Goal: Transaction & Acquisition: Purchase product/service

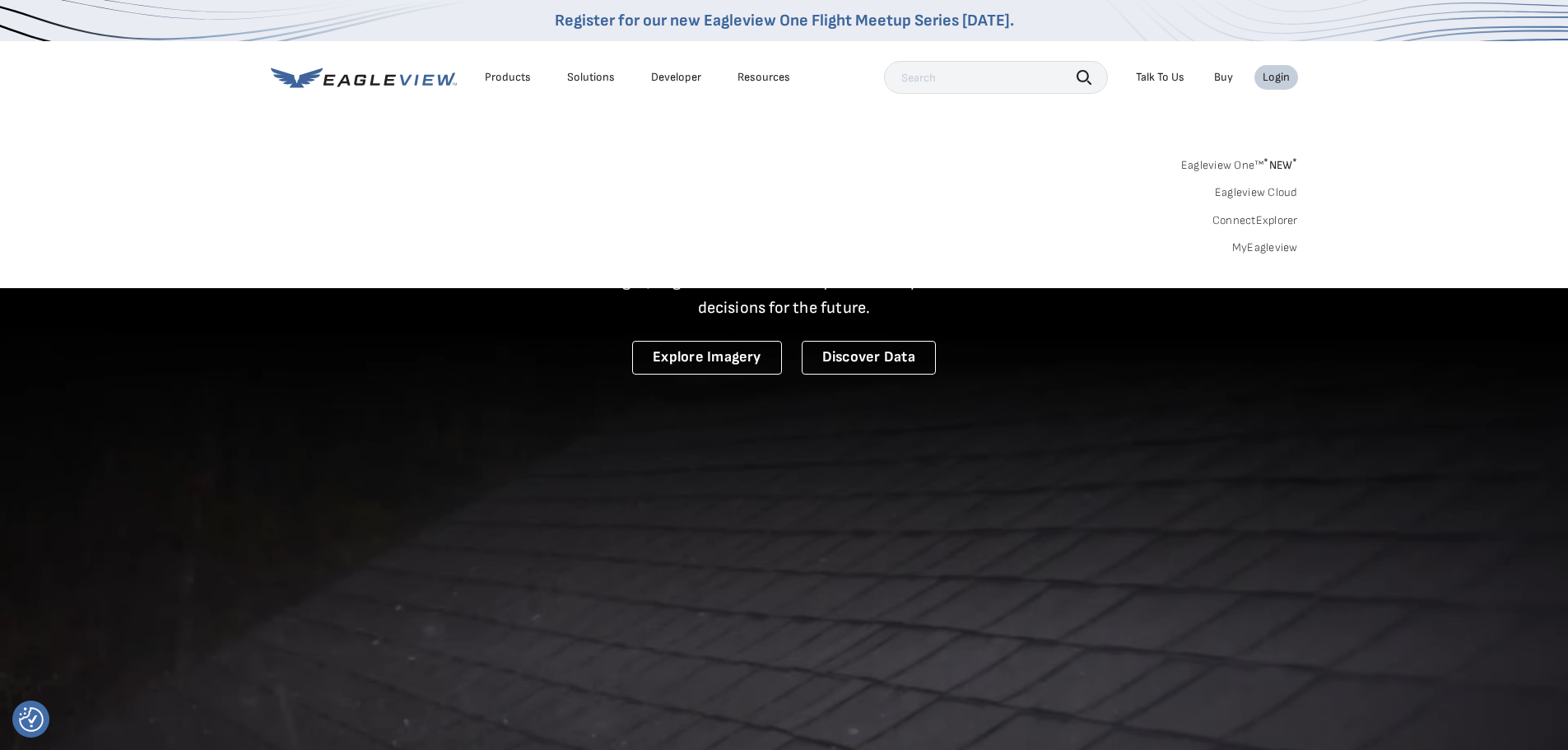
click at [1277, 262] on div "Search Products Our Product Areas Imagery 1-Inch GSD Aerial Imagery *" at bounding box center [784, 210] width 1568 height 155
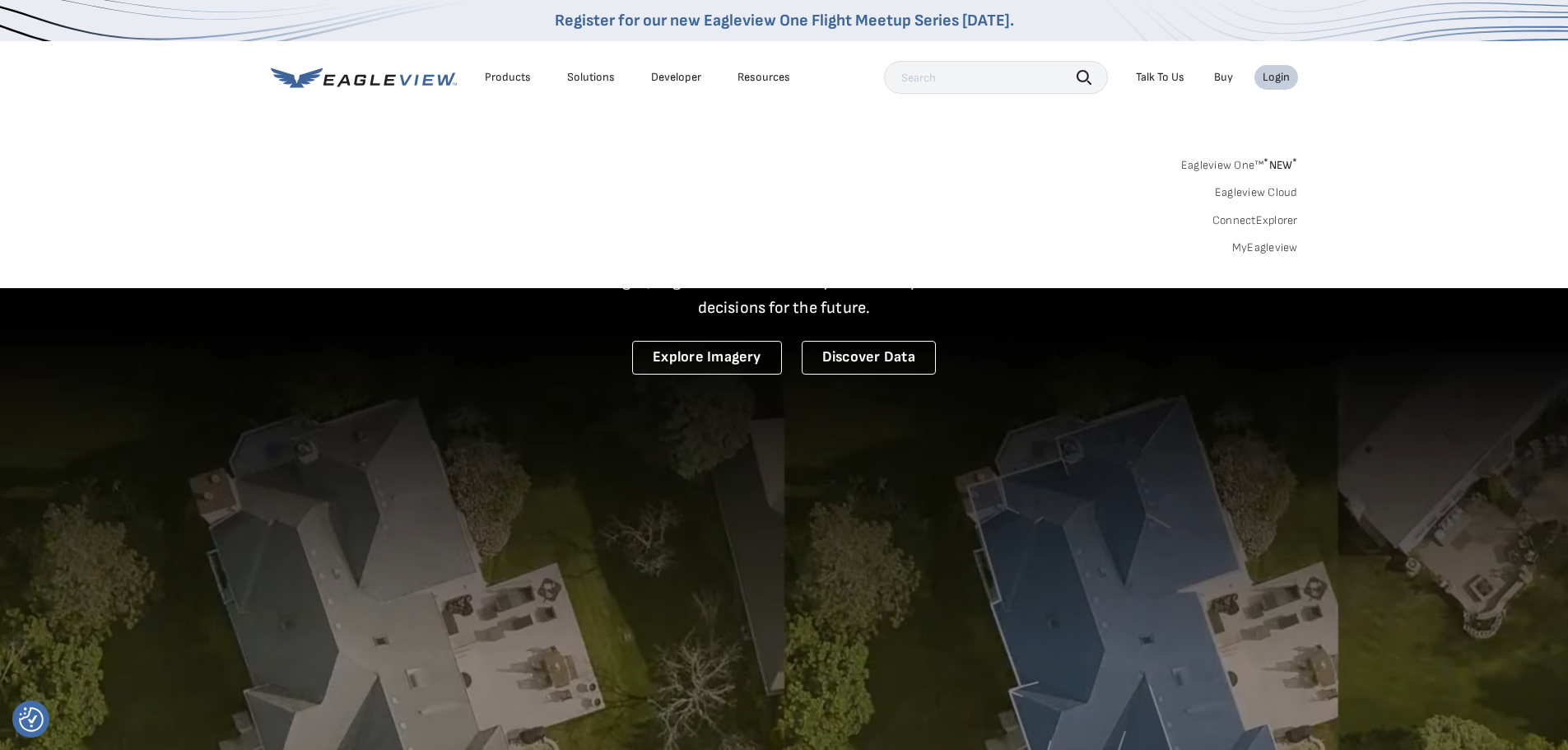
click at [1266, 248] on link "MyEagleview" at bounding box center [1265, 248] width 66 height 15
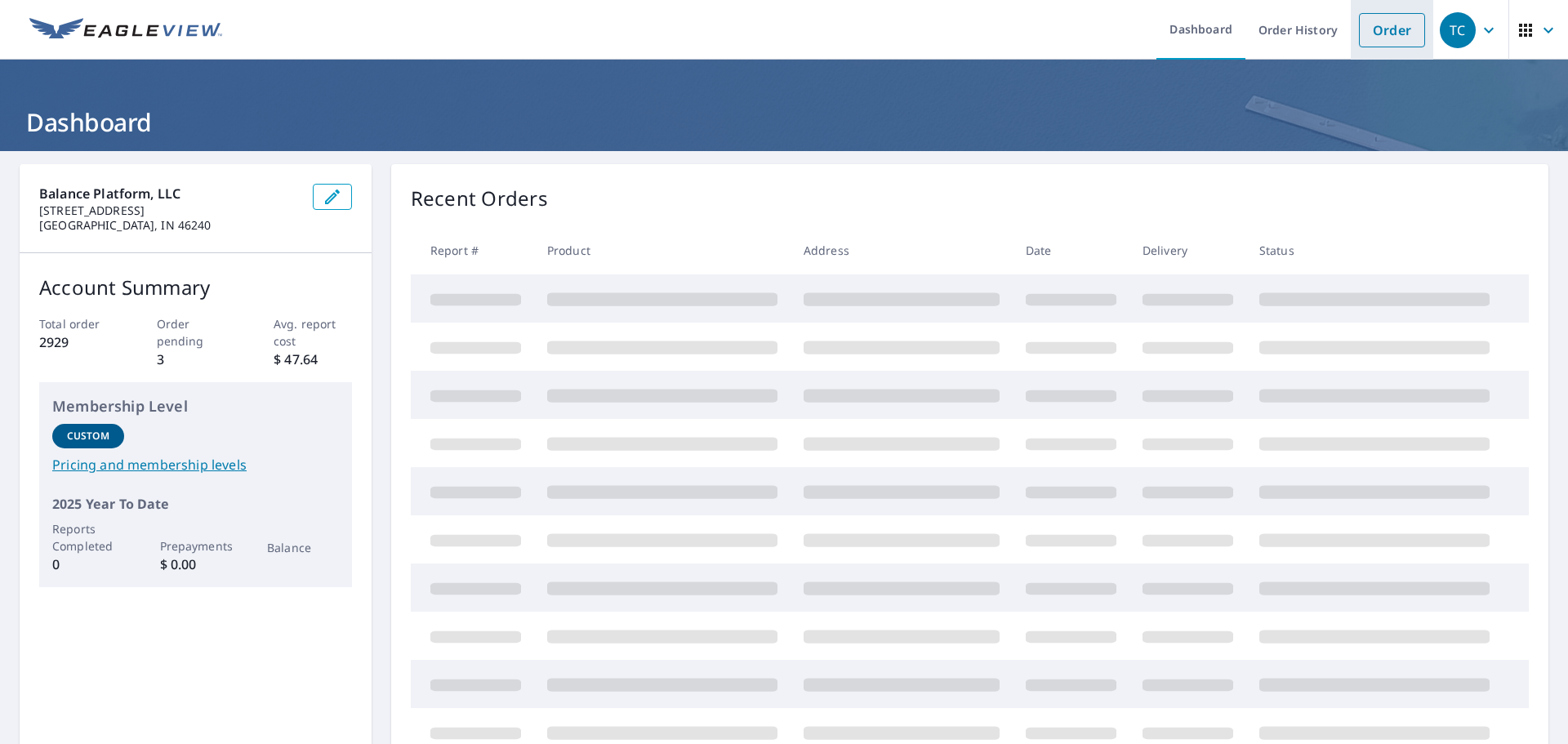
click at [1370, 27] on link "Order" at bounding box center [1392, 30] width 66 height 35
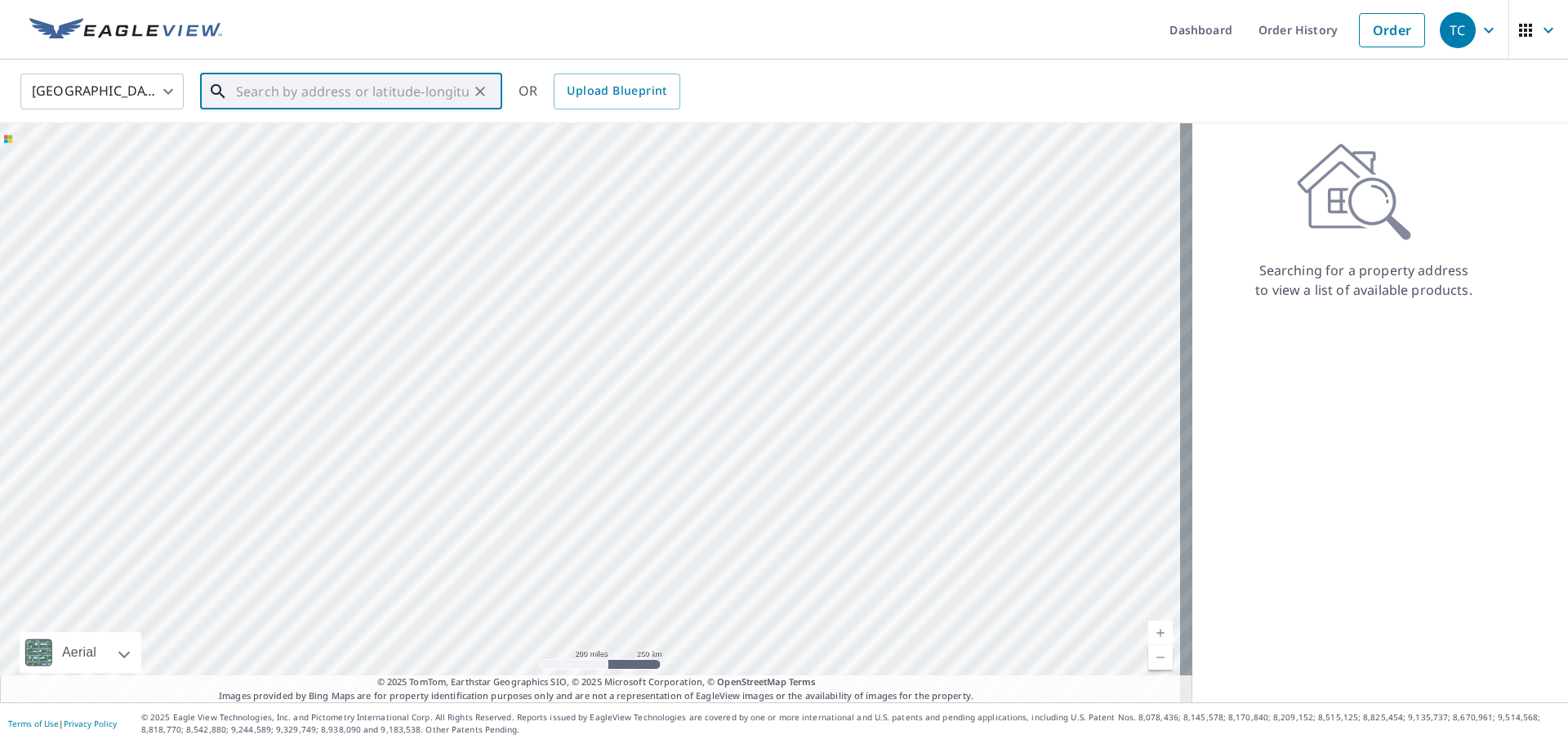
click at [330, 88] on input "text" at bounding box center [352, 91] width 233 height 46
paste input "10S450 WINDJAMMER LN"
click at [426, 88] on input "10S450 WINDJAMMER LN" at bounding box center [352, 91] width 233 height 46
paste input "NAPERVILLE"
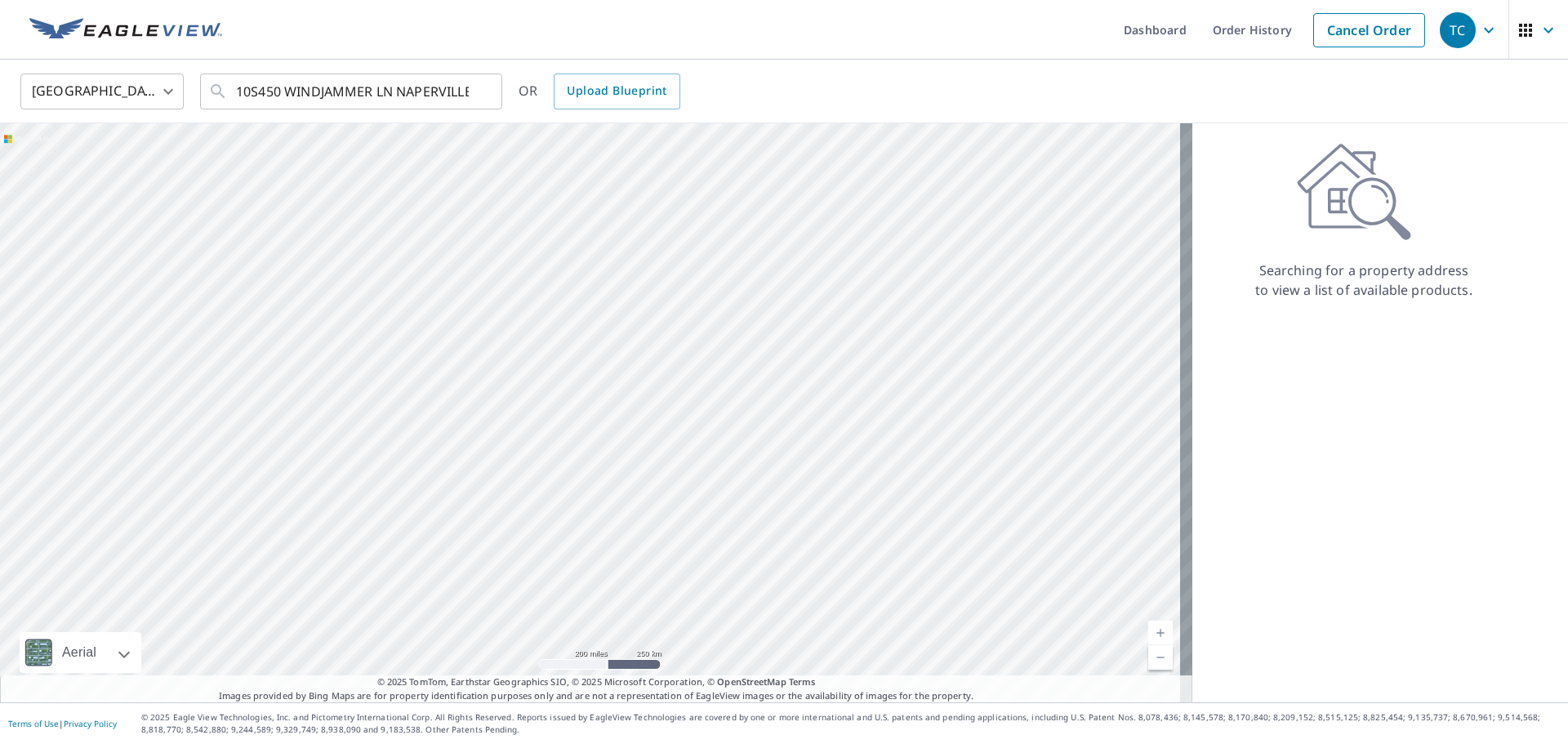
click at [472, 68] on div "United States US ​ 10S450 WINDJAMMER LN NAPERVILLE ​ OR Upload Blueprint" at bounding box center [784, 91] width 1568 height 64
click at [468, 93] on input "10S450 WINDJAMMER LN NAPERVILLE" at bounding box center [352, 91] width 233 height 46
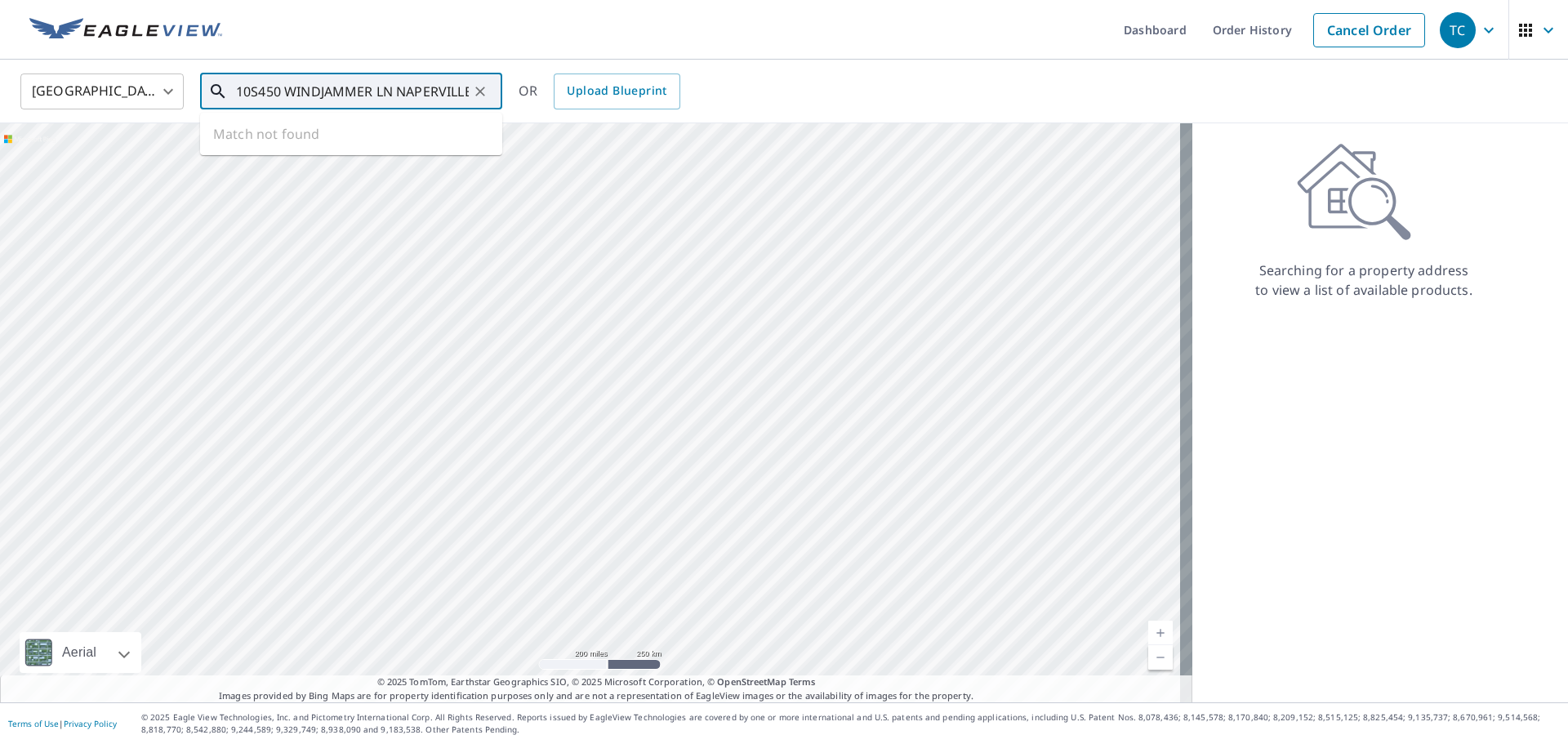
click at [455, 99] on input "10S450 WINDJAMMER LN NAPERVILLE" at bounding box center [352, 91] width 233 height 46
paste input "IL"
type input "10S450 WINDJAMMER LN NAPERVILLE IL 60564"
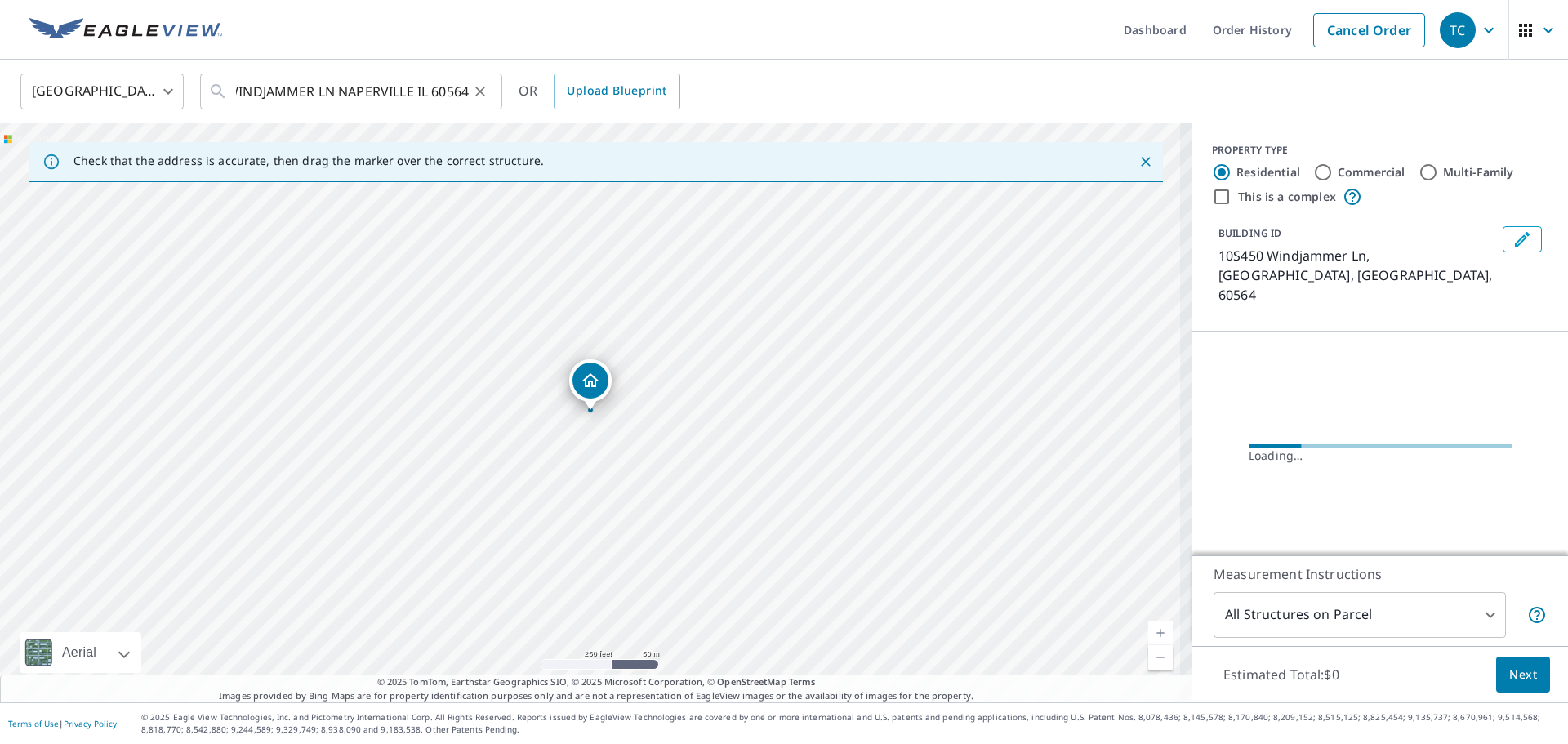
scroll to position [0, 0]
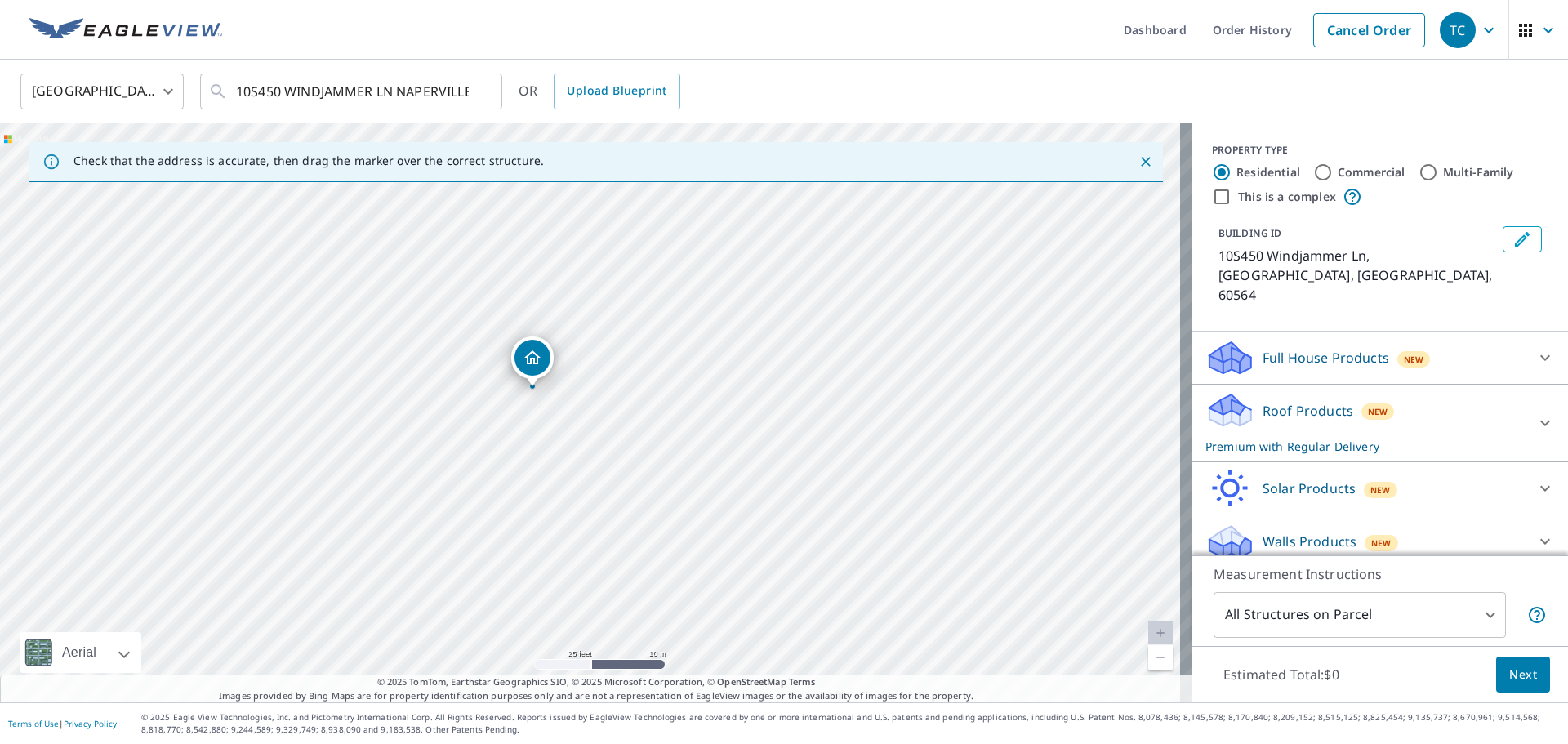
drag, startPoint x: 590, startPoint y: 397, endPoint x: 598, endPoint y: 416, distance: 20.6
click at [598, 416] on div "10S450 Windjammer Ln Naperville, IL 60564" at bounding box center [596, 413] width 1193 height 579
click at [1332, 617] on body "TC TC Dashboard Order History Cancel Order TC United States US ​ 10S450 WINDJAM…" at bounding box center [784, 372] width 1568 height 744
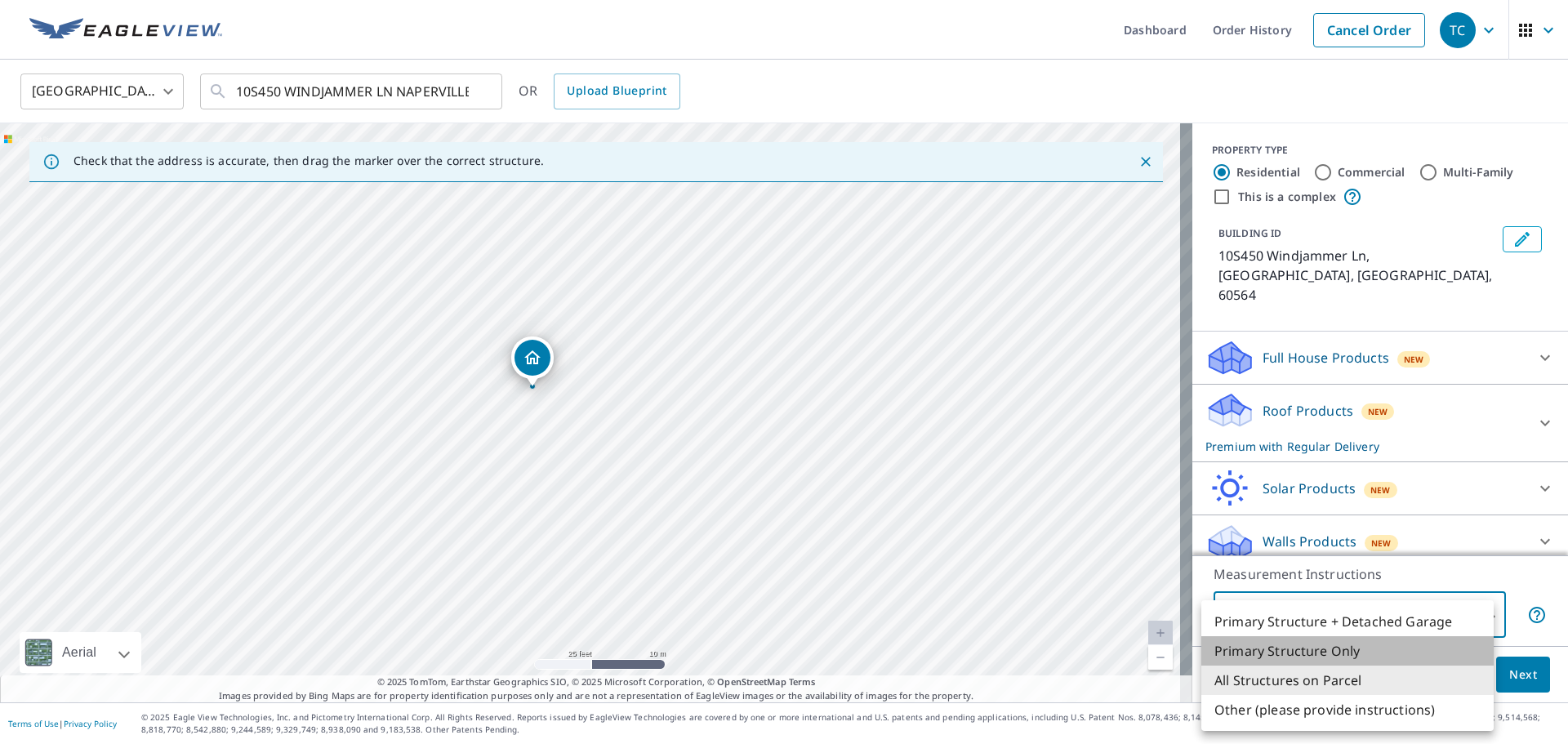
click at [1329, 653] on li "Primary Structure Only" at bounding box center [1347, 651] width 292 height 29
type input "2"
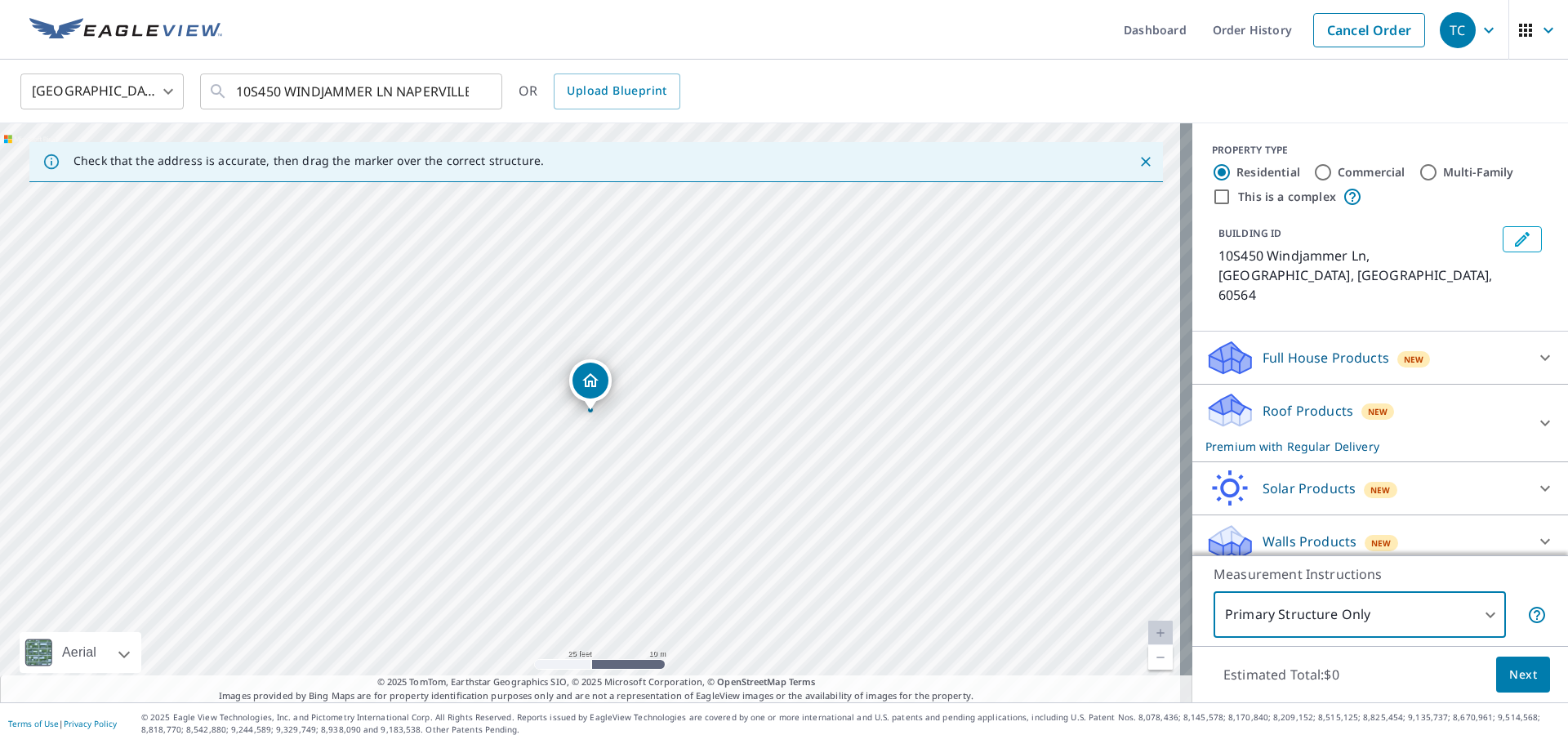
click at [1510, 678] on span "Next" at bounding box center [1523, 675] width 27 height 20
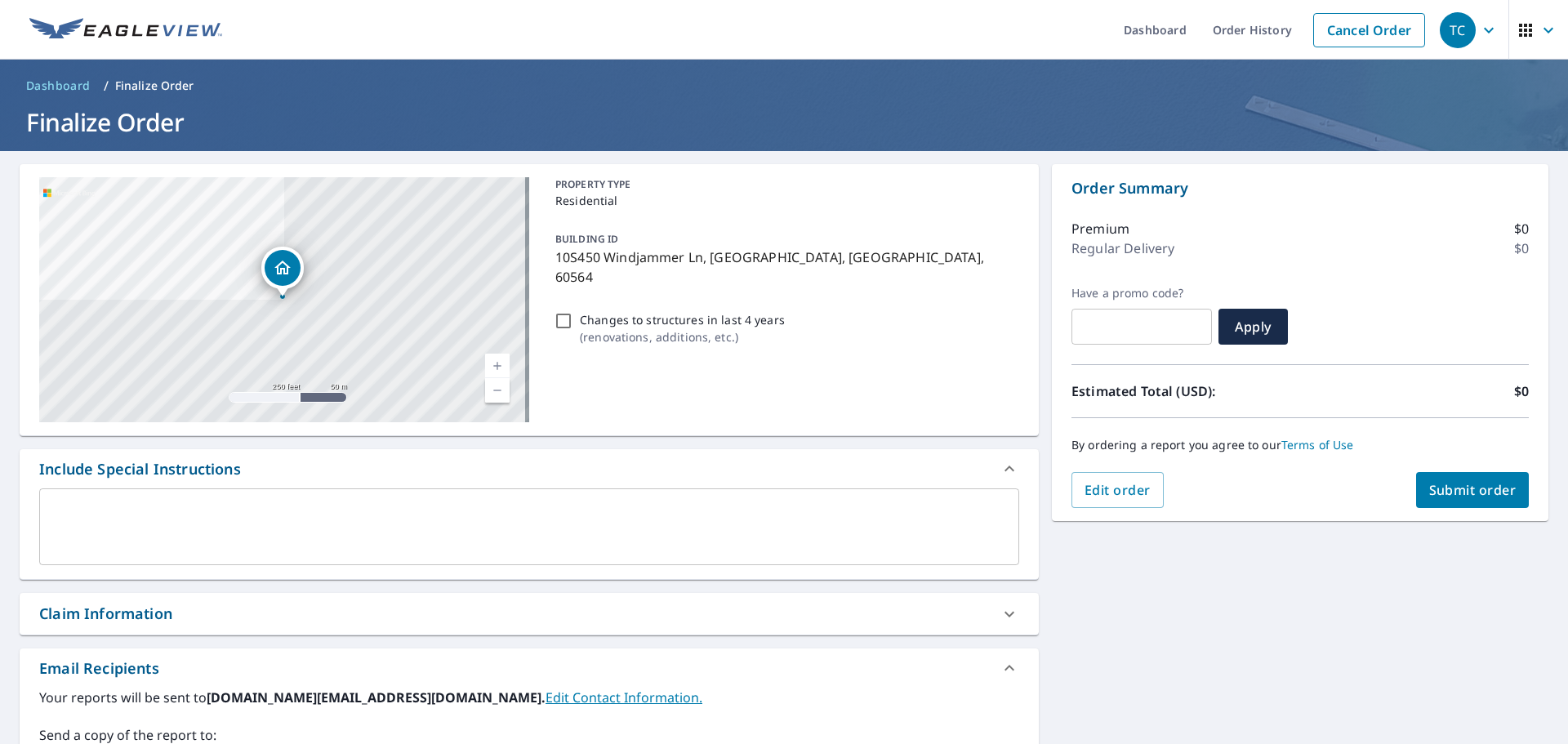
click at [234, 596] on div "Claim Information" at bounding box center [529, 614] width 1019 height 42
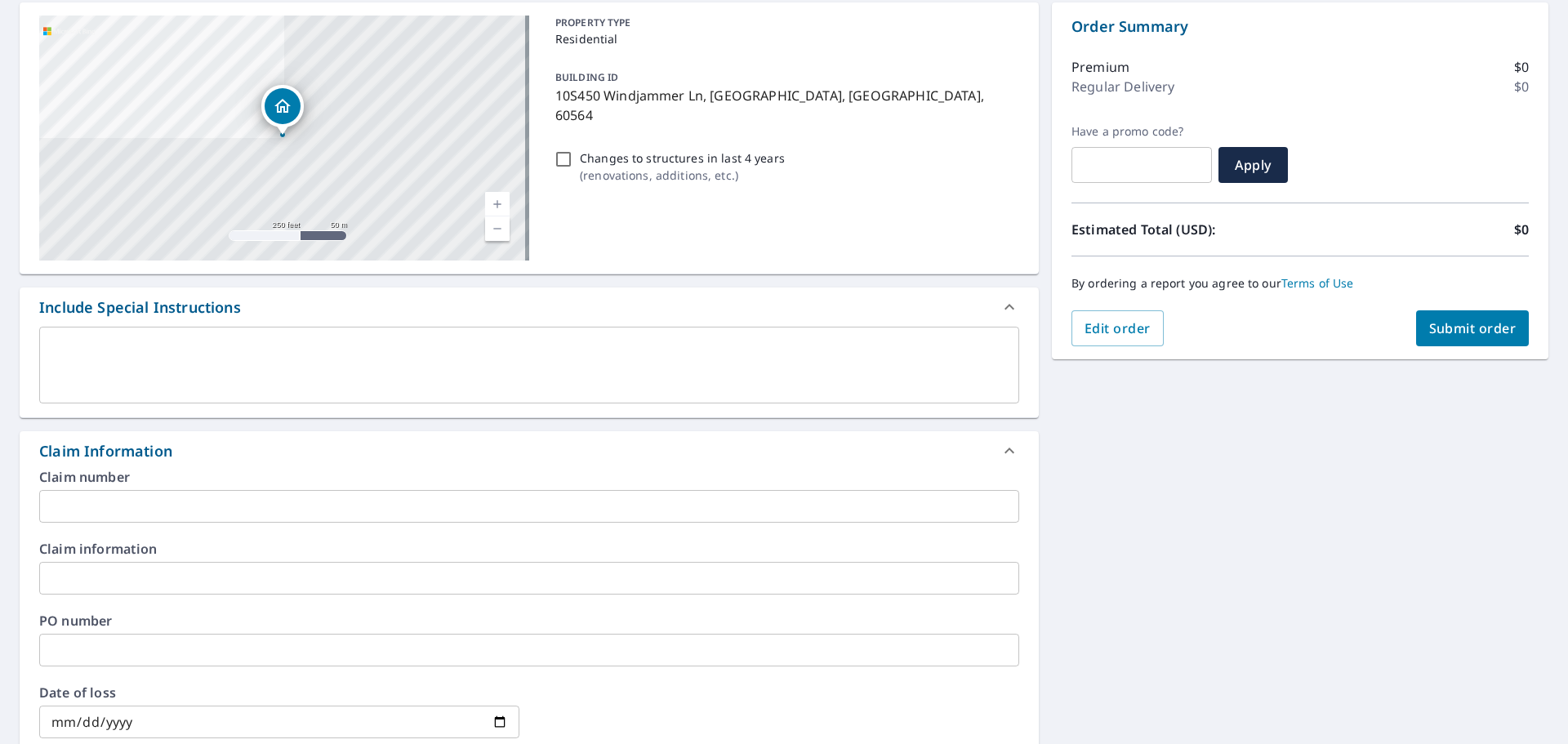
scroll to position [163, 0]
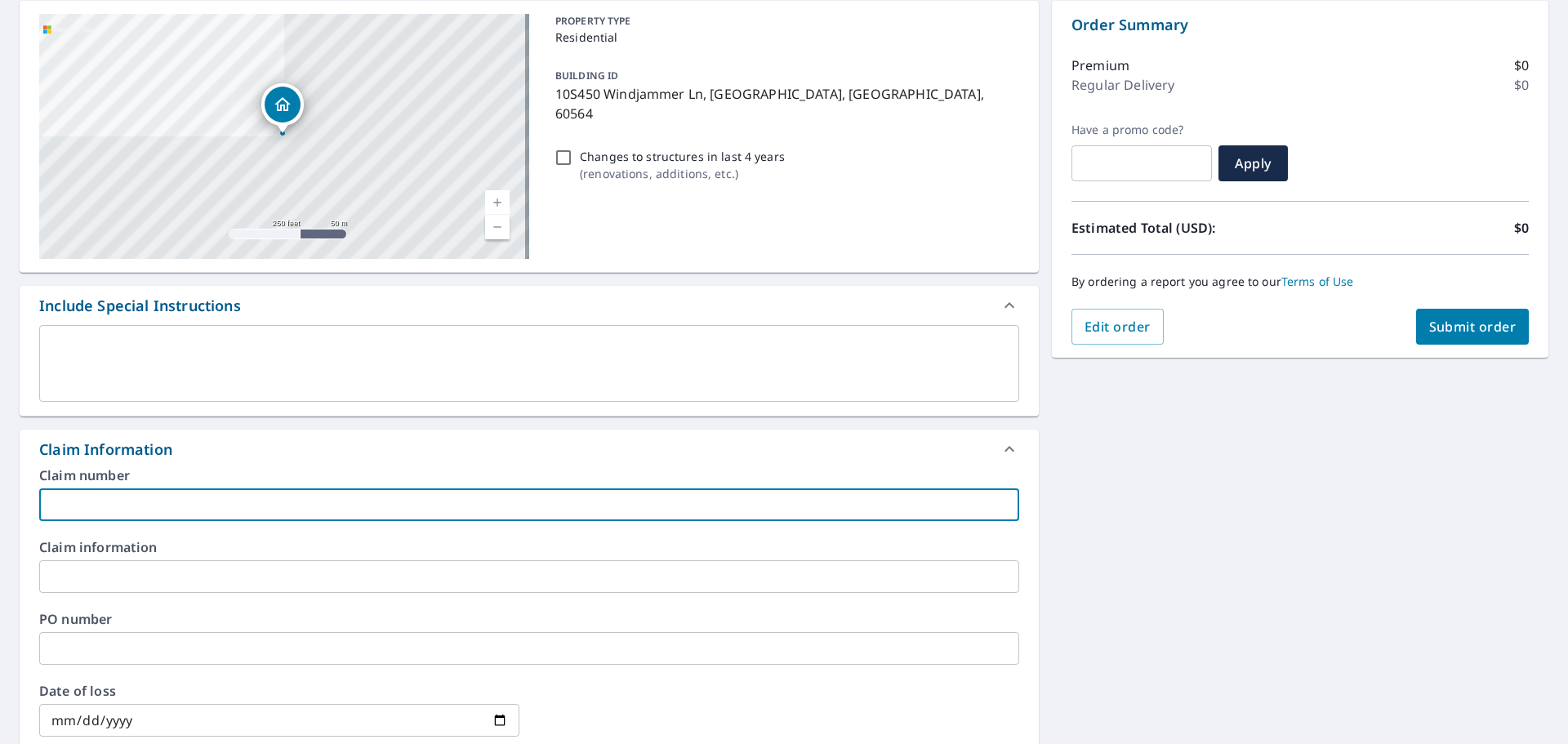
click at [175, 494] on input "text" at bounding box center [529, 504] width 980 height 33
paste input "Royal Reserve Roofing_KimJocelyn_0805386505_Allstate"
type input "Royal Reserve Roofing_KimJocelyn_0805386505_Allstate"
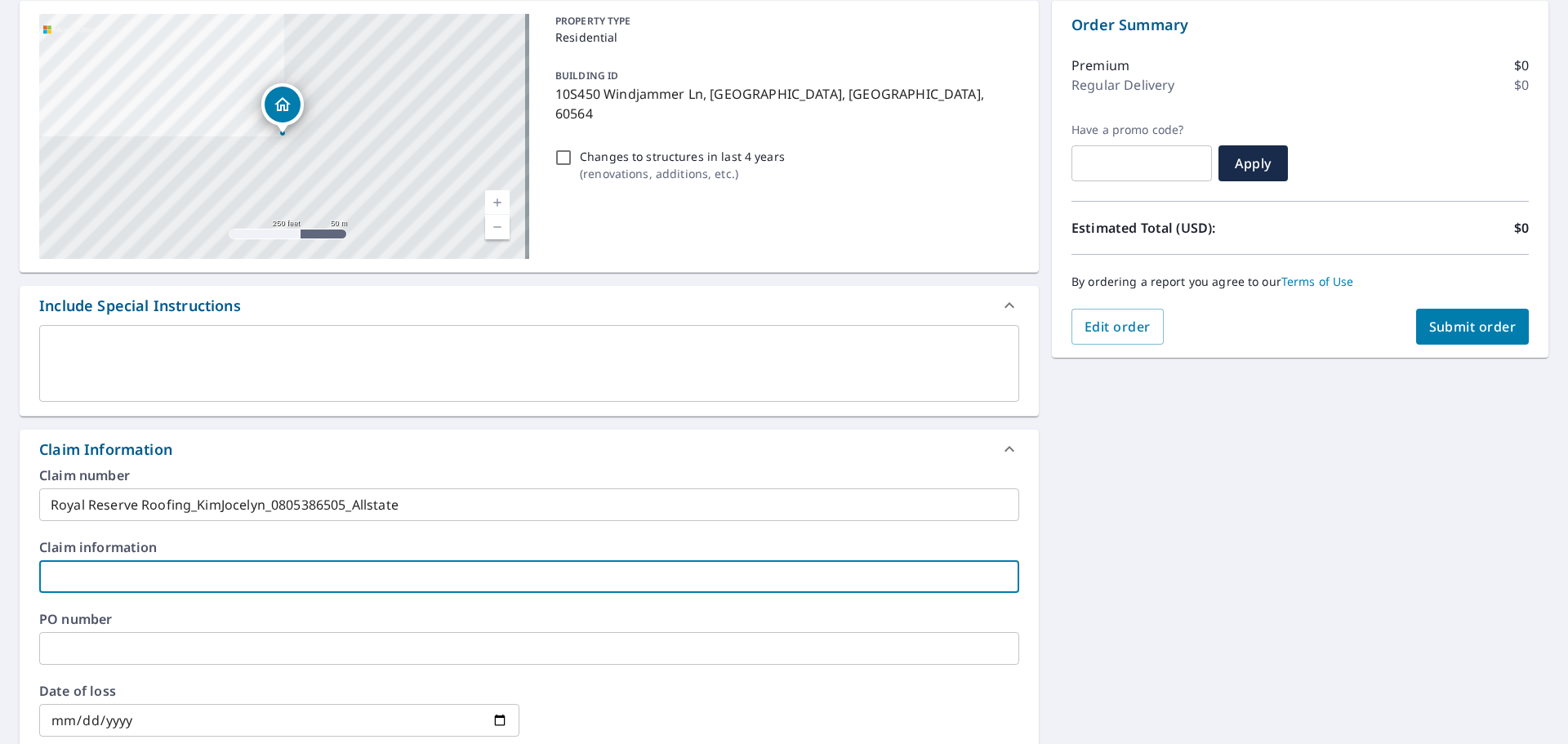
click at [171, 569] on input "text" at bounding box center [529, 576] width 980 height 33
paste input "Royal Reserve Roofing_KimJocelyn_0805386505_Allstate"
type input "Royal Reserve Roofing_KimJocelyn_0805386505_Allstate"
drag, startPoint x: 1319, startPoint y: 504, endPoint x: 1345, endPoint y: 480, distance: 35.4
click at [1320, 504] on div "10S450 Windjammer Ln Naperville, IL 60564 Aerial Road A standard road map Aeria…" at bounding box center [784, 596] width 1568 height 1218
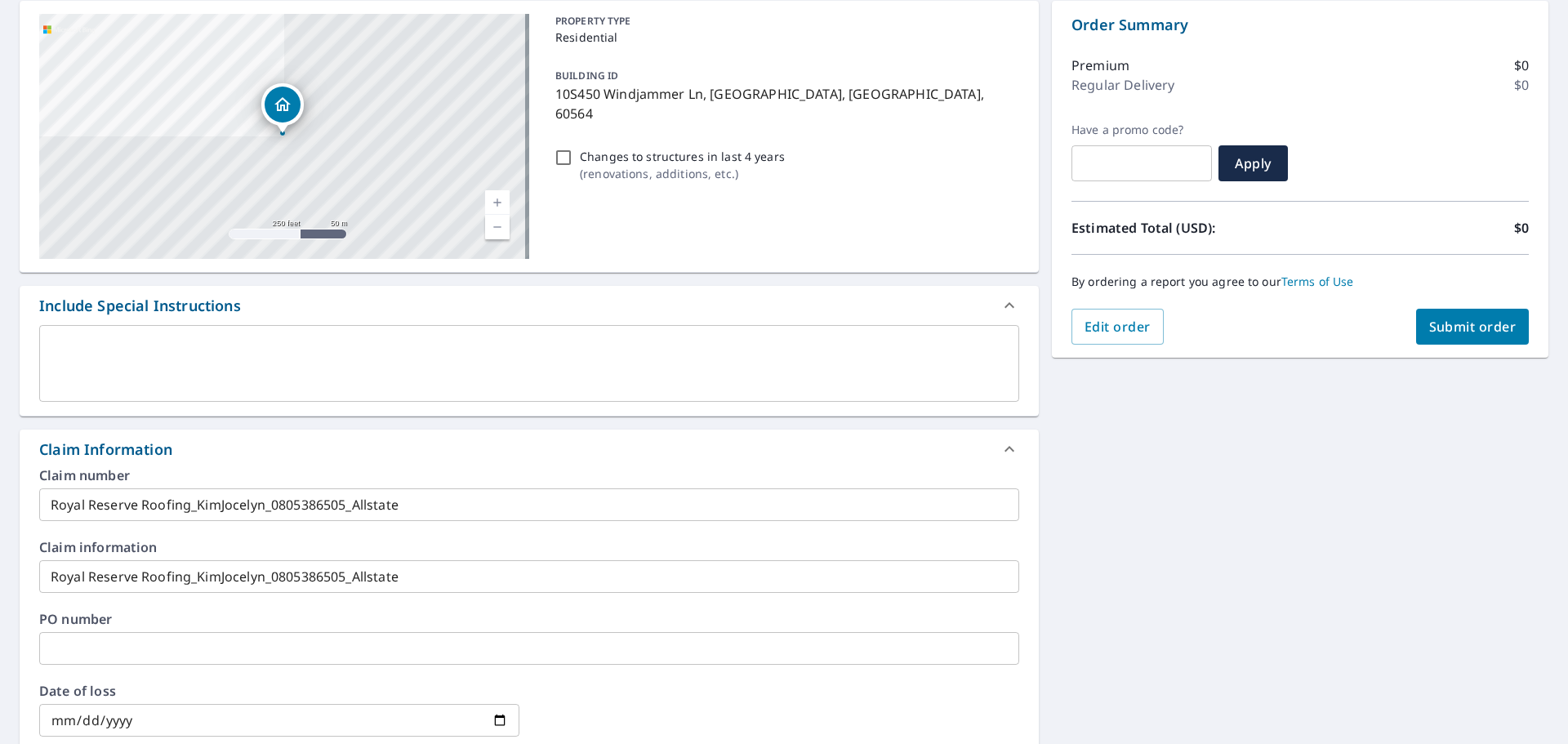
click at [1480, 325] on span "Submit order" at bounding box center [1473, 327] width 87 height 18
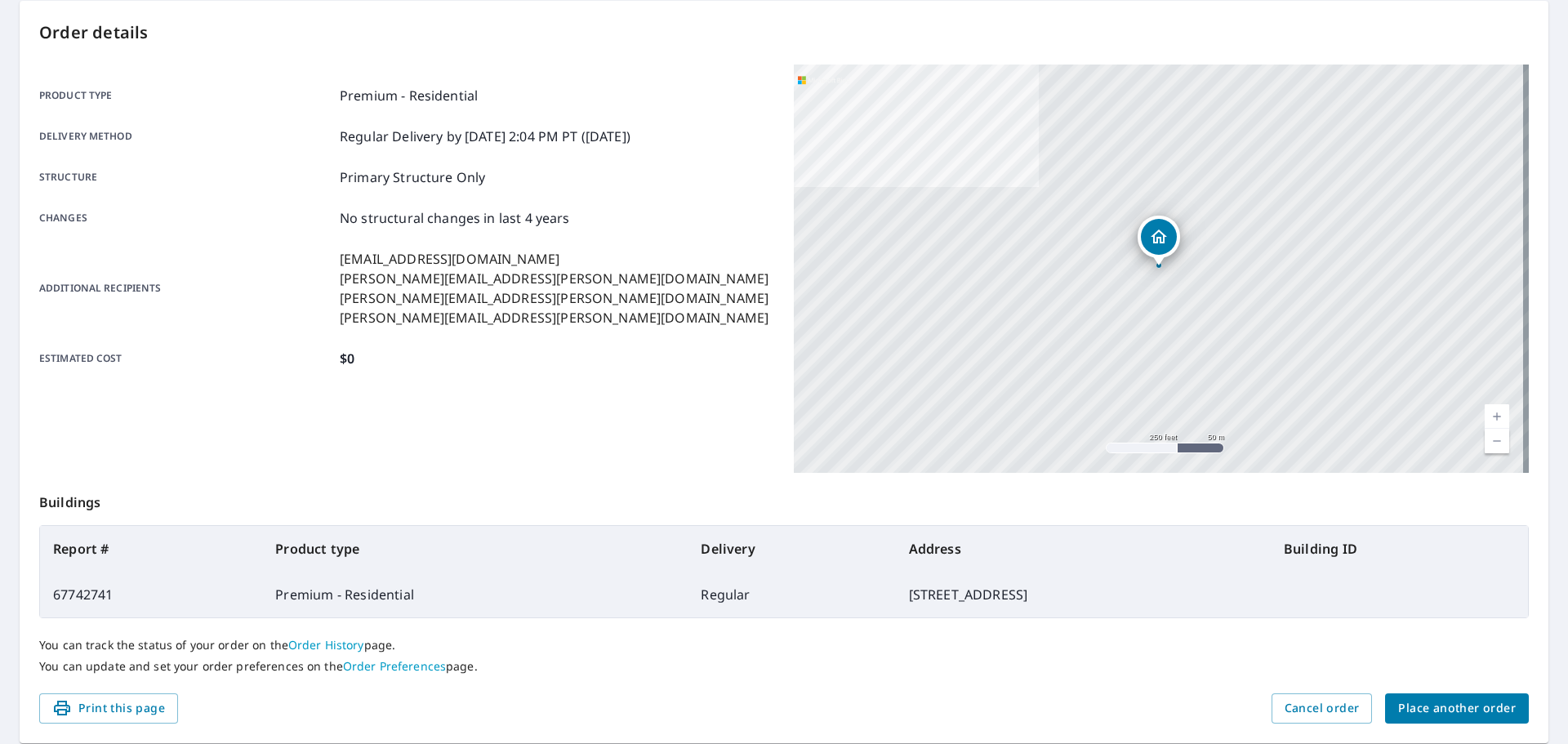
drag, startPoint x: 1003, startPoint y: 596, endPoint x: 25, endPoint y: 541, distance: 979.5
click at [25, 541] on div "Order details Product type Premium - Residential Delivery method Regular Delive…" at bounding box center [784, 372] width 1529 height 742
copy div "Buildings Report # Product type Delivery Address Building ID 67742741 Premium -…"
click at [1436, 708] on span "Place another order" at bounding box center [1457, 708] width 117 height 20
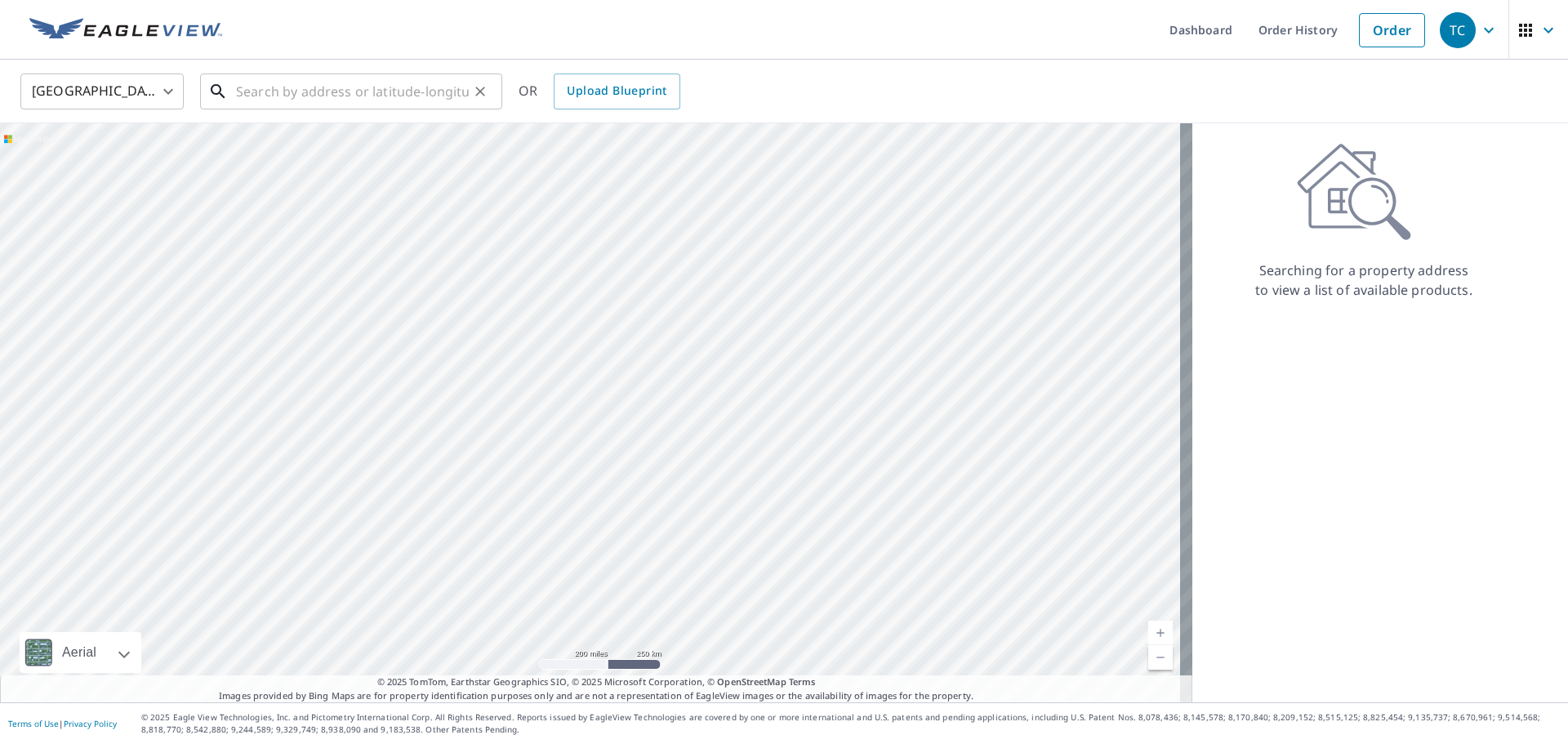
click at [319, 88] on input "text" at bounding box center [352, 91] width 233 height 46
paste input "1014 Lacey Ave"
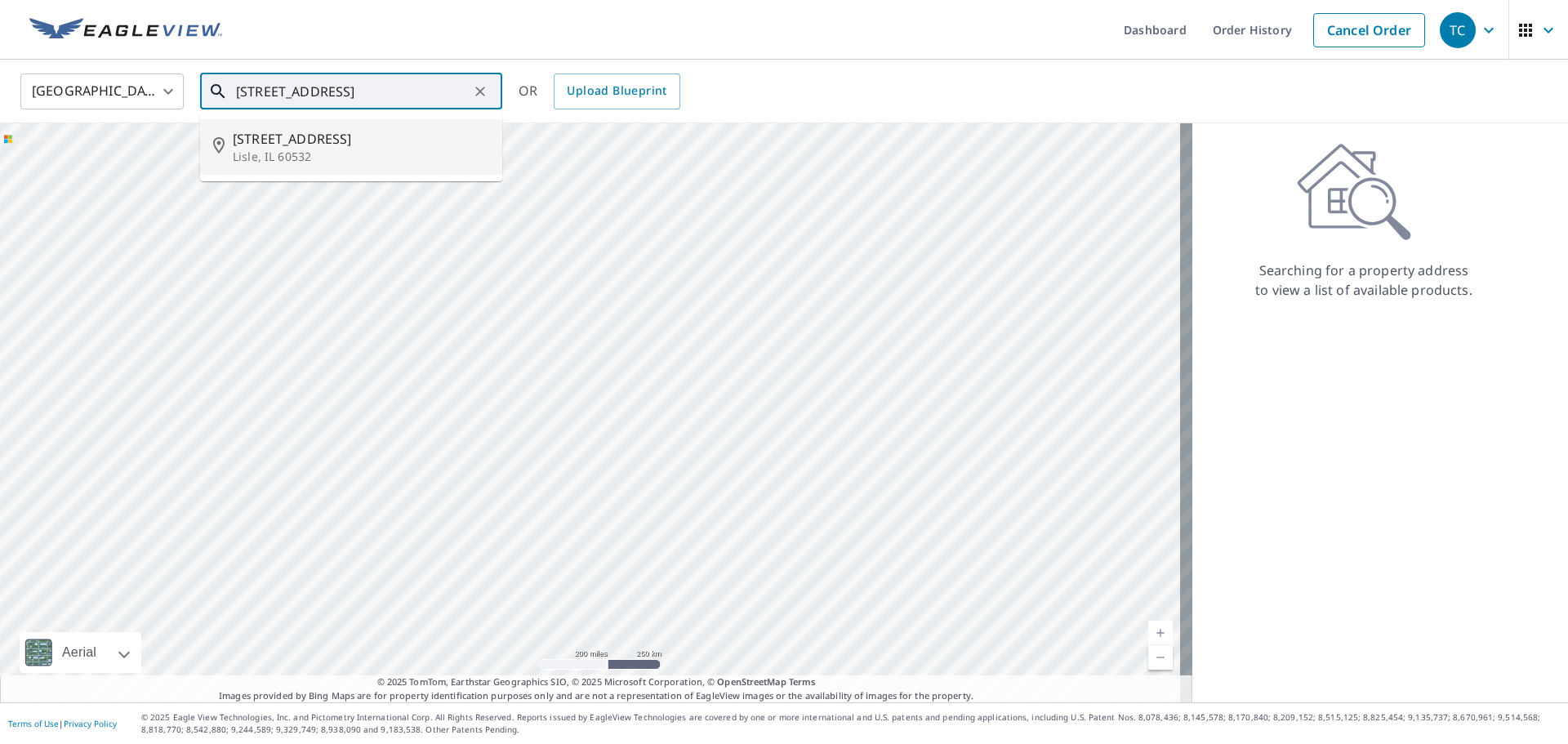
click at [365, 131] on span "1014 Lacey Ave" at bounding box center [361, 139] width 257 height 20
type input "1014 Lacey Ave Lisle, IL 60532"
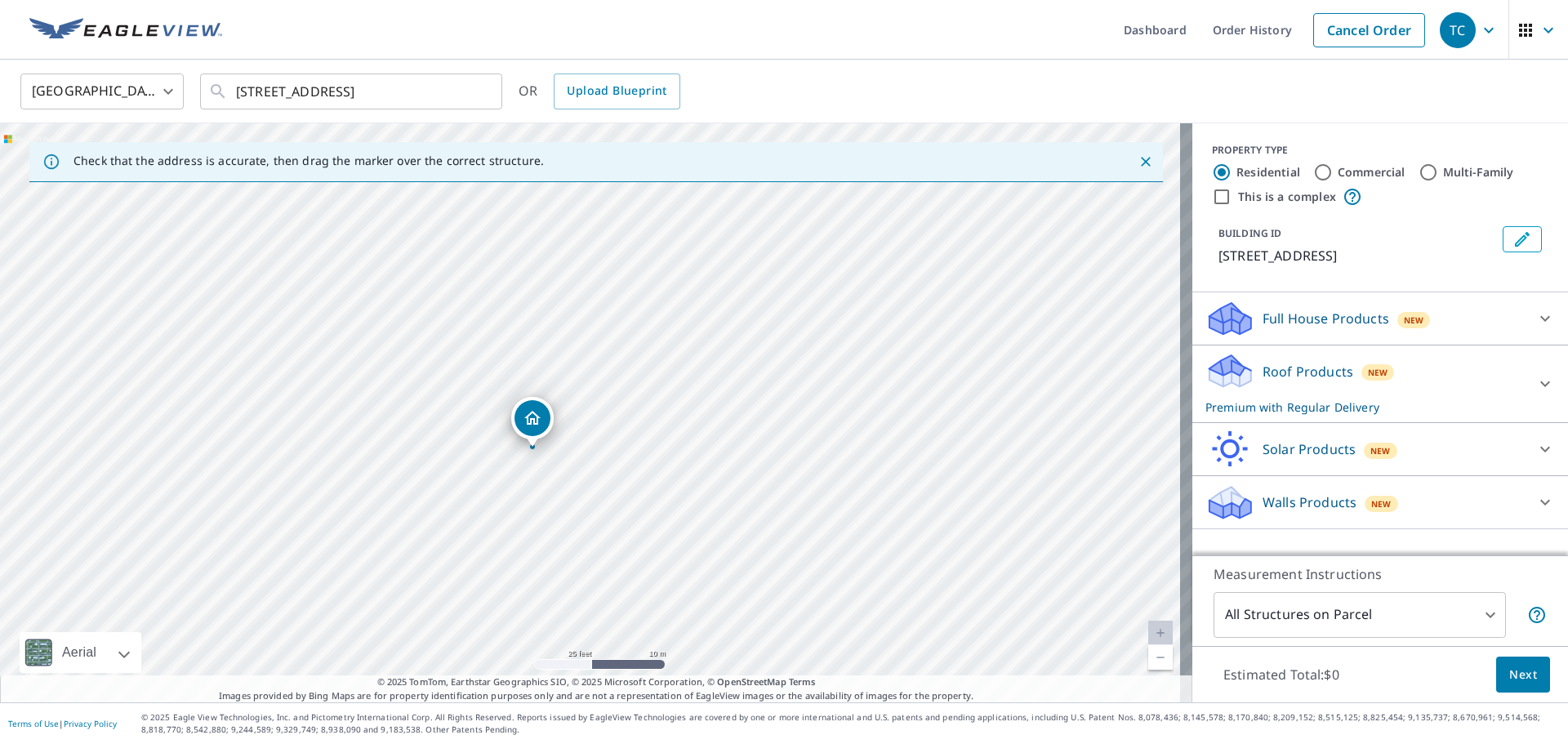
drag, startPoint x: 642, startPoint y: 392, endPoint x: 586, endPoint y: 415, distance: 60.5
click at [586, 415] on div "1014 Lacey Ave Lisle, IL 60532" at bounding box center [596, 413] width 1193 height 579
click at [1515, 669] on span "Next" at bounding box center [1523, 675] width 27 height 20
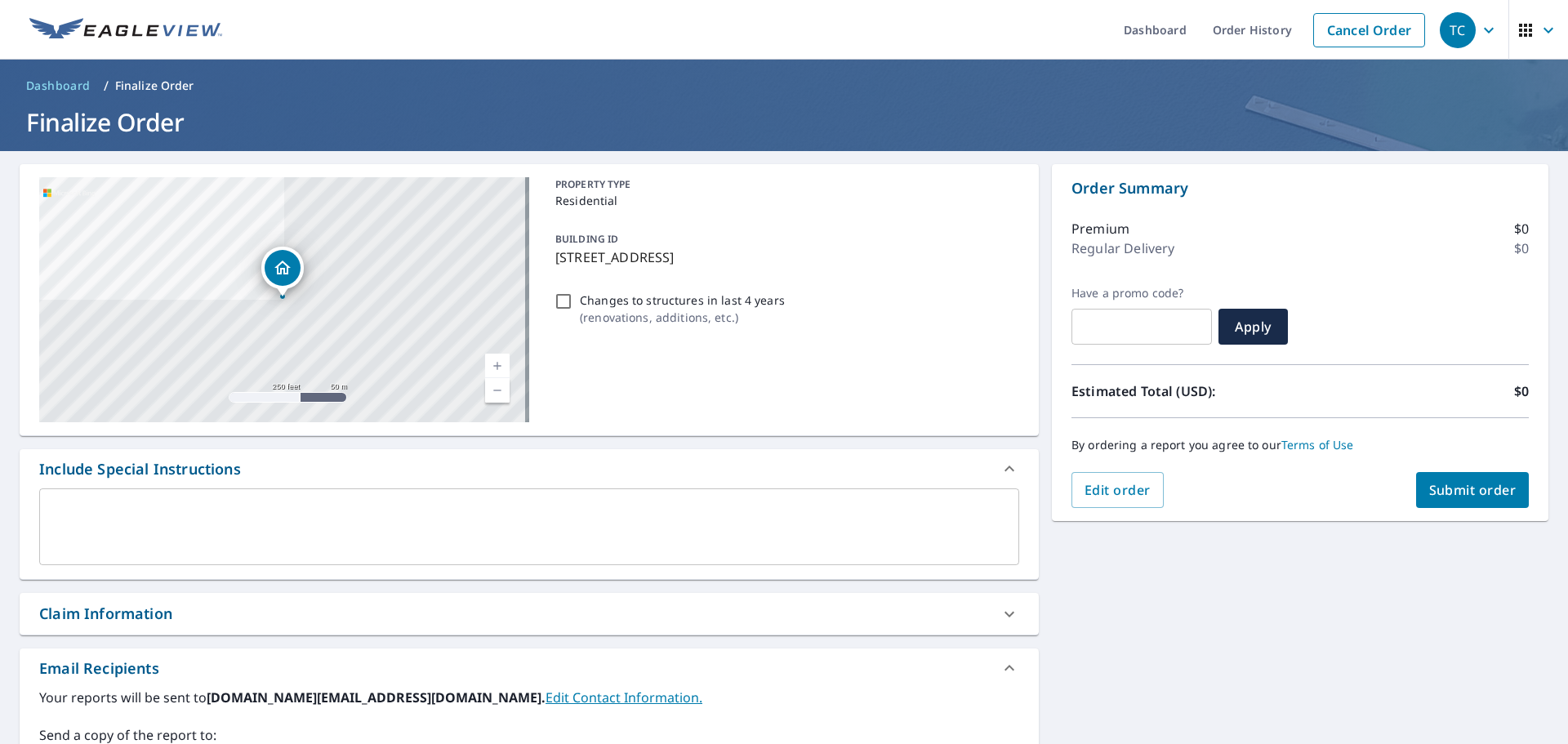
click at [229, 610] on div "Claim Information" at bounding box center [514, 614] width 951 height 22
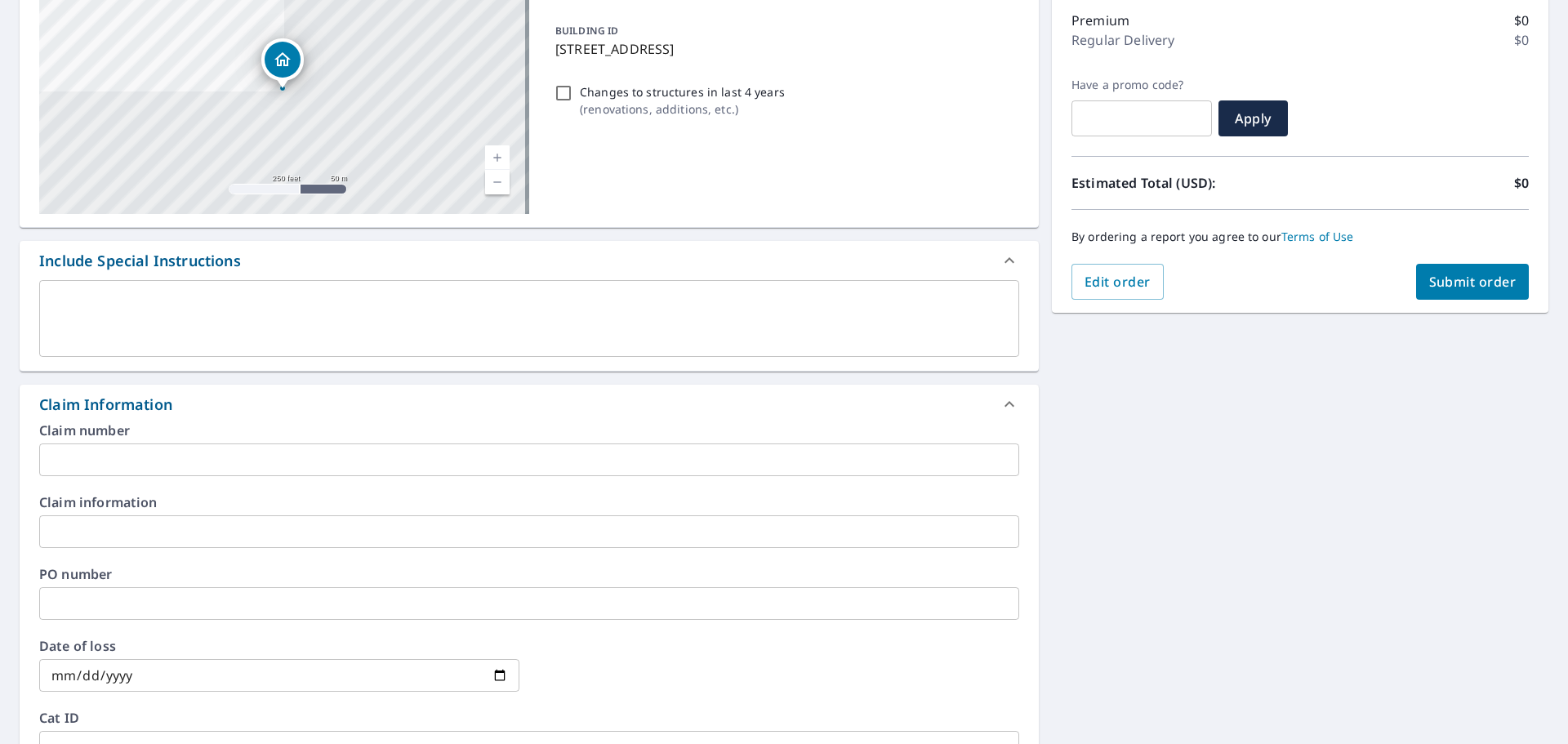
scroll to position [219, 0]
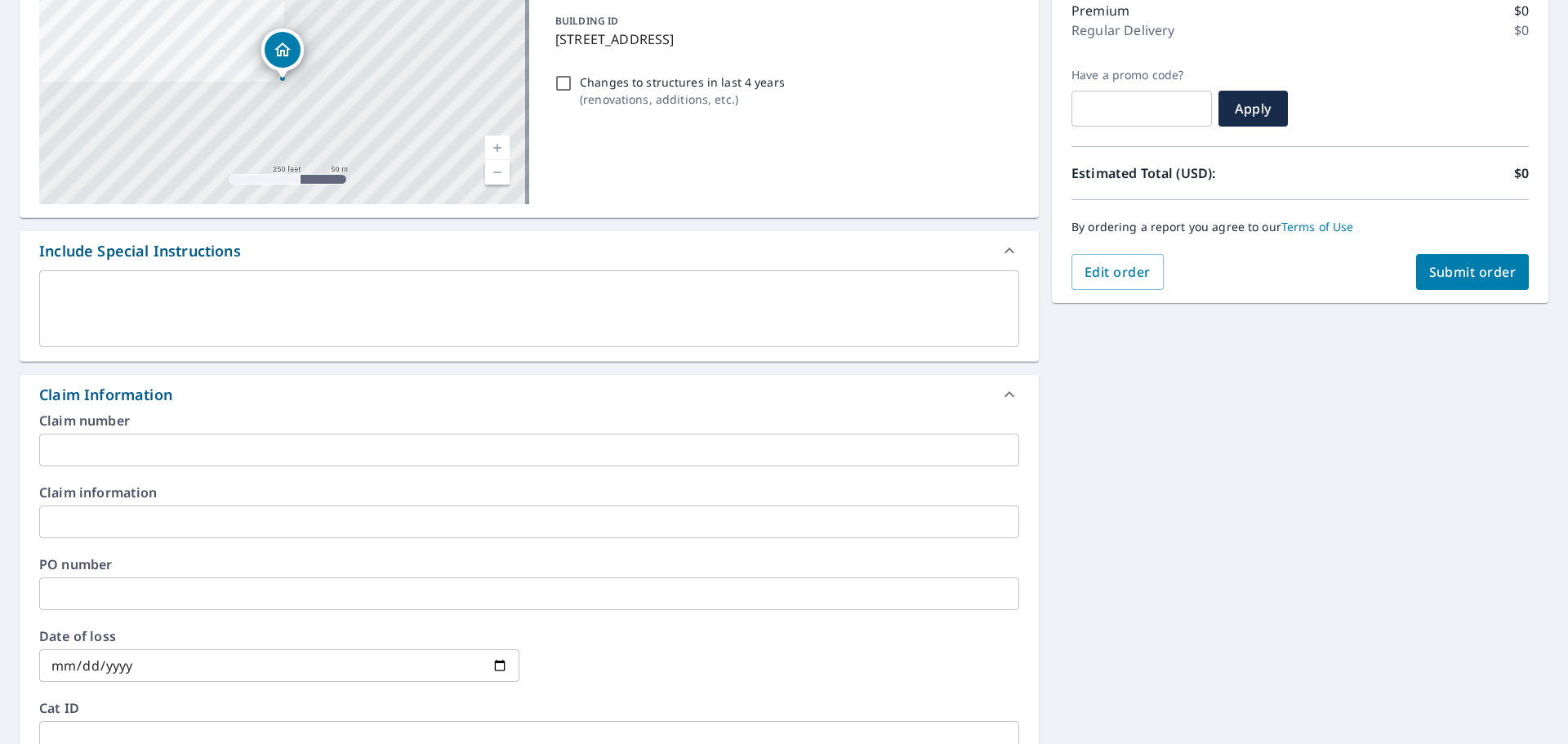
click at [266, 454] on input "text" at bounding box center [529, 450] width 980 height 33
paste input "Royal Reserve Roofing_KelloggTammie(152)_600-1232147_CountryFinancial"
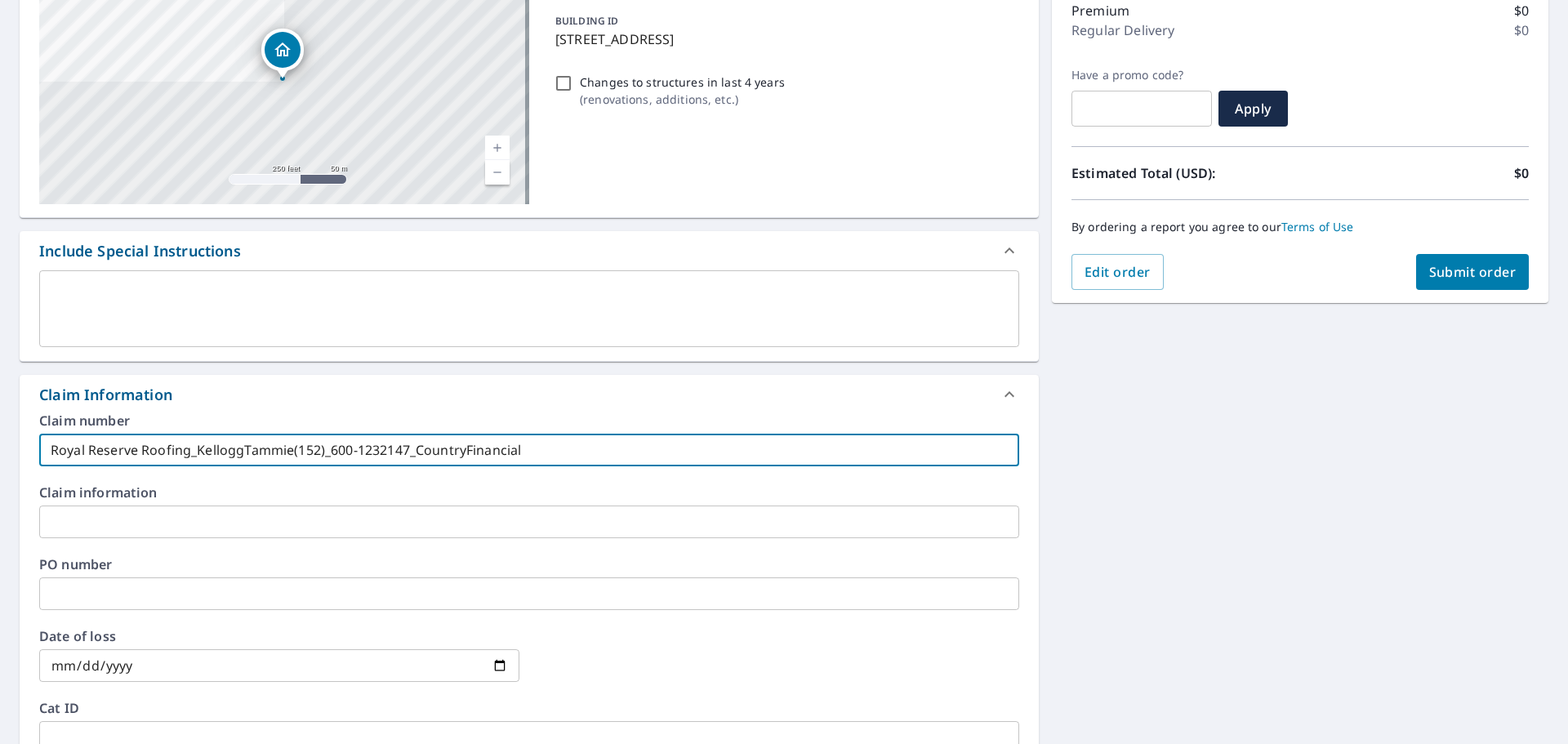
type input "Royal Reserve Roofing_KelloggTammie(152)_600-1232147_CountryFinancial"
click at [266, 519] on input "text" at bounding box center [529, 522] width 980 height 33
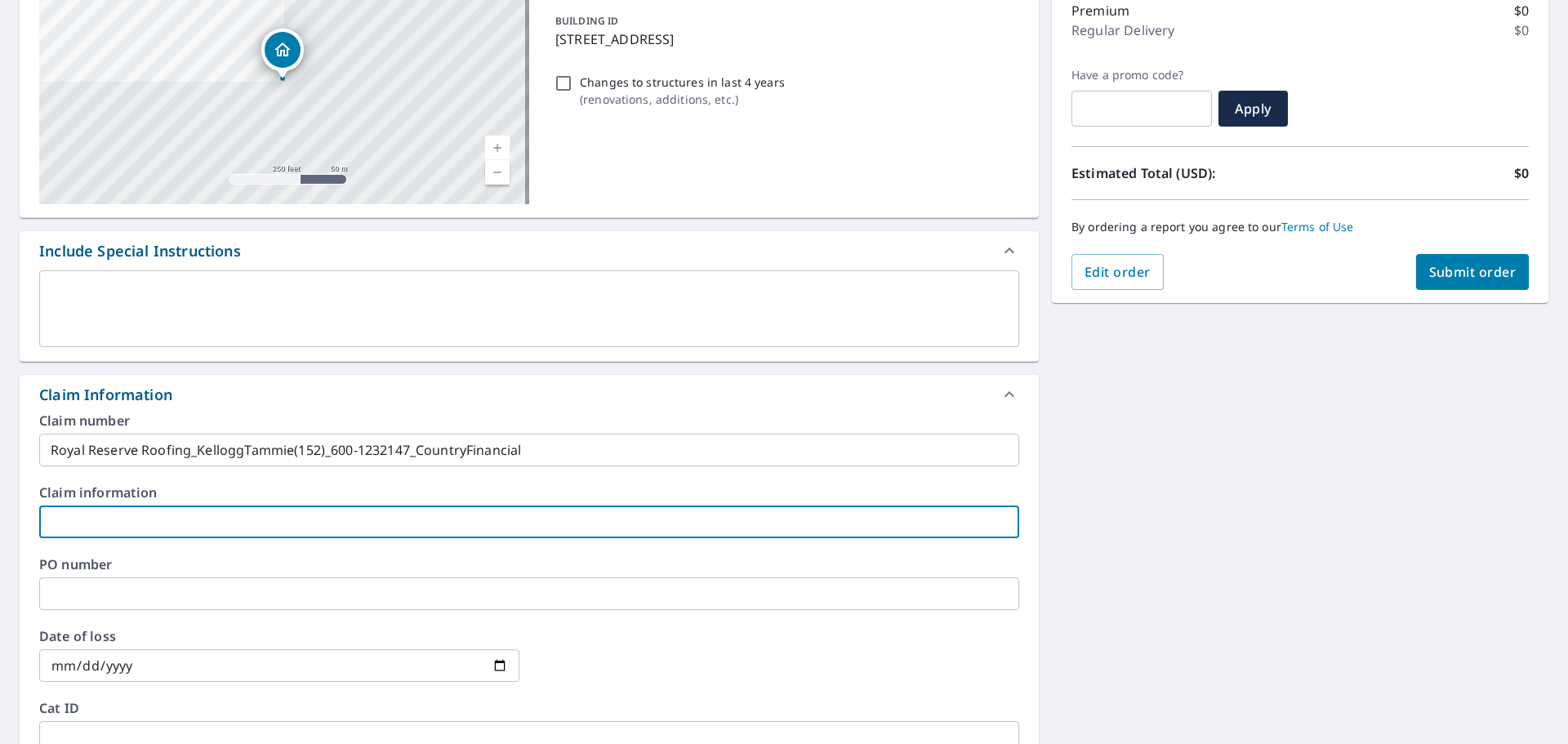
paste input "Royal Reserve Roofing_KelloggTammie(152)_600-1232147_CountryFinancial"
type input "Royal Reserve Roofing_KelloggTammie(152)_600-1232147_CountryFinancial"
click at [1370, 531] on div "1014 Lacey Ave Lisle, IL 60532 Aerial Road A standard road map Aerial A detaile…" at bounding box center [784, 541] width 1568 height 1218
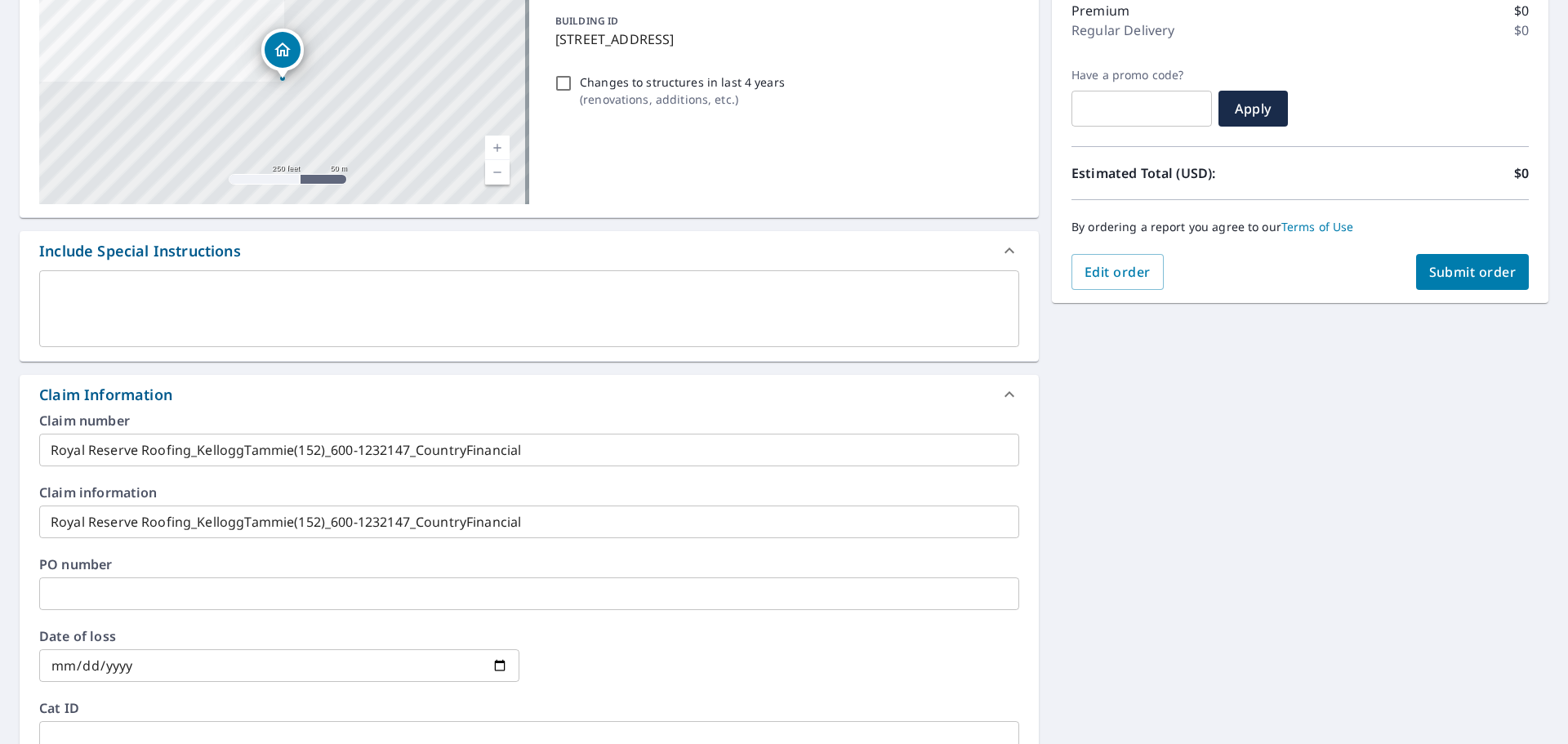
click at [1461, 273] on span "Submit order" at bounding box center [1473, 272] width 87 height 18
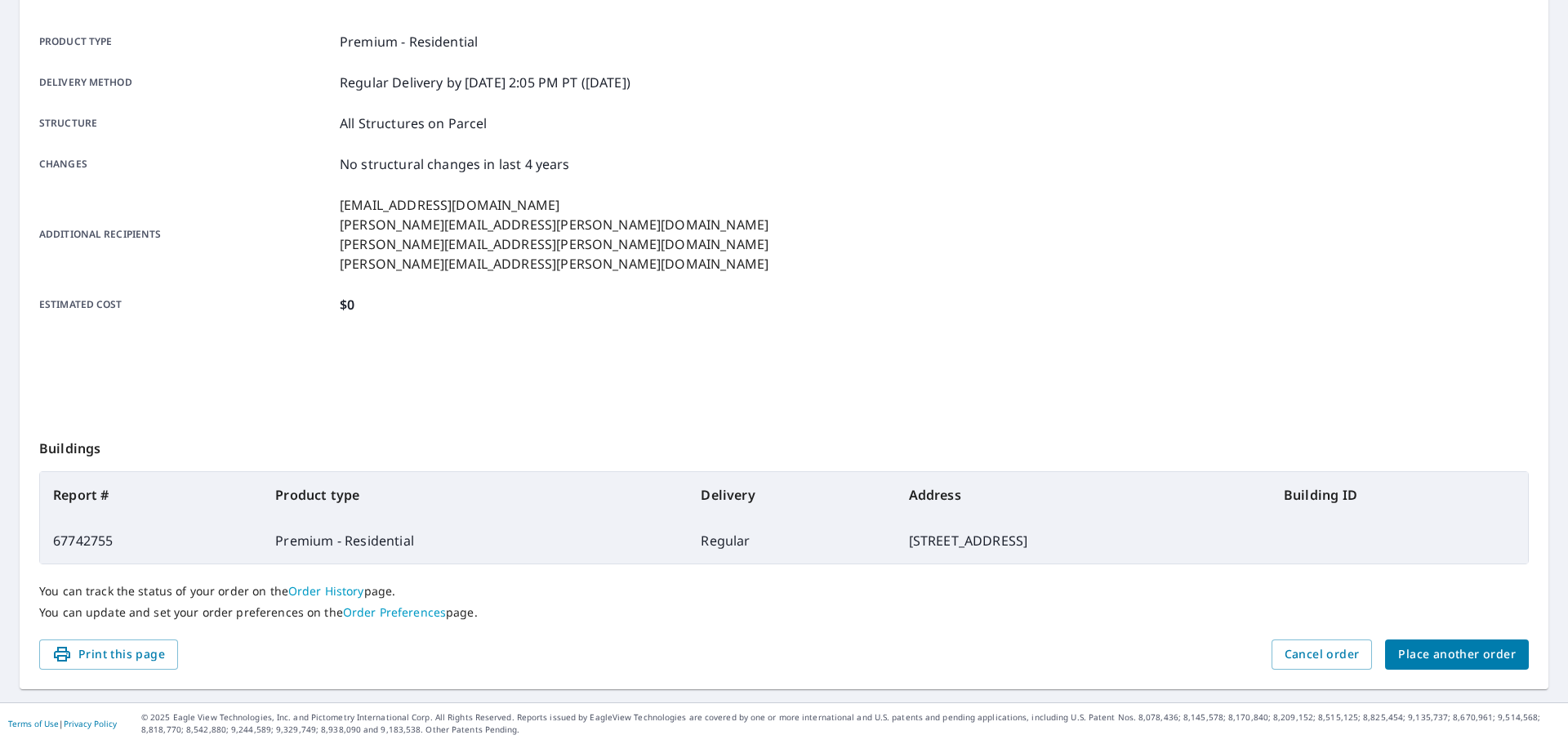
scroll to position [218, 0]
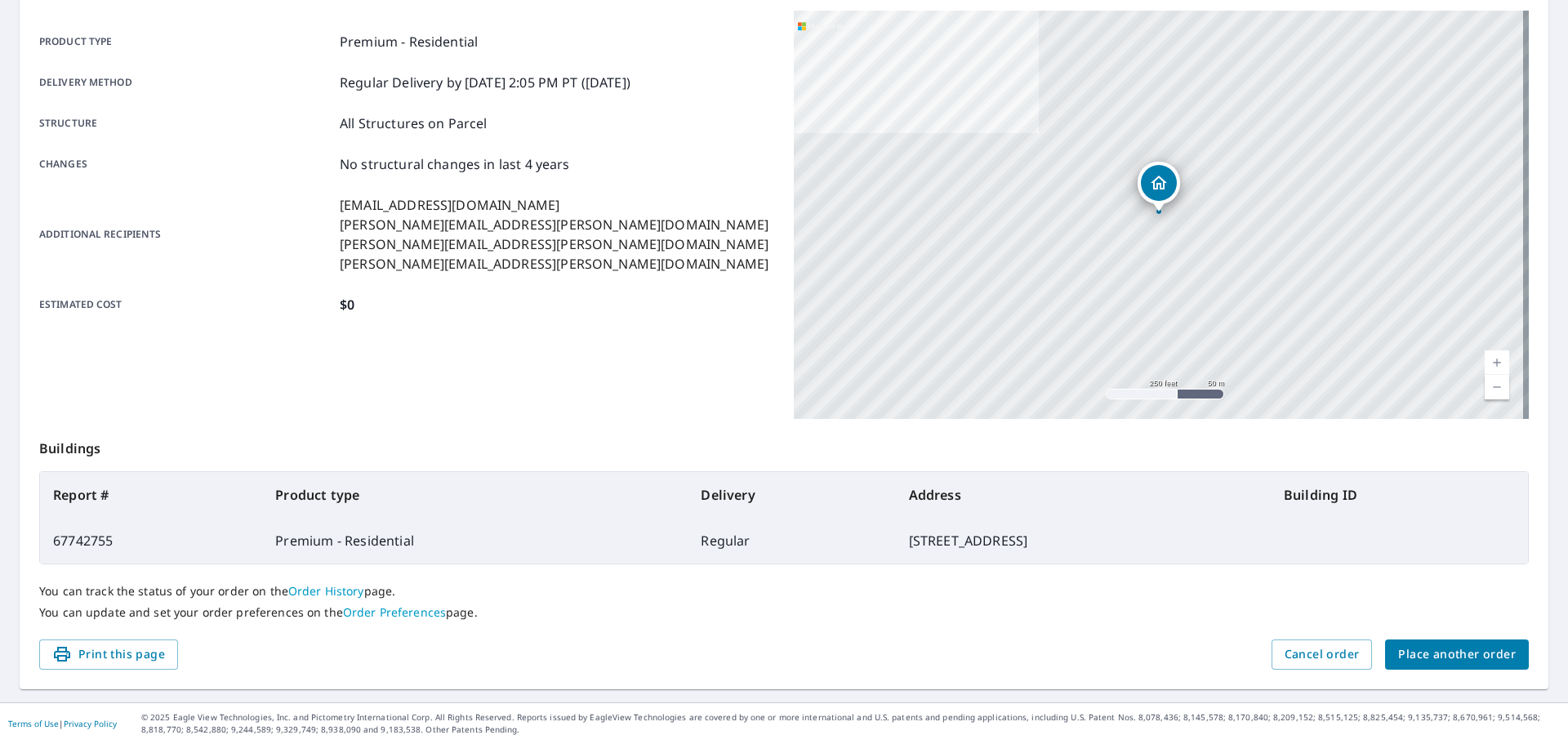
drag, startPoint x: 1003, startPoint y: 543, endPoint x: 52, endPoint y: 488, distance: 952.6
click at [52, 488] on table "Report # Product type Delivery Address Building ID 67742755 Premium - Residenti…" at bounding box center [784, 518] width 1490 height 93
copy table "Report # Product type Delivery Address Building ID 67742755 Premium - Residenti…"
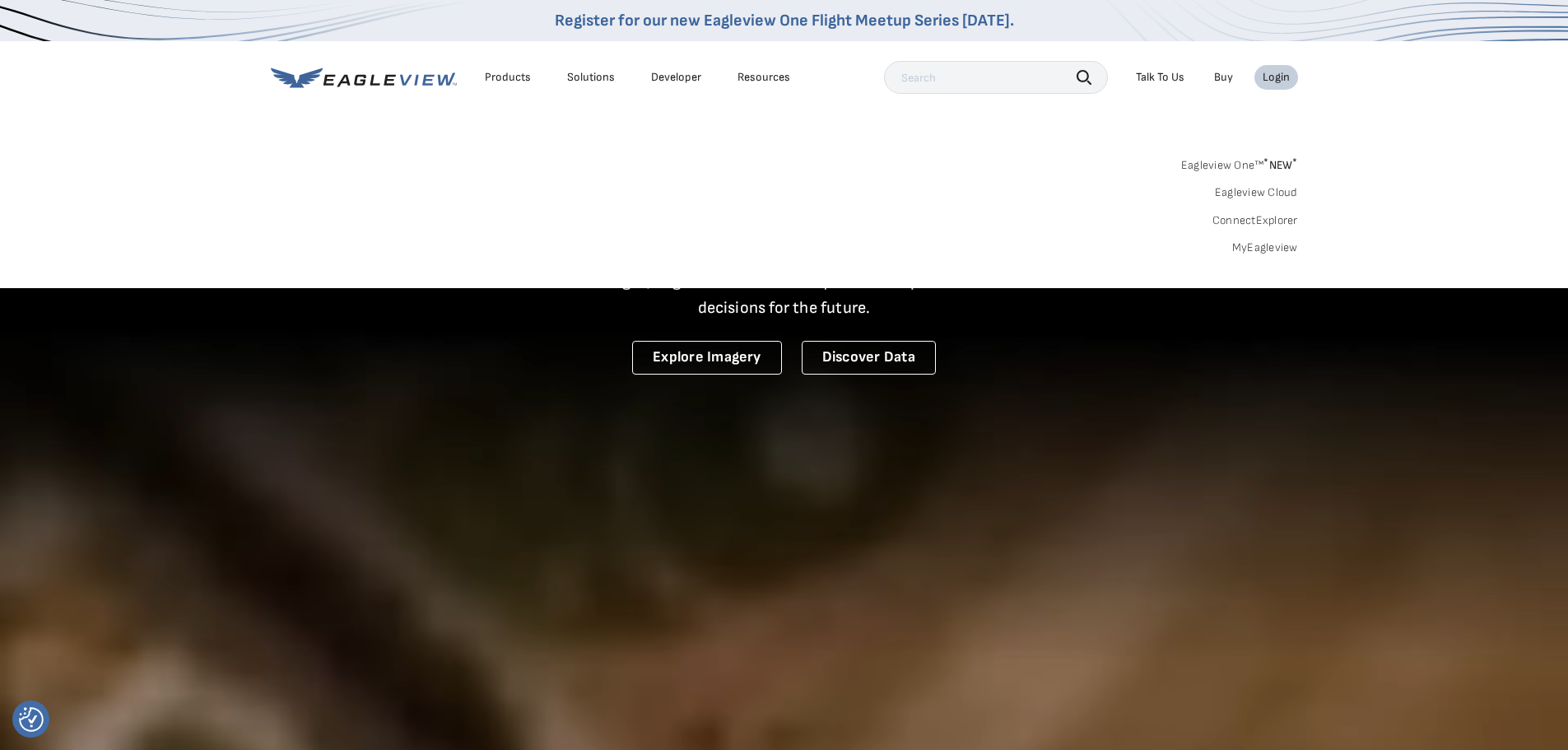
click at [1275, 252] on link "MyEagleview" at bounding box center [1265, 248] width 66 height 15
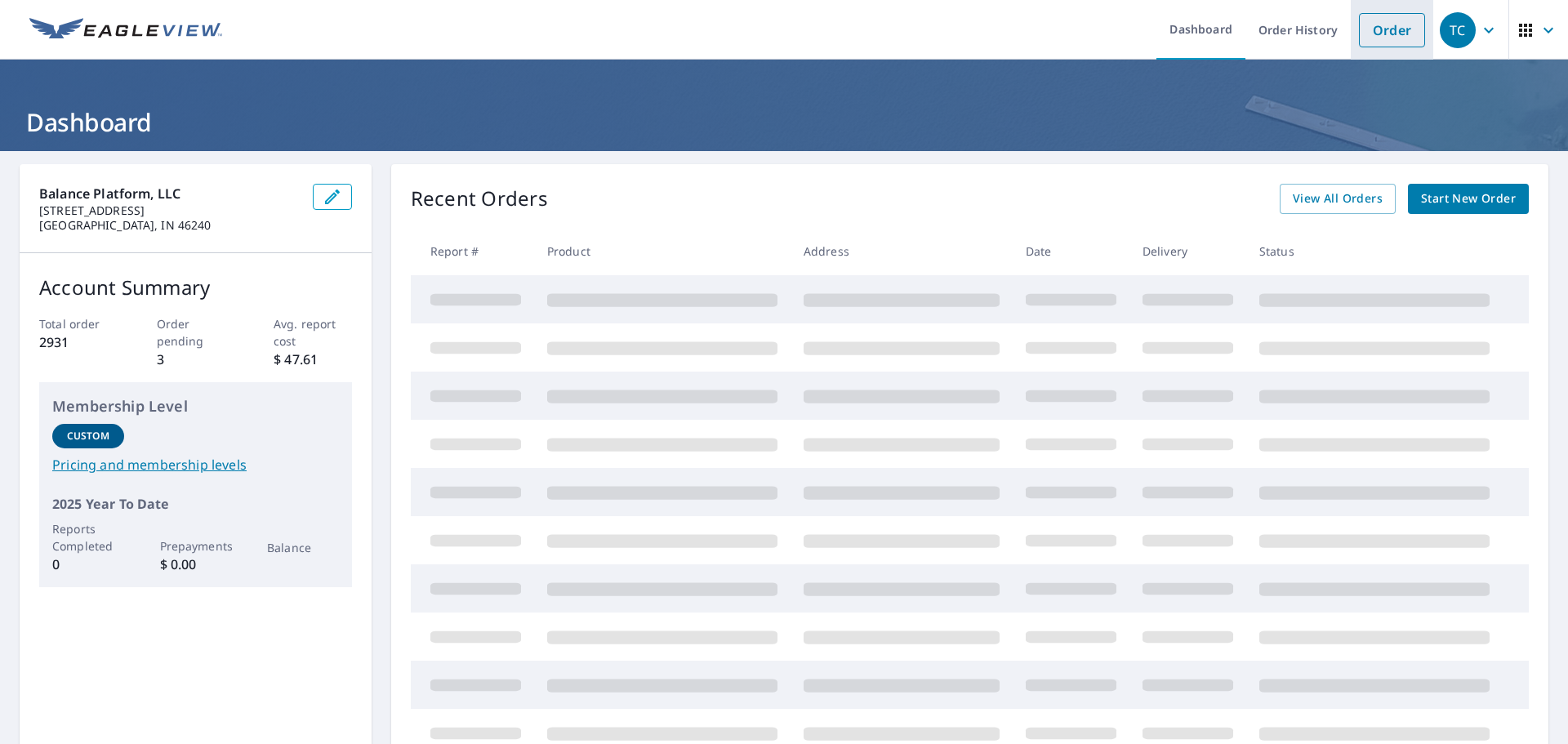
click at [1359, 44] on link "Order" at bounding box center [1392, 30] width 66 height 35
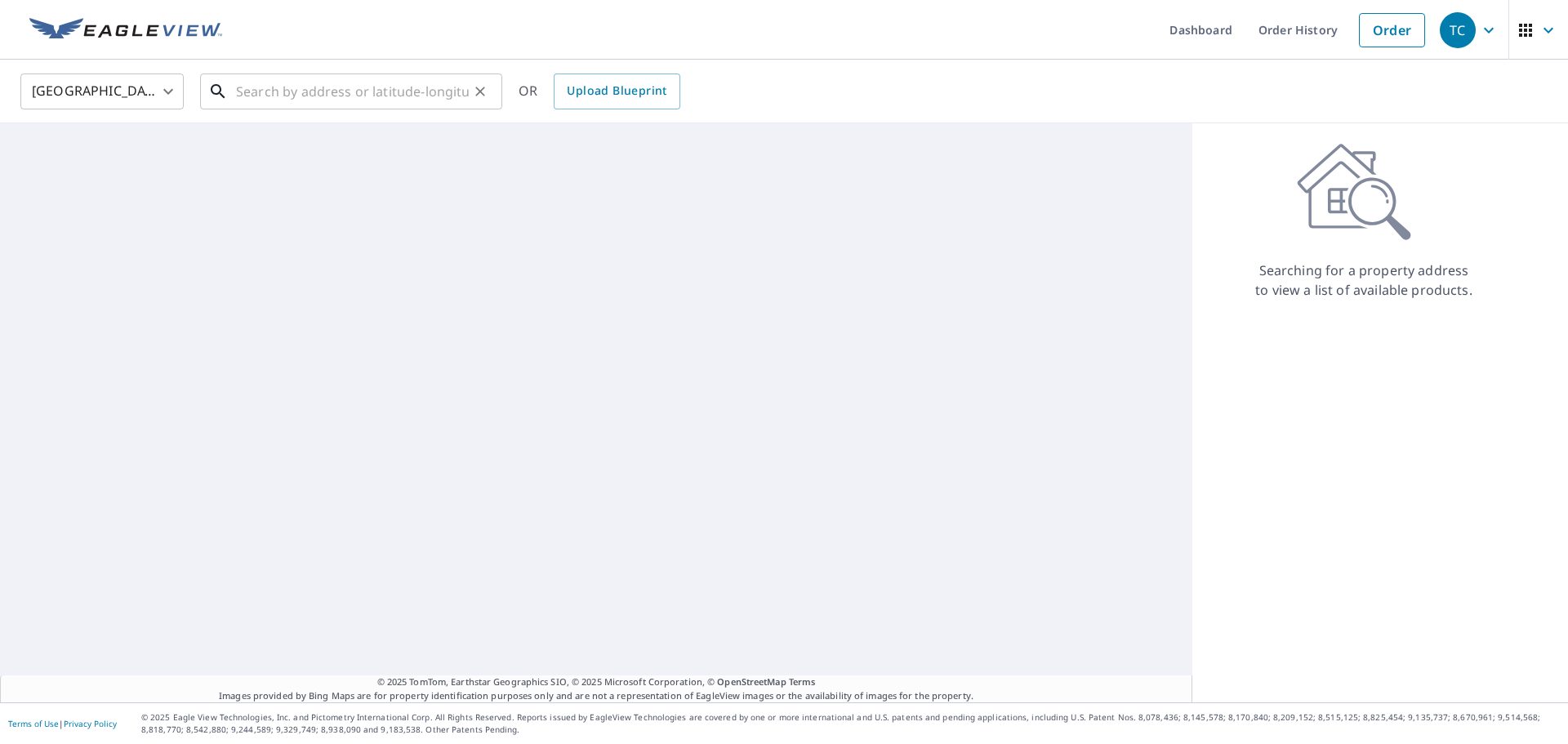
click at [282, 98] on input "text" at bounding box center [352, 91] width 233 height 46
paste input "[STREET_ADDRESS]"
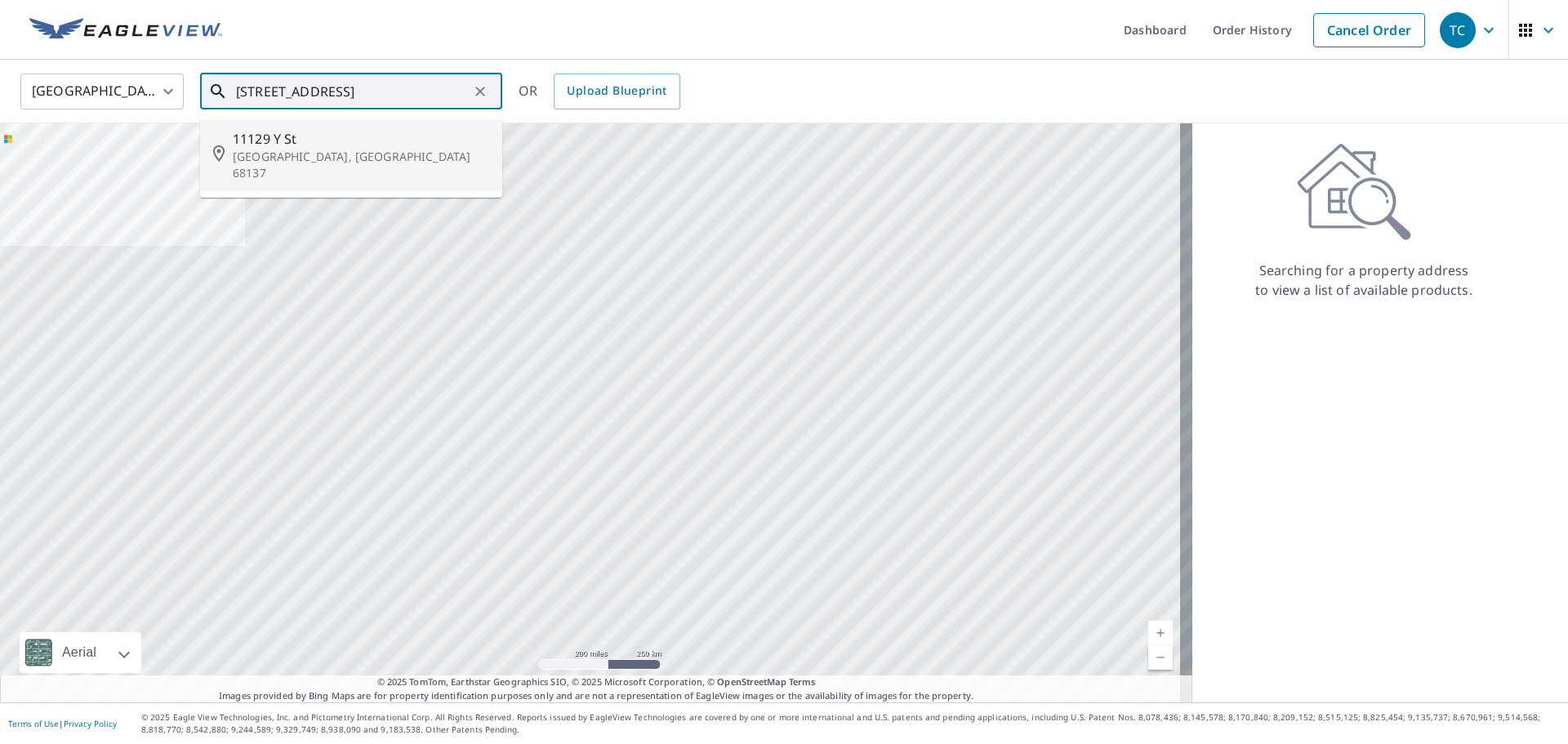
click at [361, 135] on span "11129 Y St" at bounding box center [361, 139] width 257 height 20
type input "[STREET_ADDRESS]"
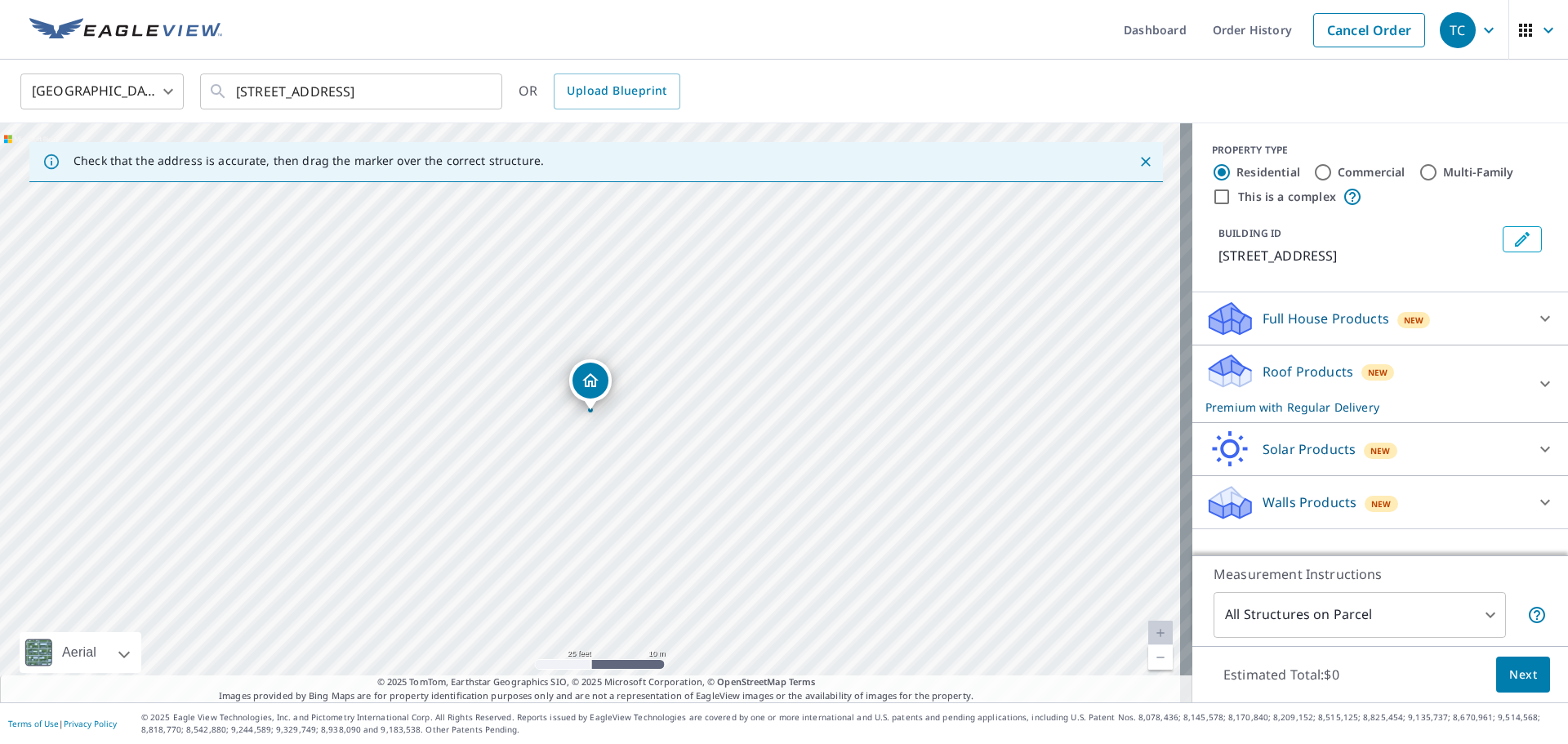
click at [1516, 678] on span "Next" at bounding box center [1523, 675] width 27 height 20
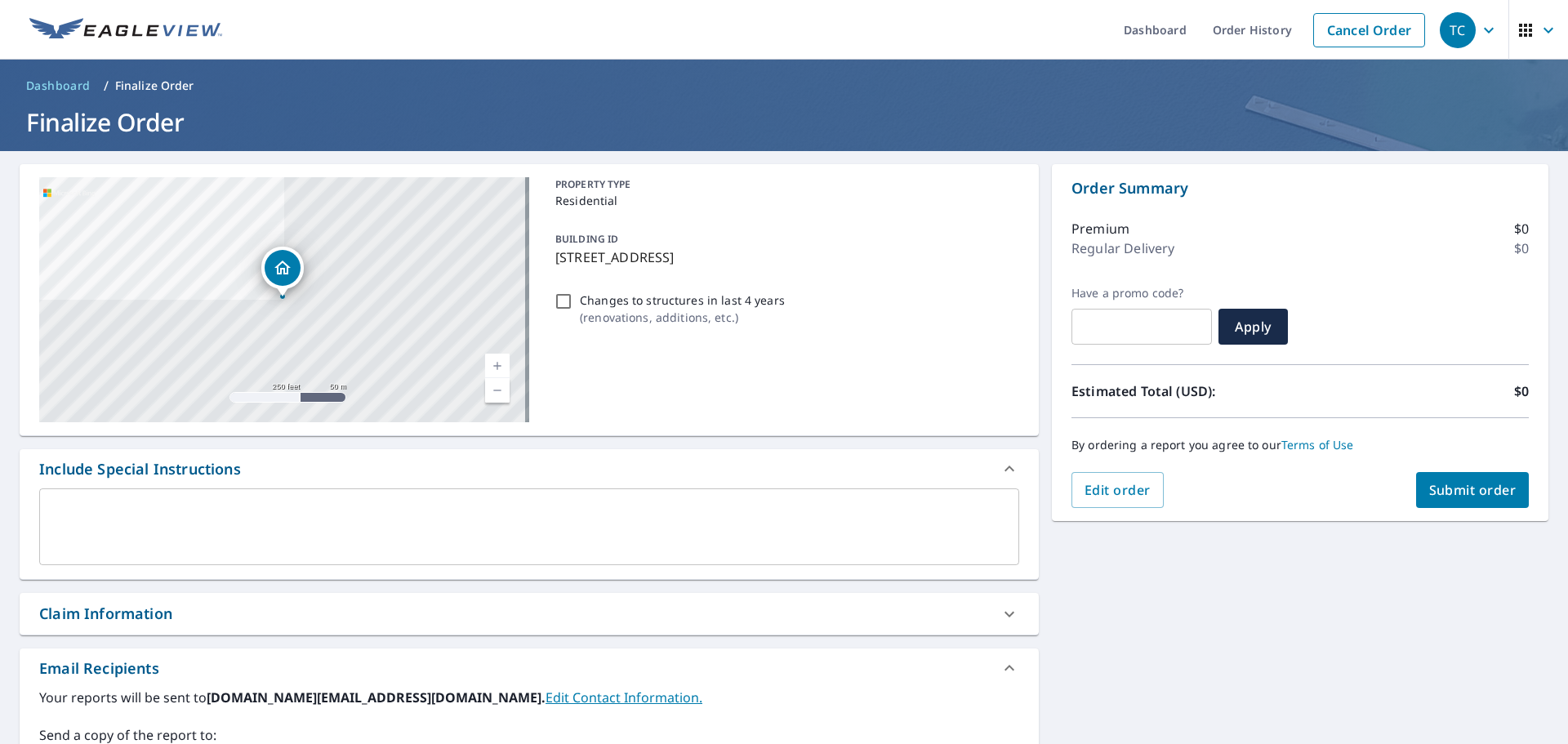
click at [203, 616] on div "Claim Information" at bounding box center [514, 614] width 951 height 22
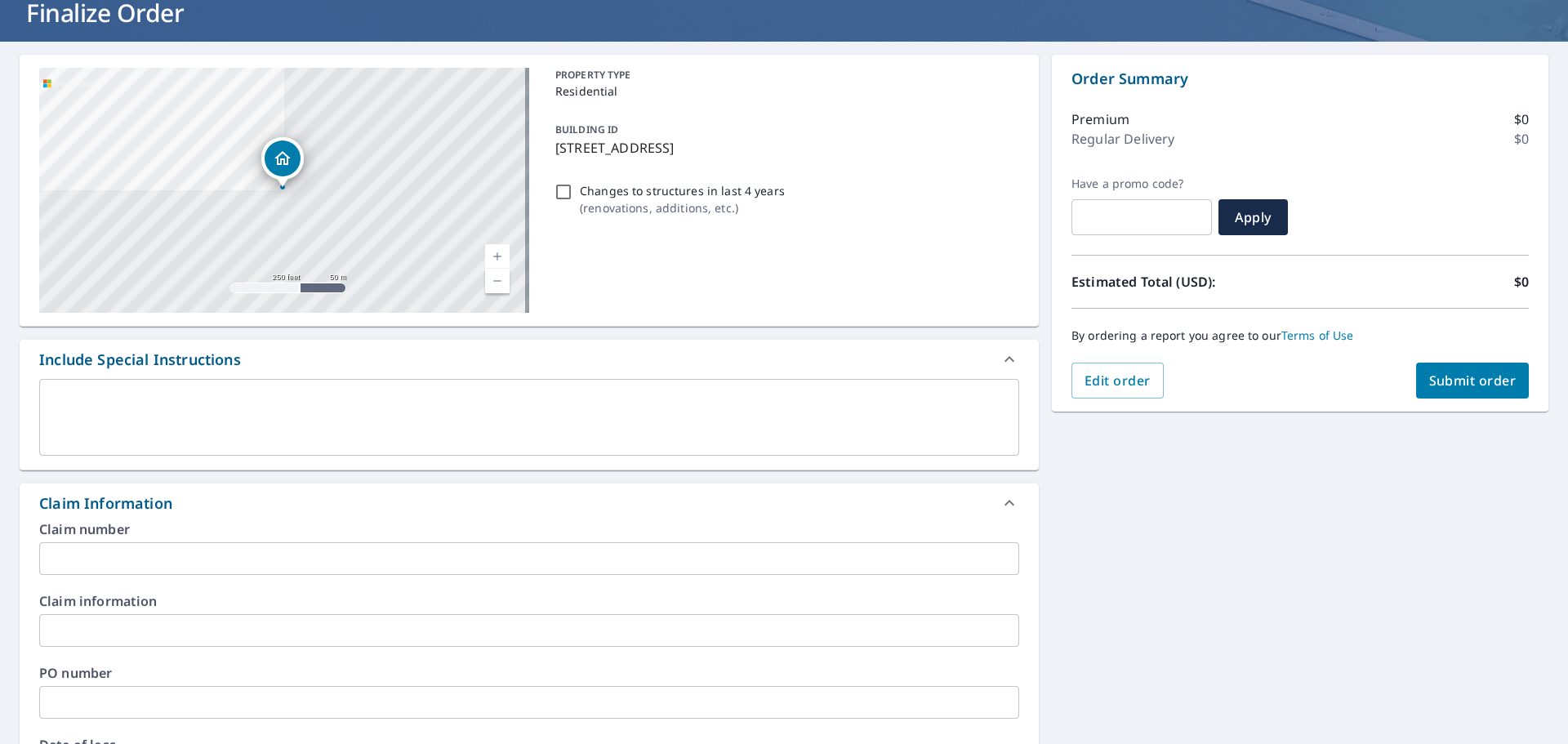
scroll to position [272, 0]
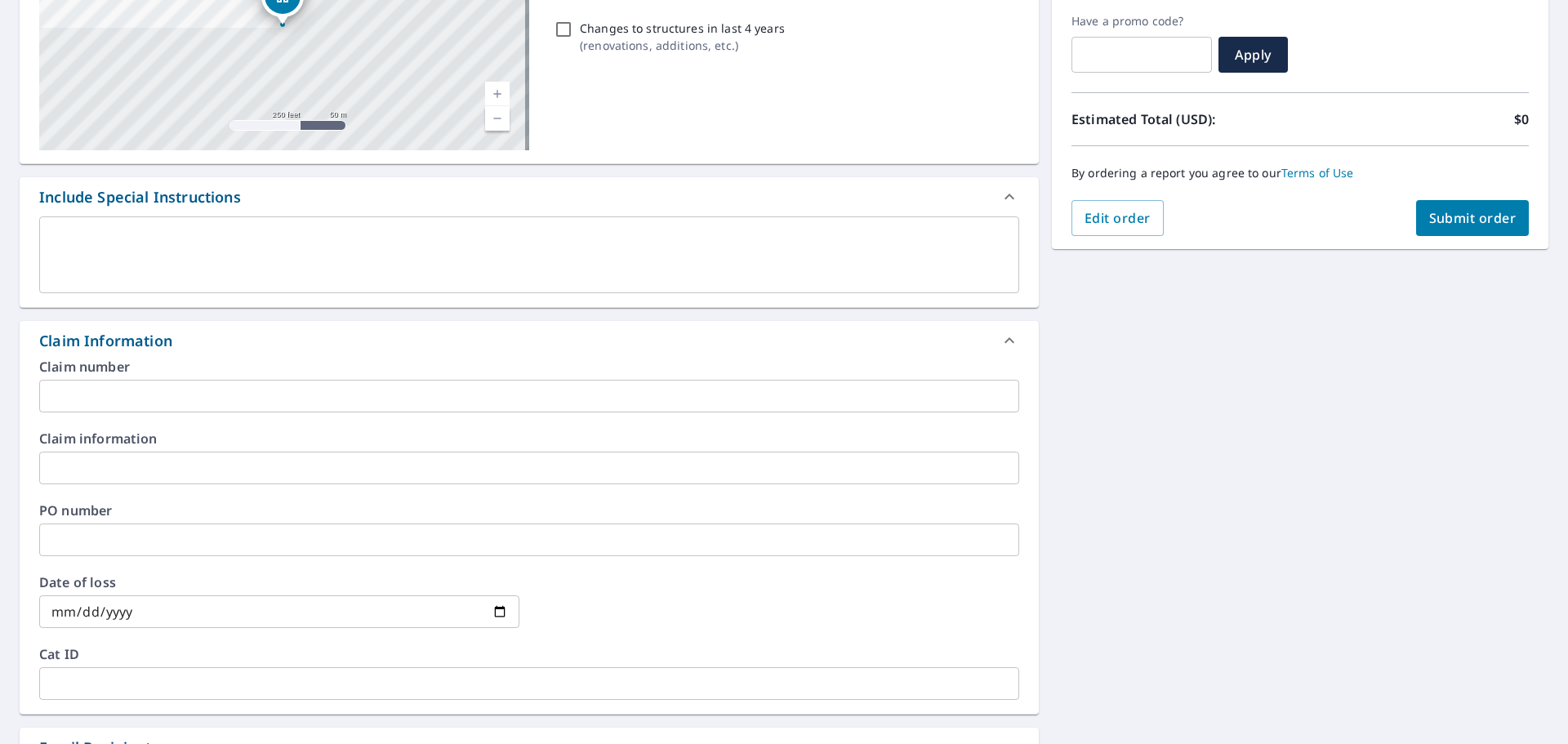
click at [218, 402] on input "text" at bounding box center [529, 396] width 980 height 33
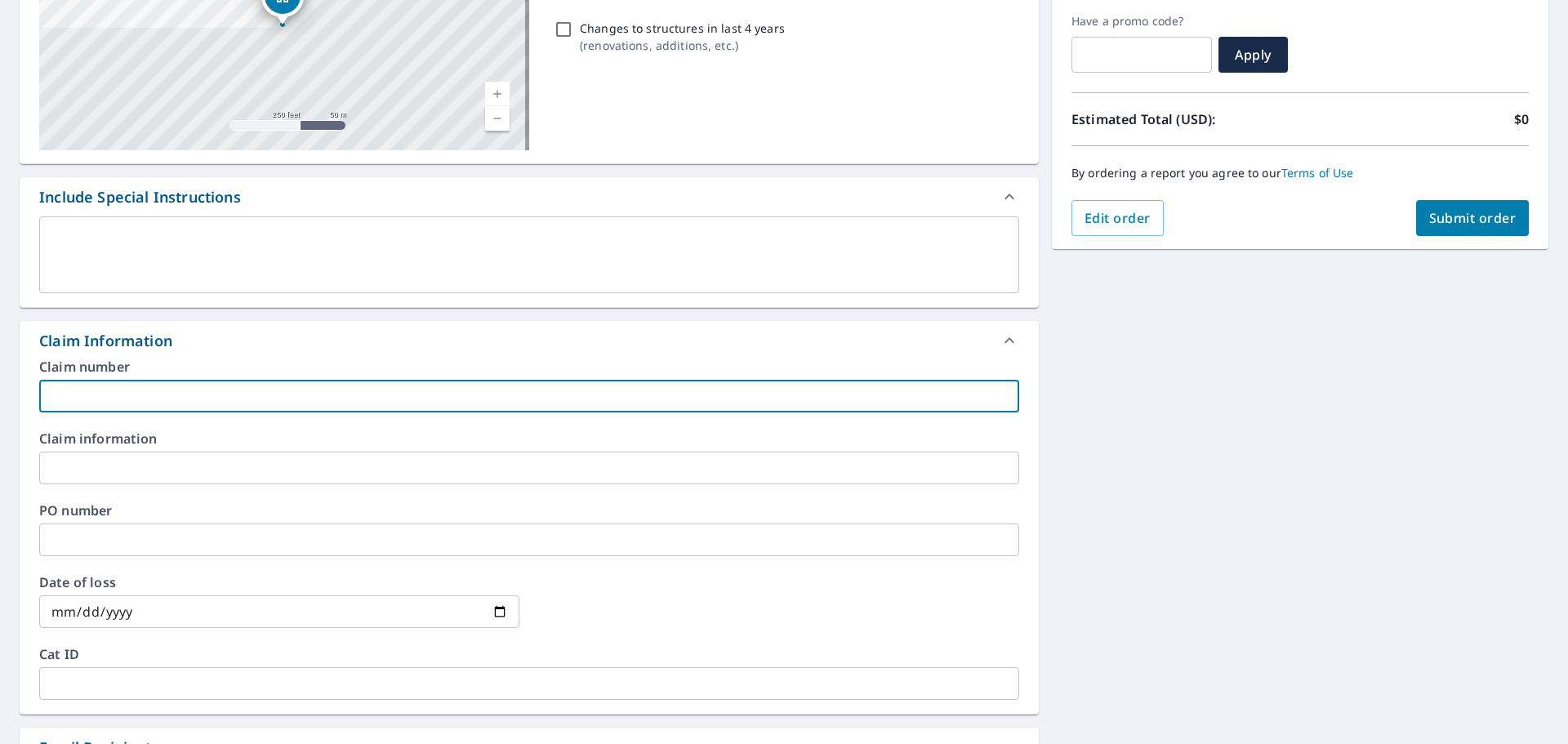
paste input "StarpowerExteriors_RobertsViola(1497)_0802797885_Allstate"
type input "StarpowerExteriors_RobertsViola(1497)_0802797885_Allstate"
click at [258, 484] on input "text" at bounding box center [529, 468] width 980 height 33
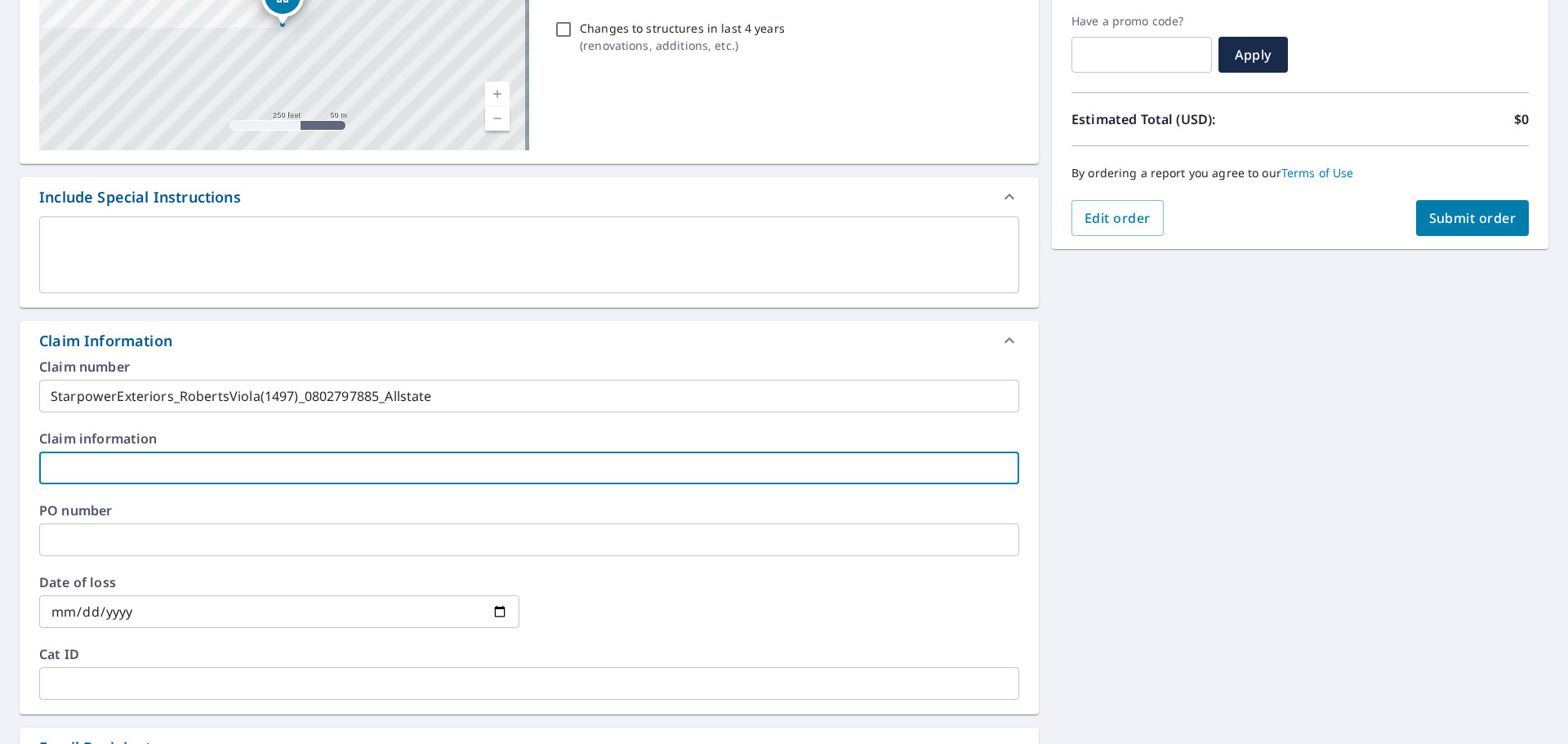
paste input "StarpowerExteriors_RobertsViola(1497)_0802797885_Allstate"
type input "StarpowerExteriors_RobertsViola(1497)_0802797885_Allstate"
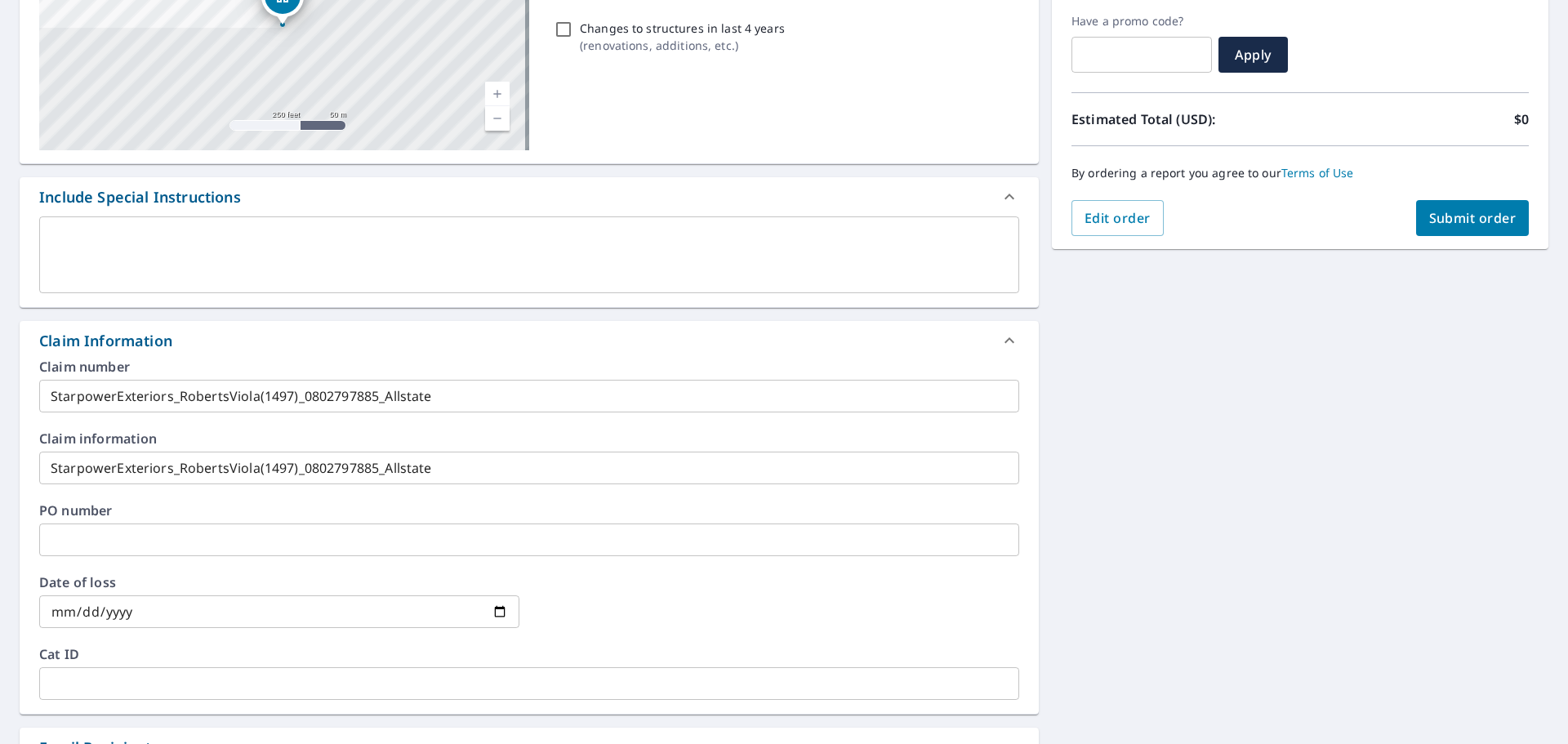
click at [1373, 415] on div "11129 Y St Omaha, NE 68137 Aerial Road A standard road map Aerial A detailed lo…" at bounding box center [784, 487] width 1568 height 1218
click at [1430, 216] on span "Submit order" at bounding box center [1473, 219] width 87 height 18
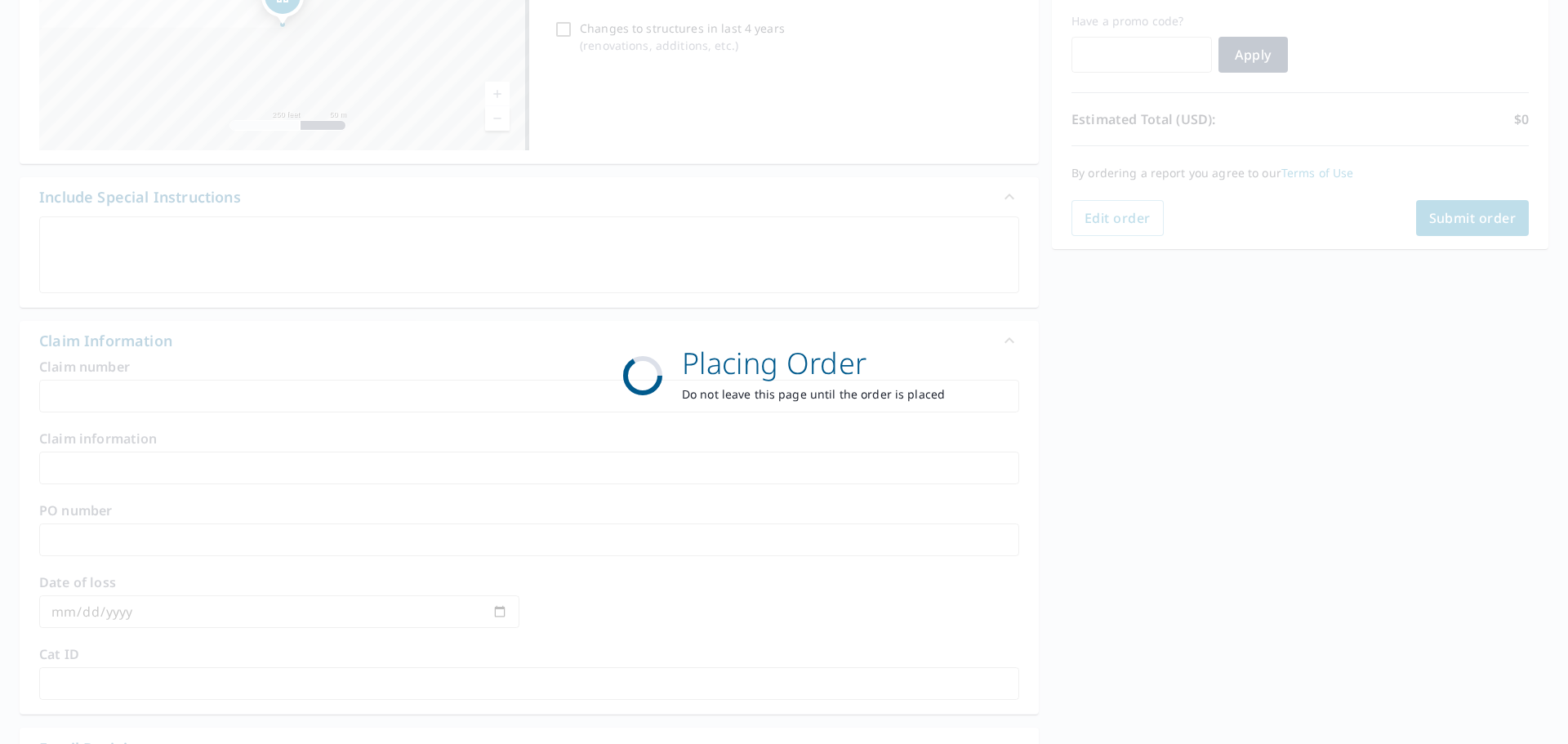
scroll to position [218, 0]
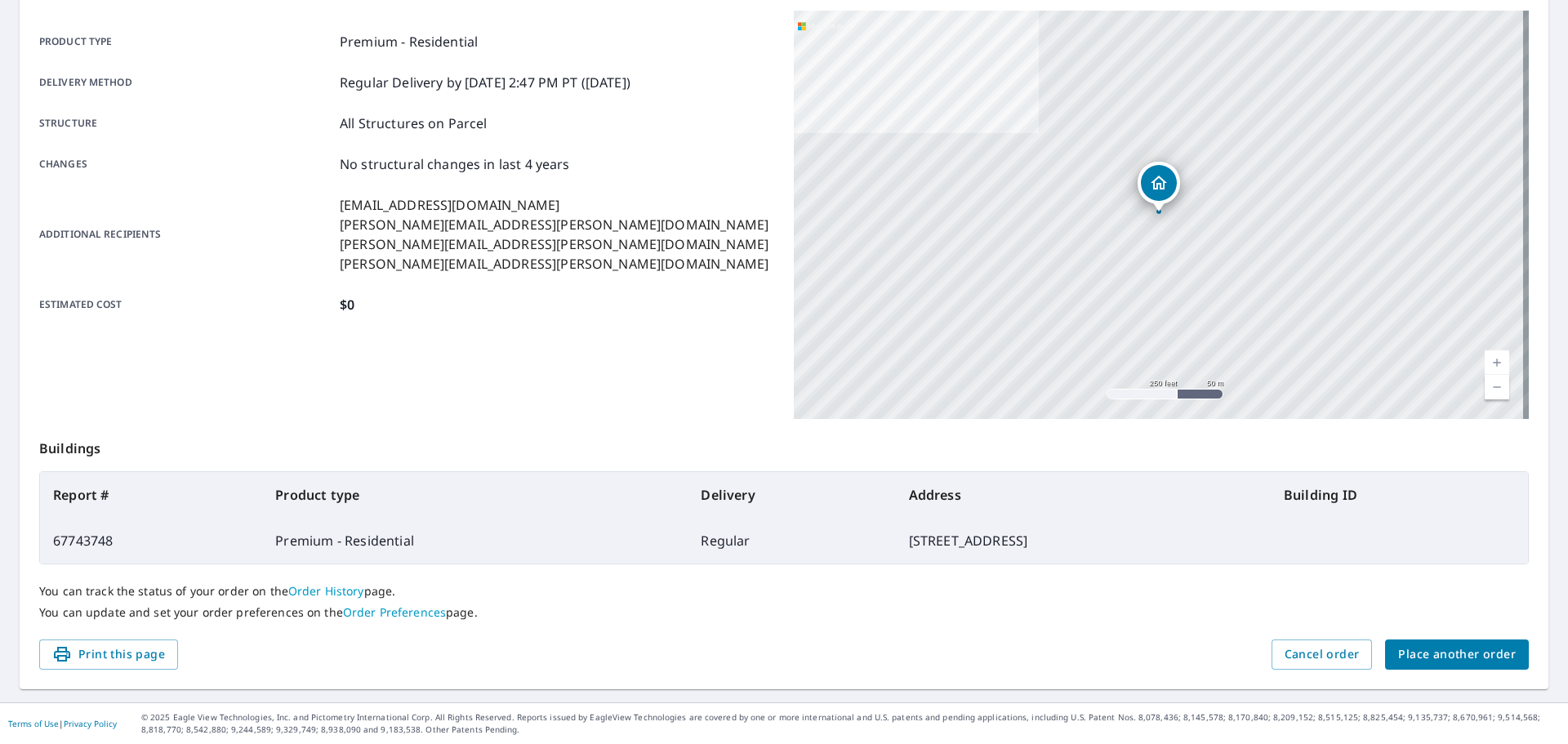
drag, startPoint x: 1014, startPoint y: 542, endPoint x: 54, endPoint y: 491, distance: 961.4
click at [54, 491] on table "Report # Product type Delivery Address Building ID 67743748 Premium - Residenti…" at bounding box center [784, 518] width 1490 height 93
copy table "Report # Product type Delivery Address Building ID 67743748 Premium - Residenti…"
click at [1440, 644] on button "Place another order" at bounding box center [1457, 654] width 144 height 30
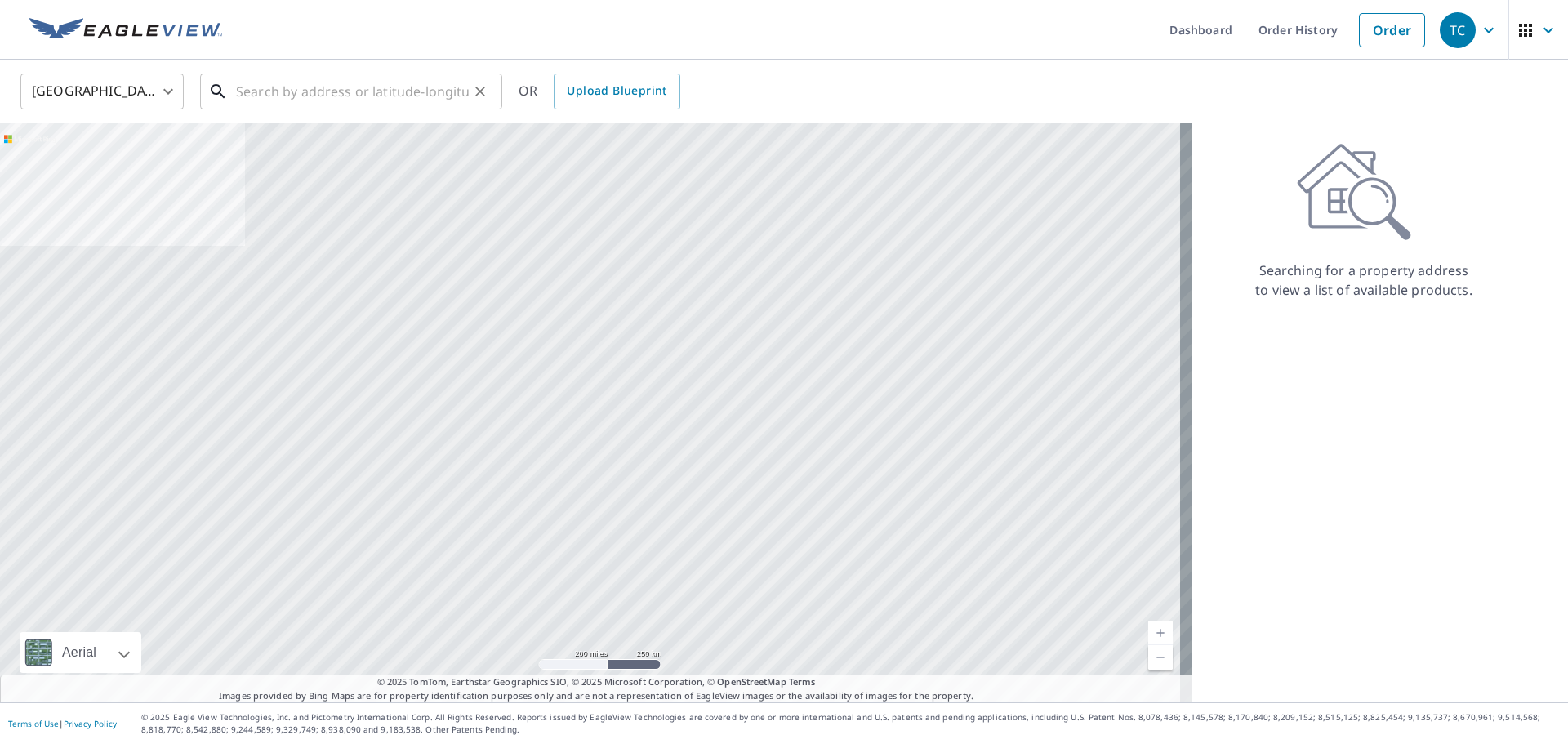
click at [361, 98] on input "text" at bounding box center [352, 91] width 233 height 46
paste input "1010 West 2nd St"
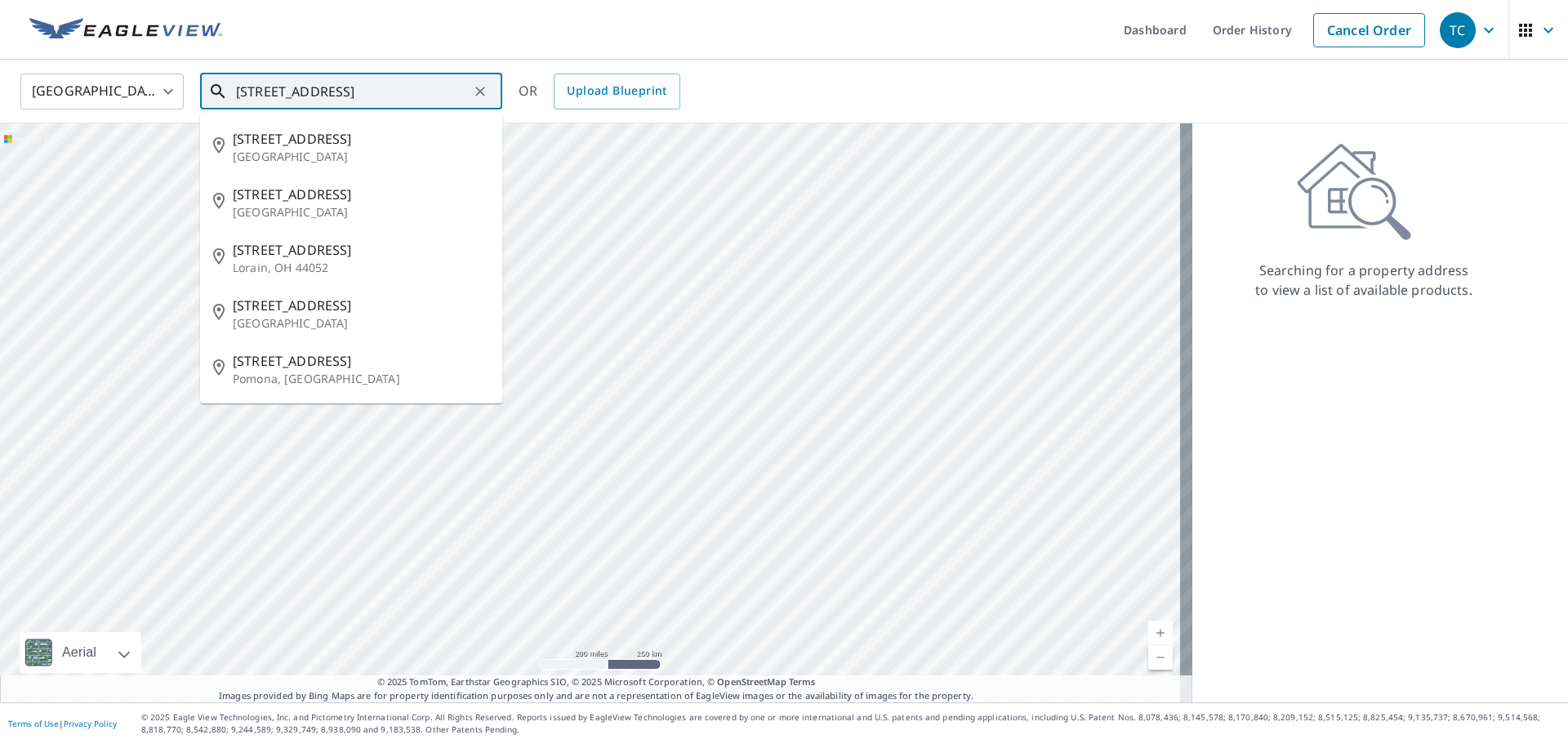
click at [361, 98] on input "1010 West 2nd St" at bounding box center [352, 91] width 233 height 46
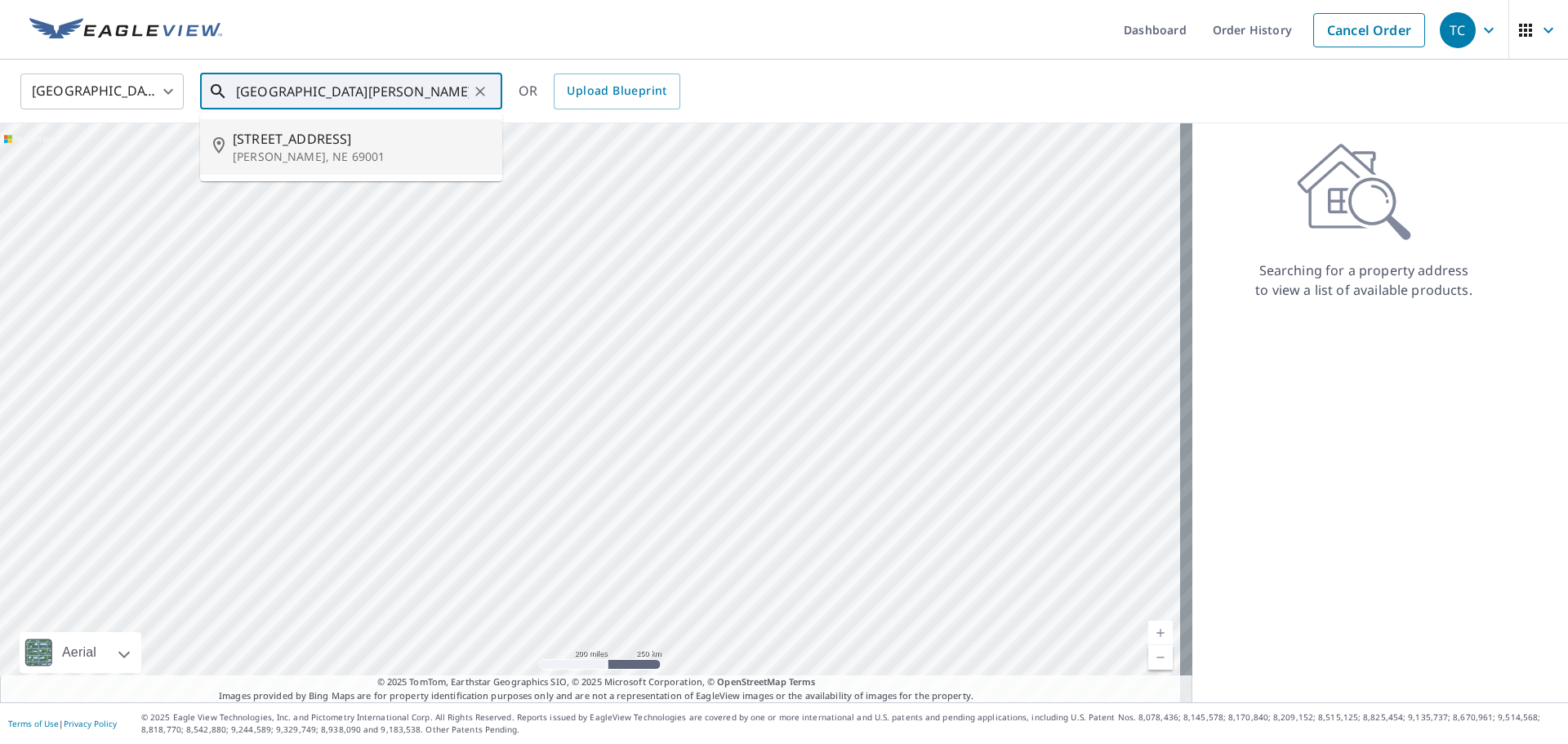
click at [337, 140] on span "1010 W 2nd St" at bounding box center [361, 139] width 257 height 20
type input "1010 W 2nd St McCook, NE 69001"
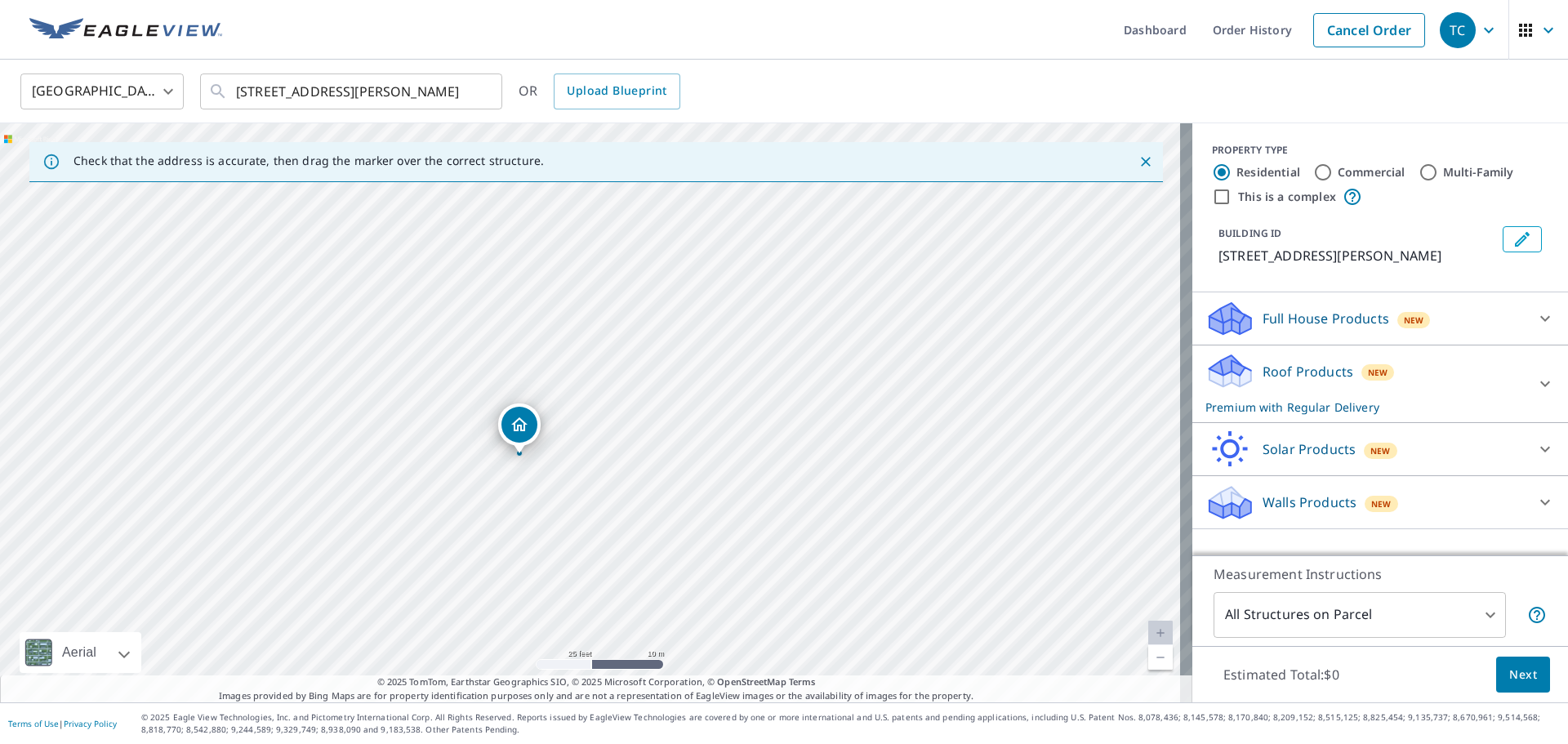
drag, startPoint x: 678, startPoint y: 504, endPoint x: 606, endPoint y: 509, distance: 72.2
click at [606, 509] on div "1010 W 2nd St Mccook, NE 69001" at bounding box center [596, 413] width 1193 height 579
drag, startPoint x: 697, startPoint y: 498, endPoint x: 772, endPoint y: 438, distance: 96.0
click at [772, 438] on div "1010 W 2nd St Mccook, NE 69001" at bounding box center [596, 413] width 1193 height 579
click at [1283, 515] on div "Walls Products New" at bounding box center [1366, 503] width 321 height 38
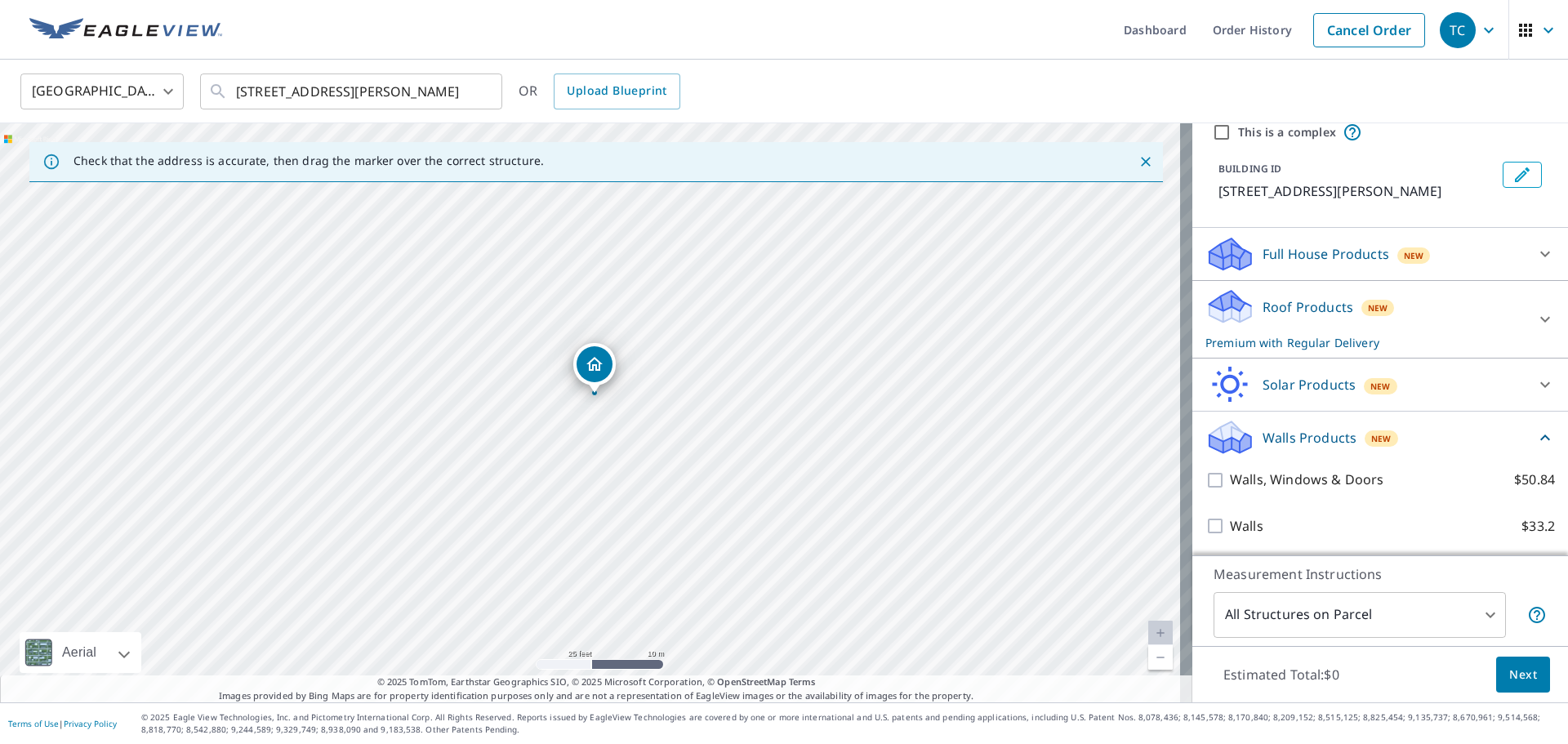
scroll to position [66, 0]
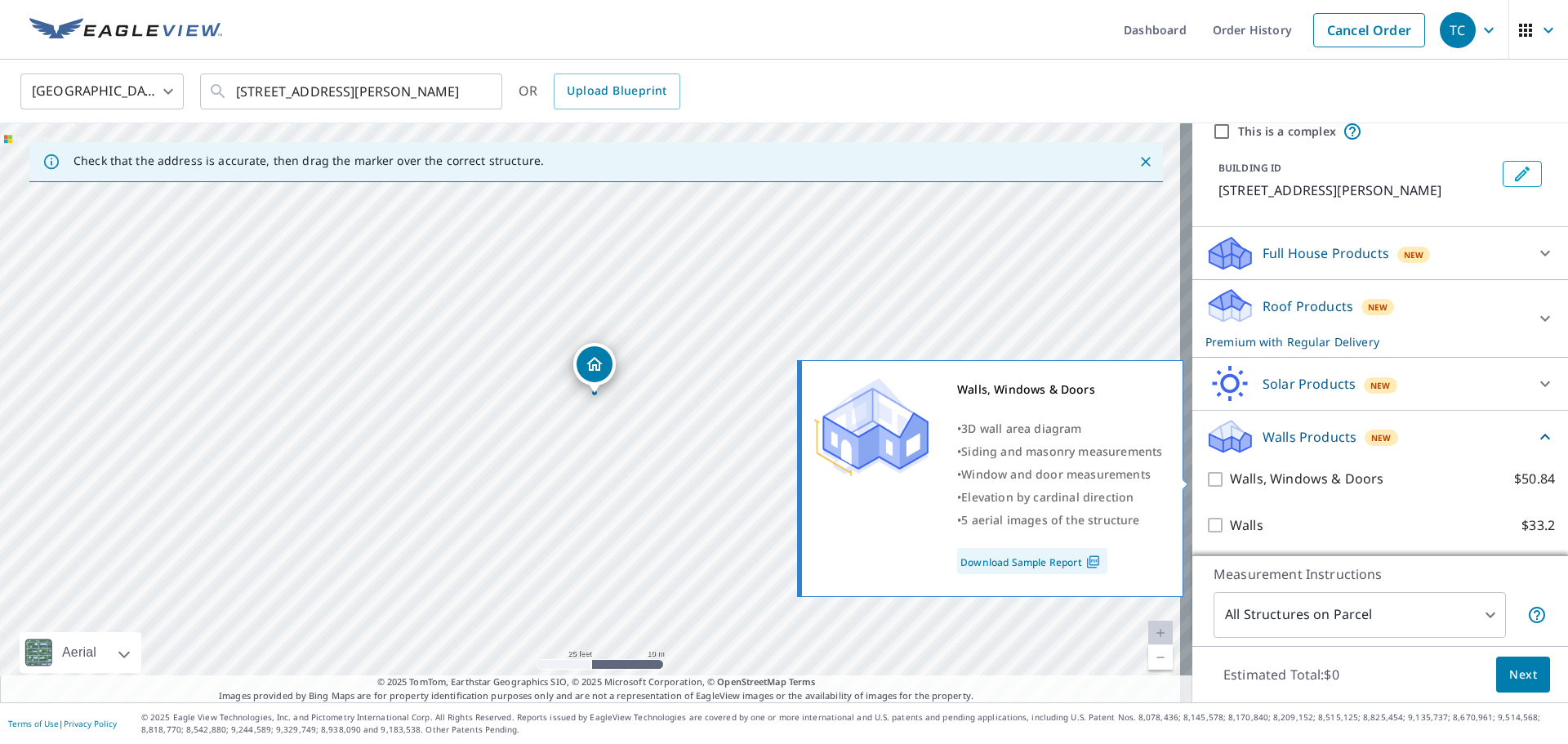
click at [1206, 480] on input "Walls, Windows & Doors $50.84" at bounding box center [1217, 480] width 25 height 20
checkbox input "true"
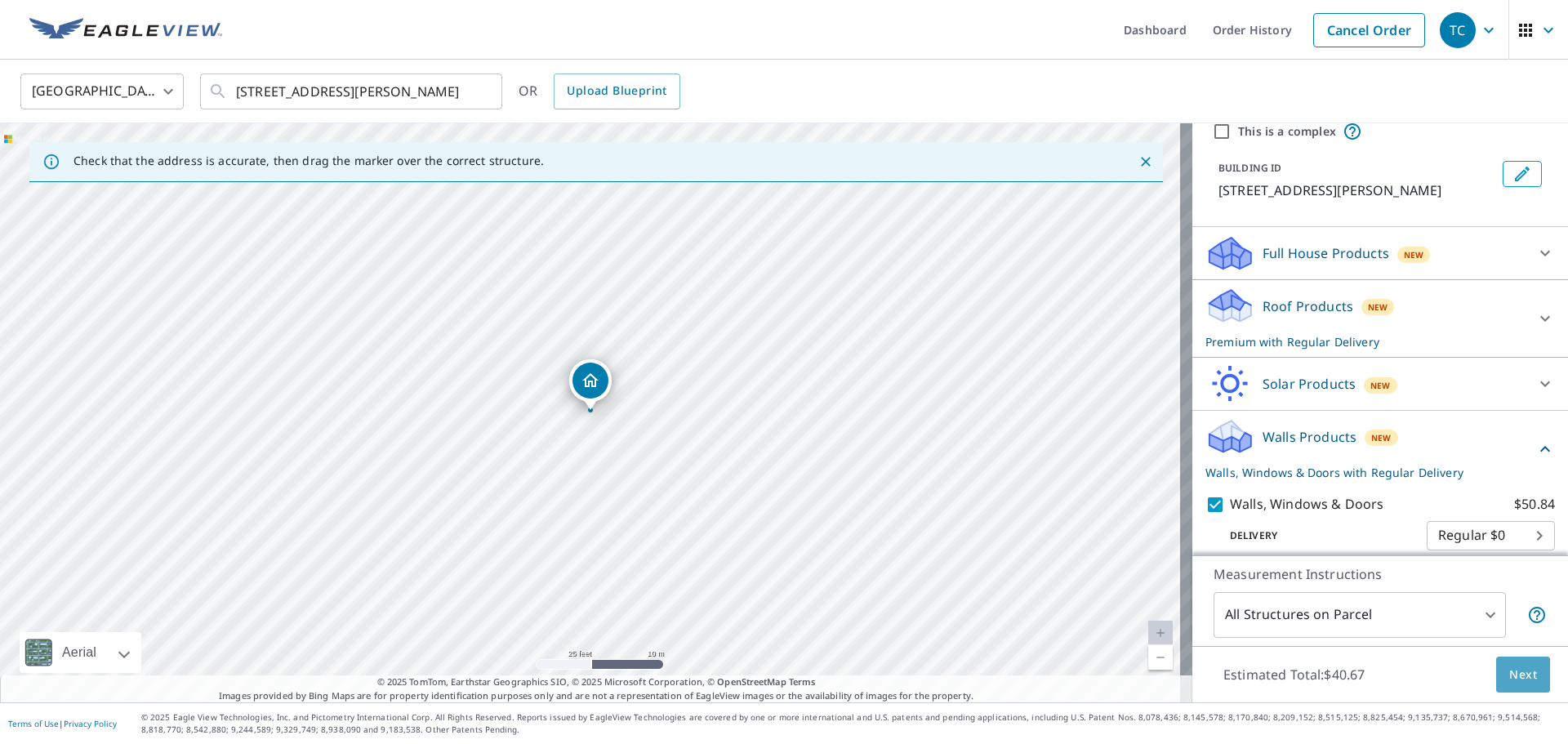
click at [1511, 673] on span "Next" at bounding box center [1523, 675] width 27 height 20
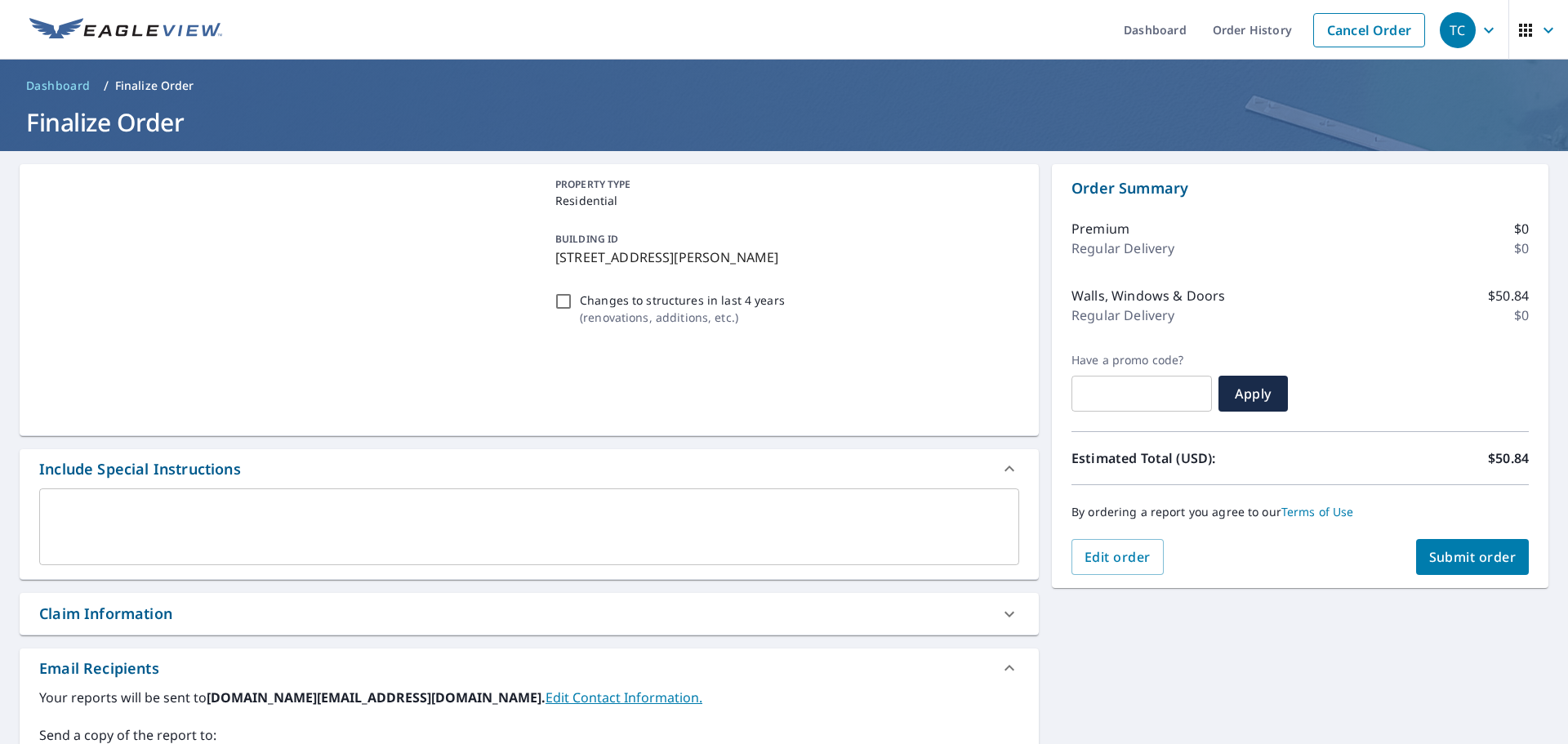
click at [372, 600] on div "Claim Information" at bounding box center [529, 614] width 1019 height 42
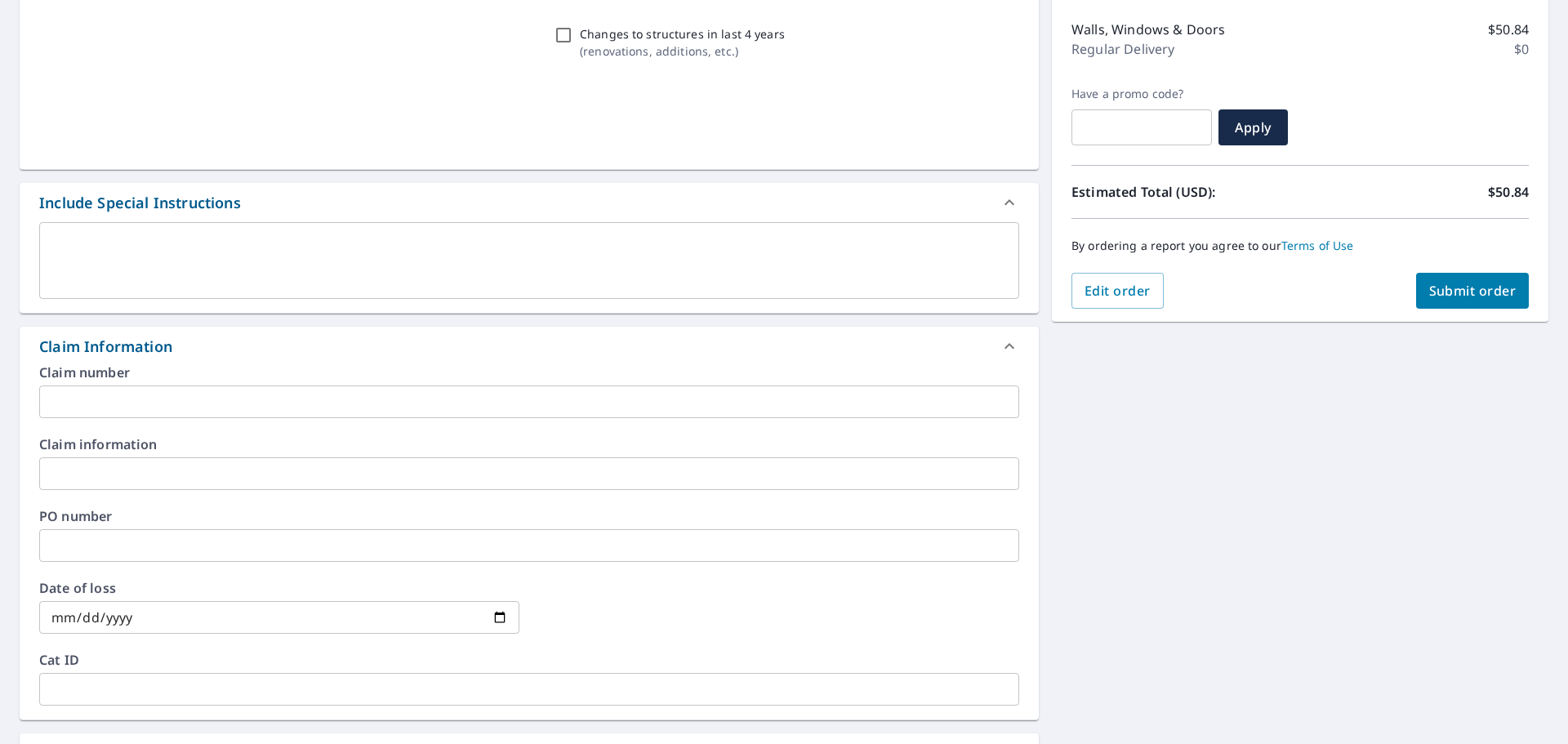
scroll to position [272, 0]
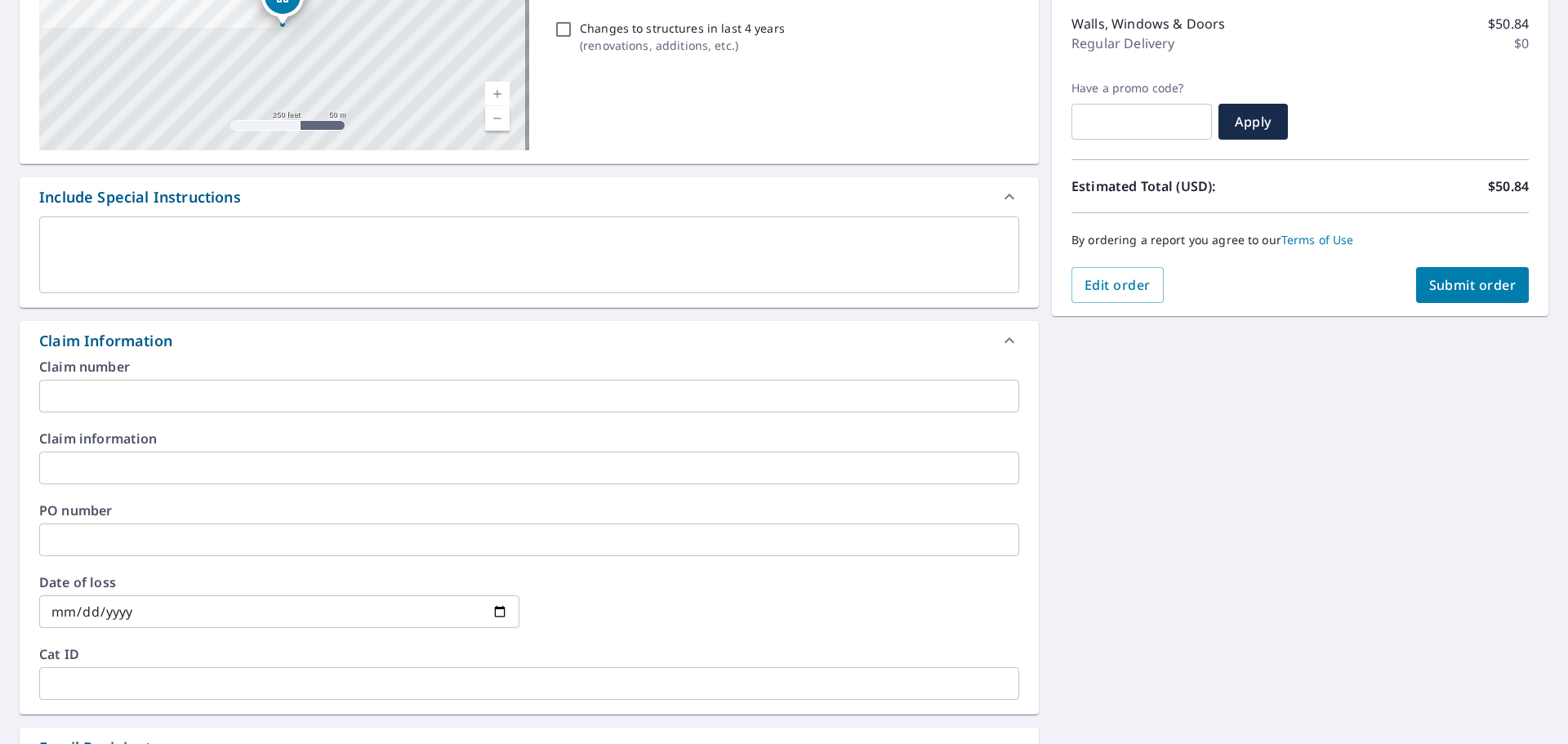
click at [242, 403] on input "text" at bounding box center [529, 396] width 980 height 33
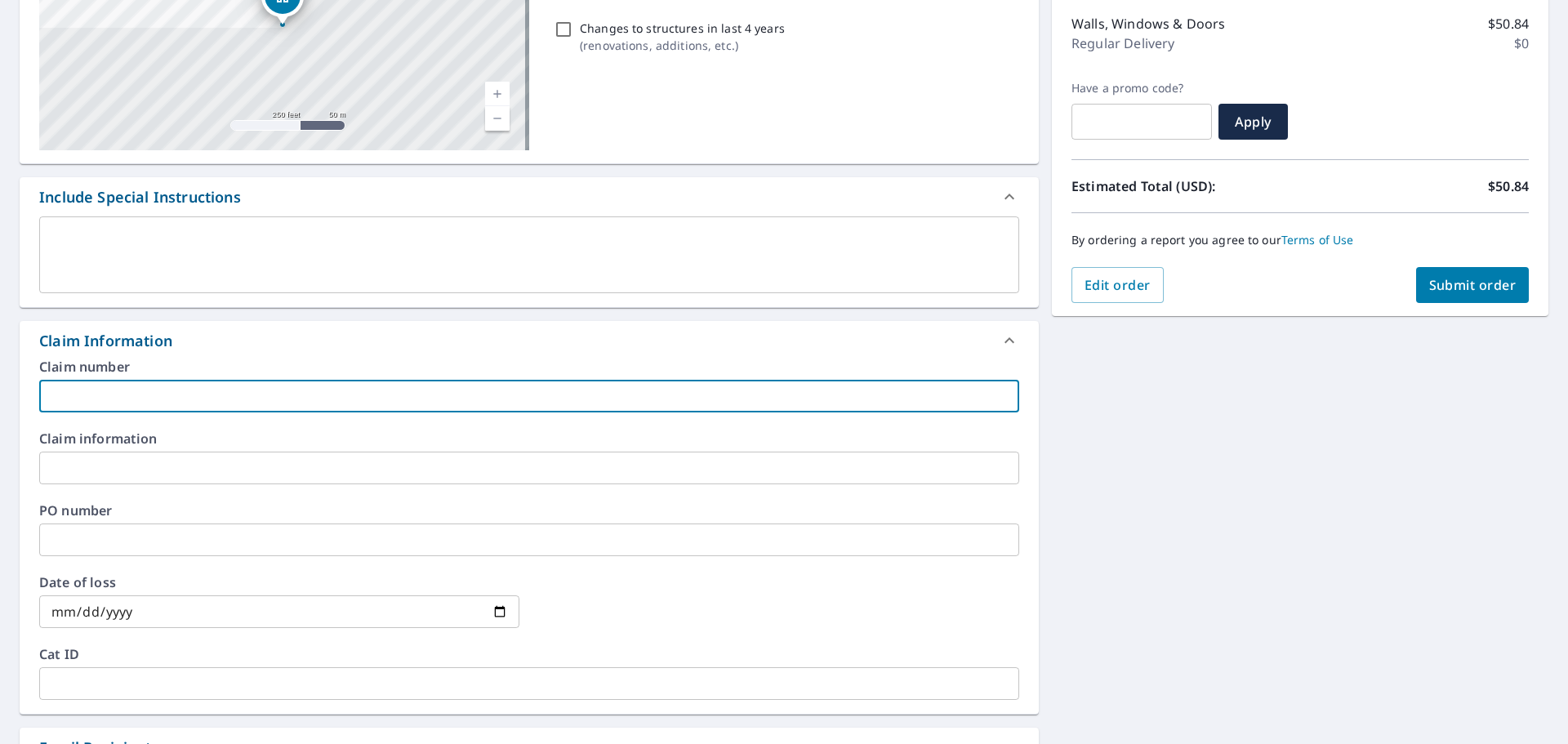
paste input "Hoak Exterior_1010 West 2nd St_Claim#_Carrier"
type input "Hoak Exterior_1010 West 2nd St_Claim#_Carrier"
click at [264, 501] on div "Claim number Hoak Exterior_1010 West 2nd St_Claim#_Carrier ​ Claim information …" at bounding box center [529, 537] width 1019 height 353
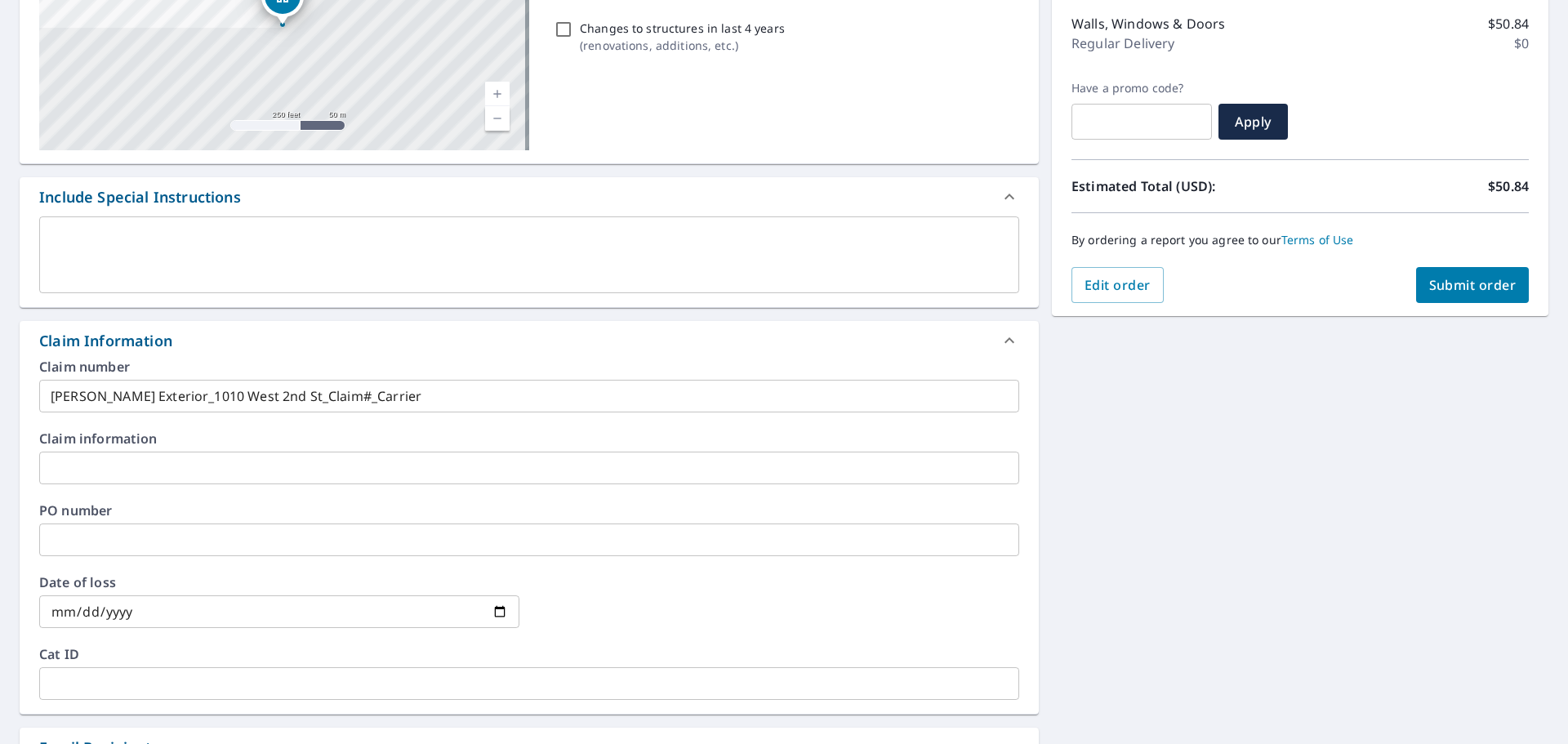
click at [258, 466] on input "text" at bounding box center [529, 468] width 980 height 33
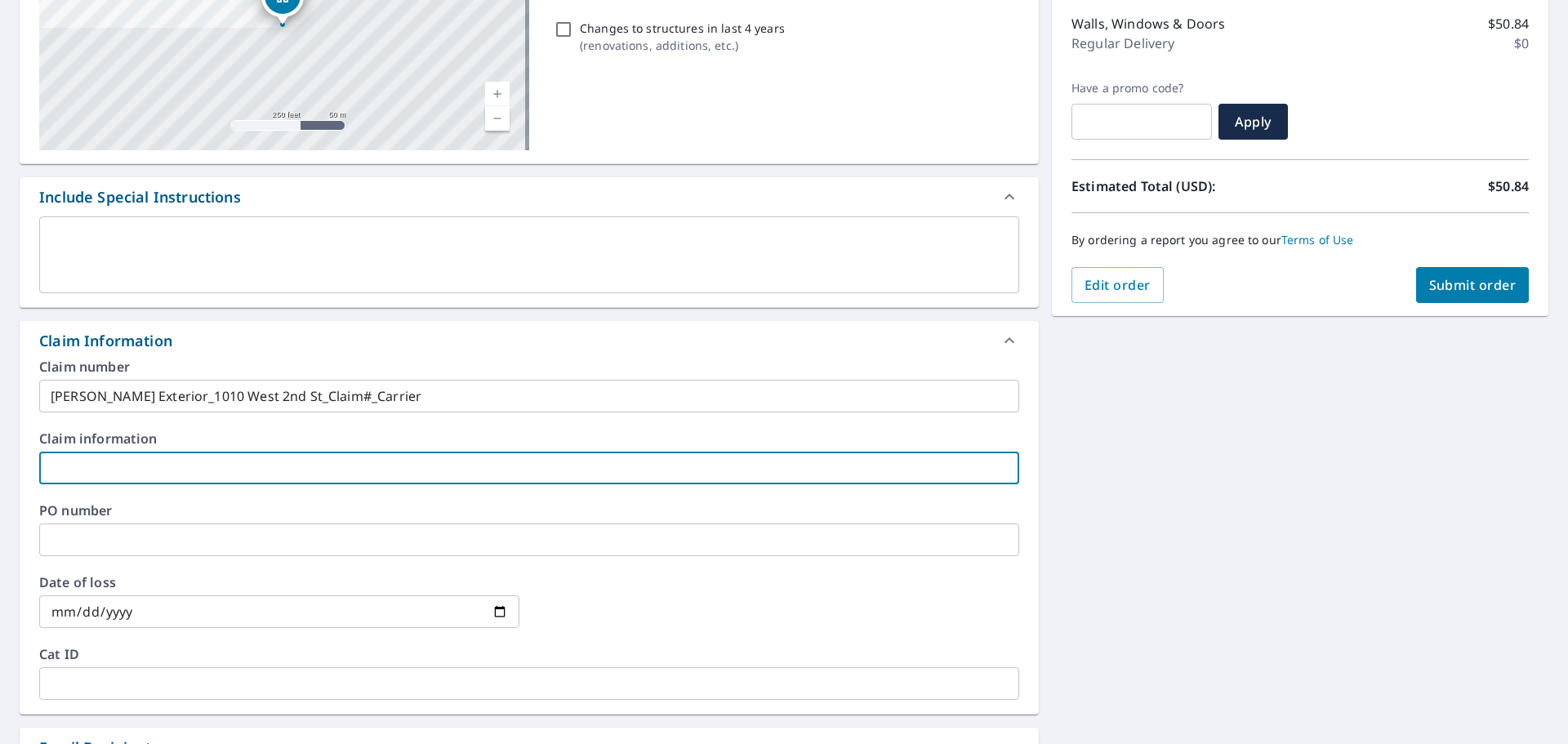
paste input "Hoak Exterior_1010 West 2nd St_Claim#_Carrier"
type input "Hoak Exterior_1010 West 2nd St_Claim#_Carrier"
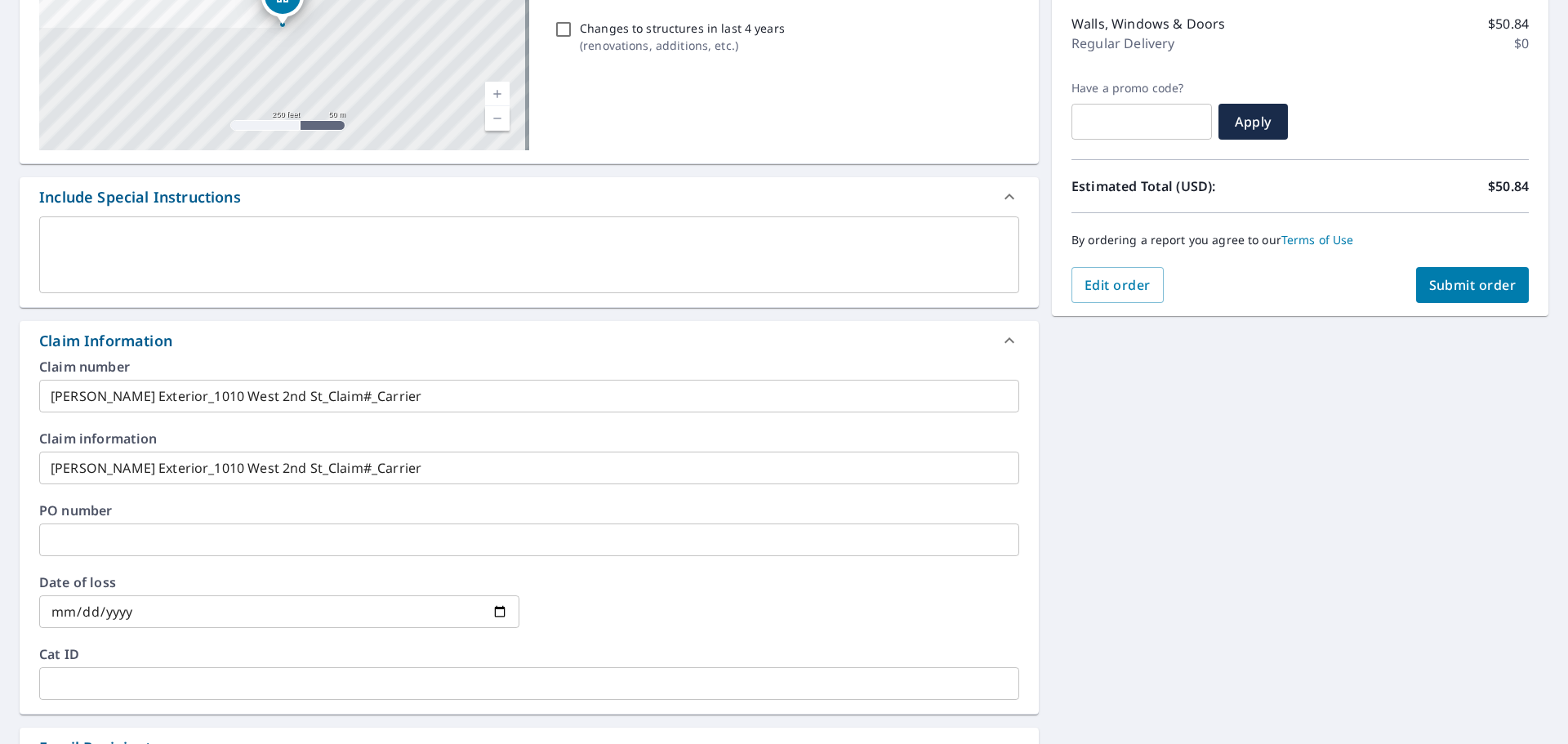
click at [1106, 450] on div "1010 W 2nd St Mccook, NE 69001 Aerial Road A standard road map Aerial A detaile…" at bounding box center [784, 487] width 1568 height 1218
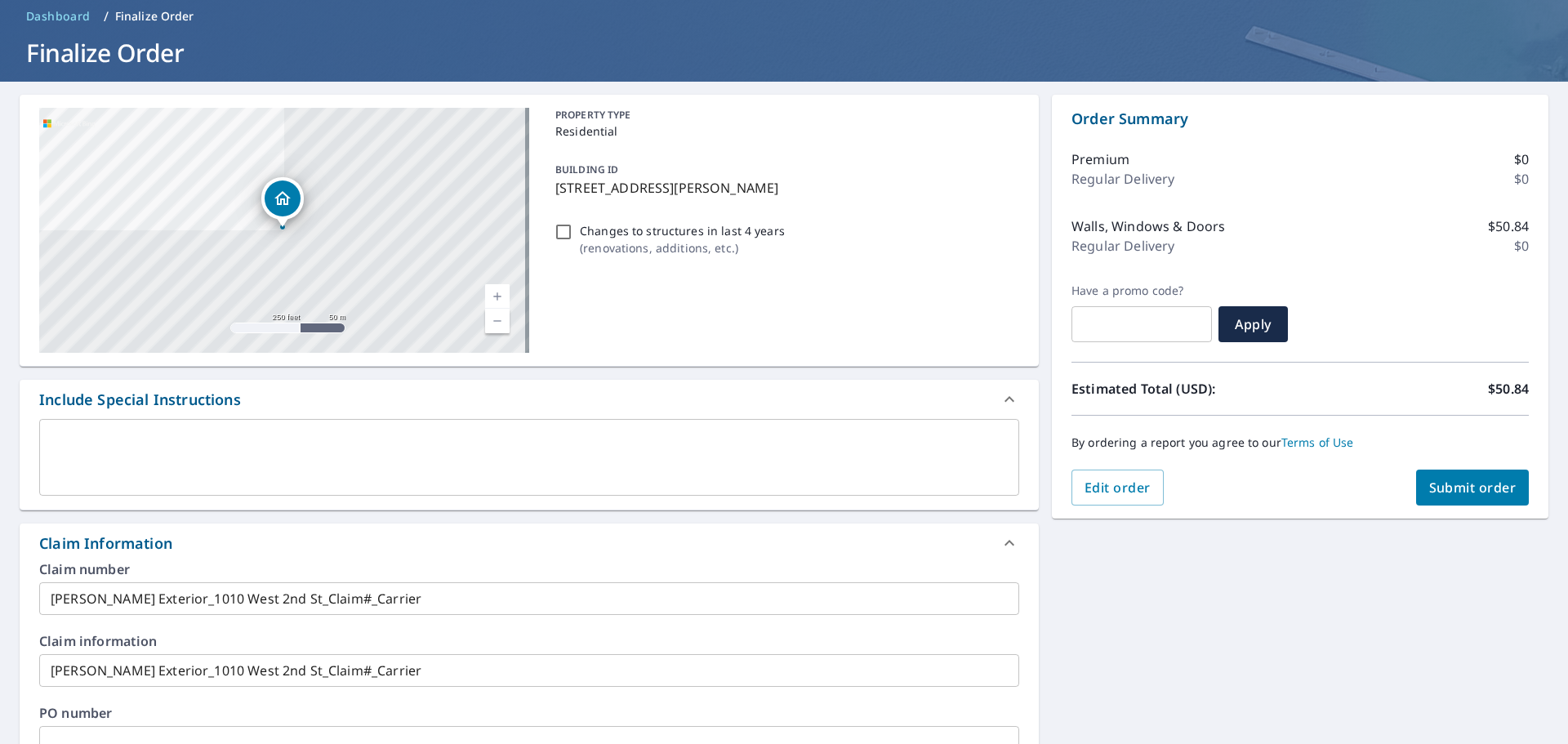
scroll to position [0, 0]
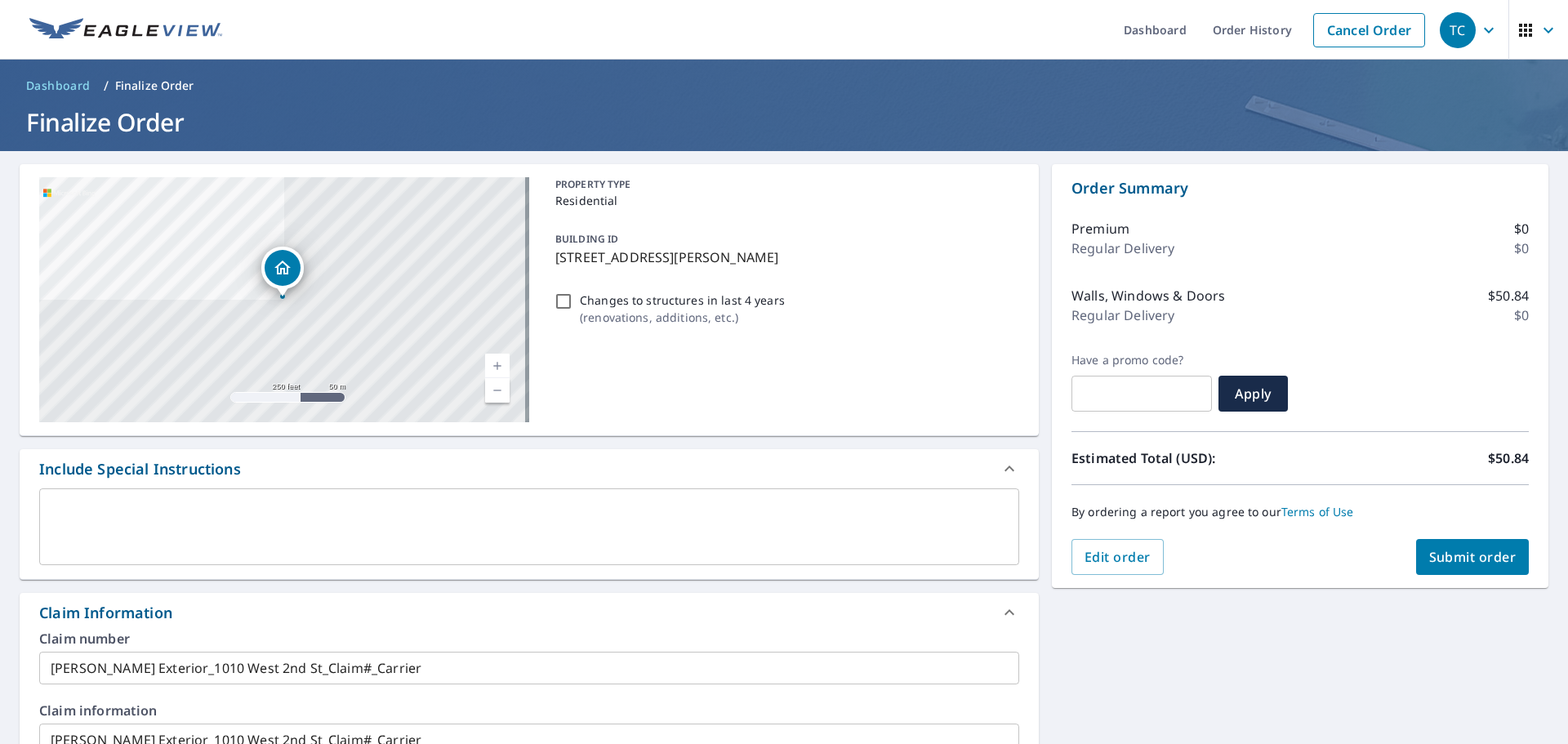
click at [1464, 566] on button "Submit order" at bounding box center [1472, 556] width 114 height 36
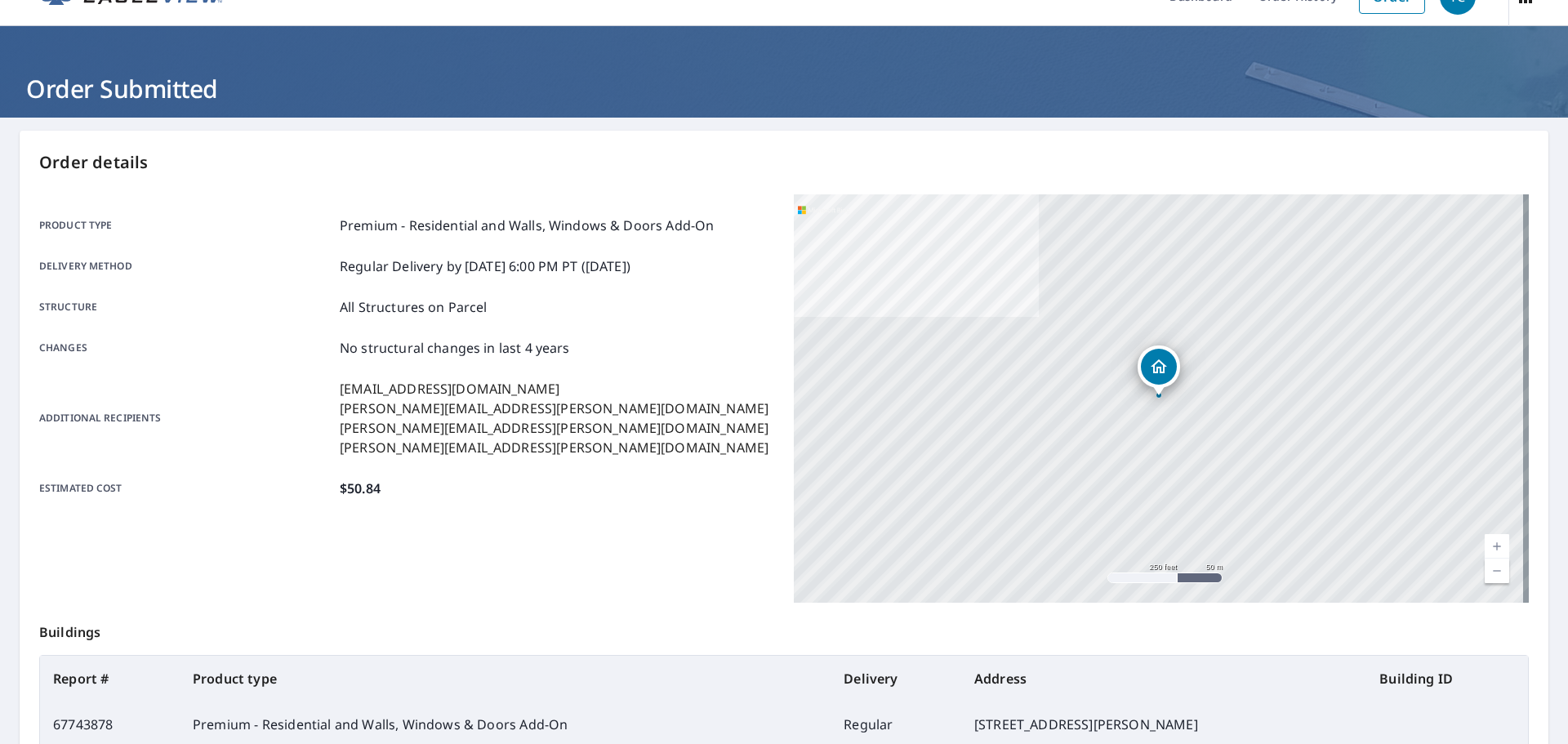
scroll to position [218, 0]
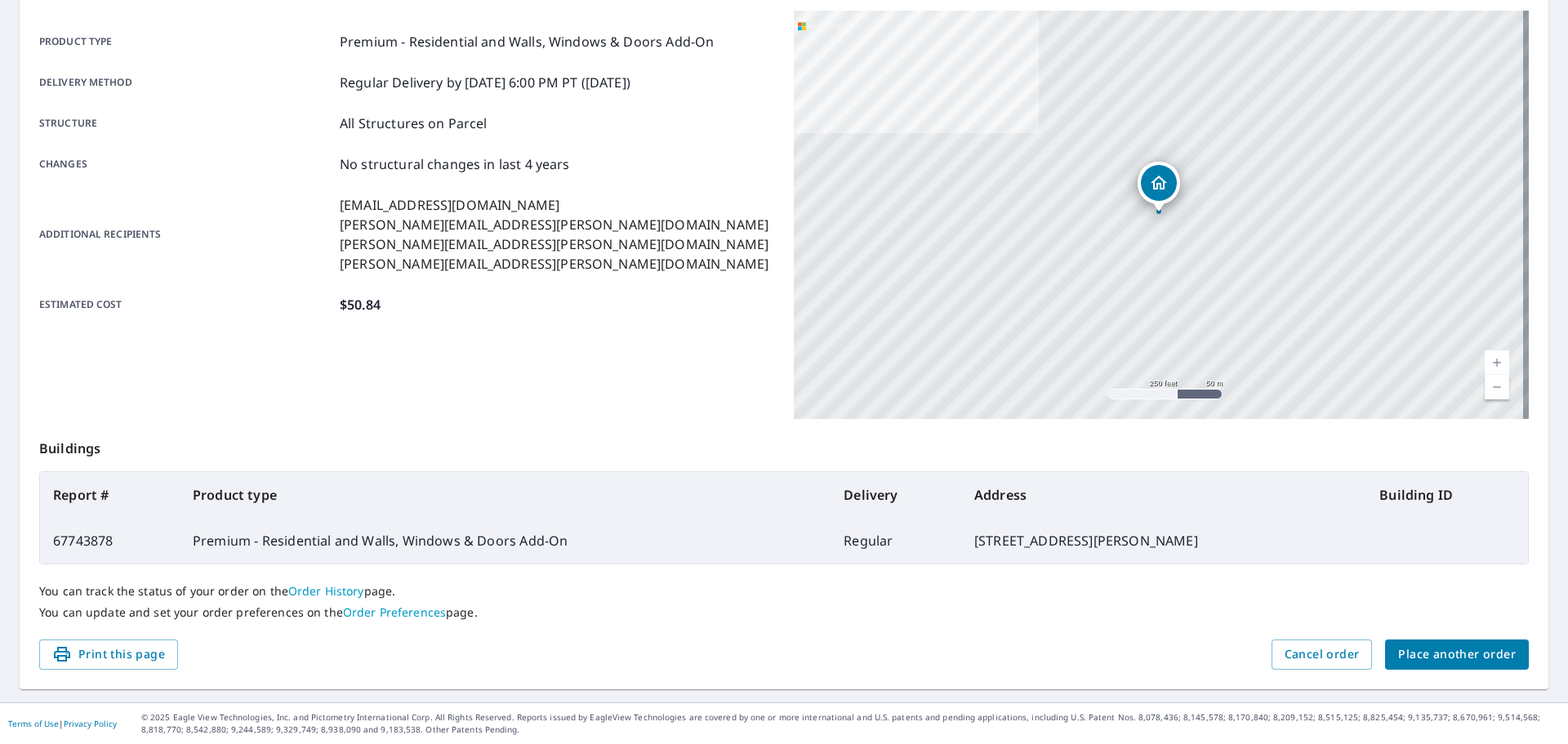
drag, startPoint x: 1198, startPoint y: 535, endPoint x: 55, endPoint y: 492, distance: 1143.8
click at [55, 492] on table "Report # Product type Delivery Address Building ID 67743878 Premium - Residenti…" at bounding box center [784, 518] width 1490 height 93
copy table "Report # Product type Delivery Address Building ID 67743878 Premium - Residenti…"
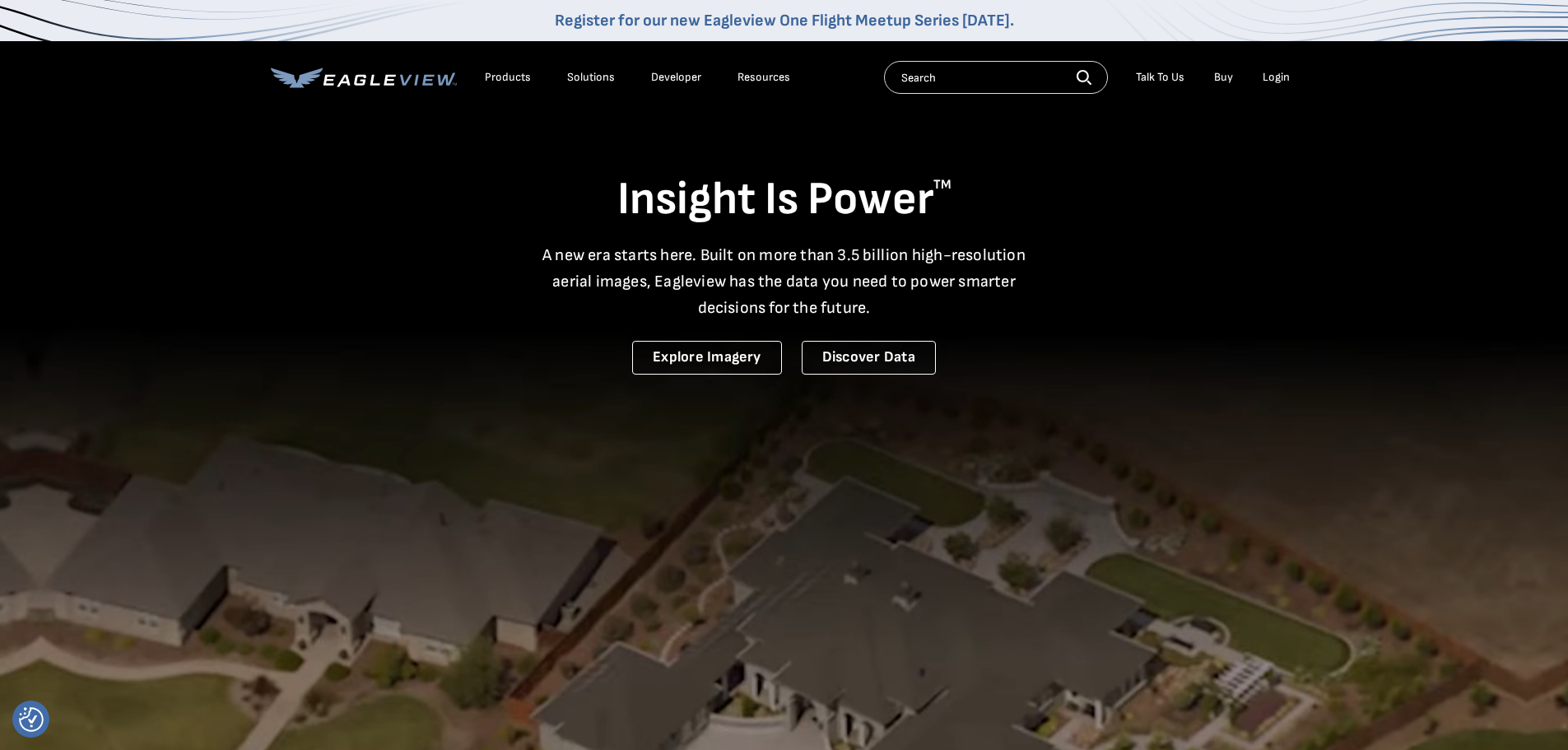
click at [1271, 77] on div "Login" at bounding box center [1276, 77] width 28 height 15
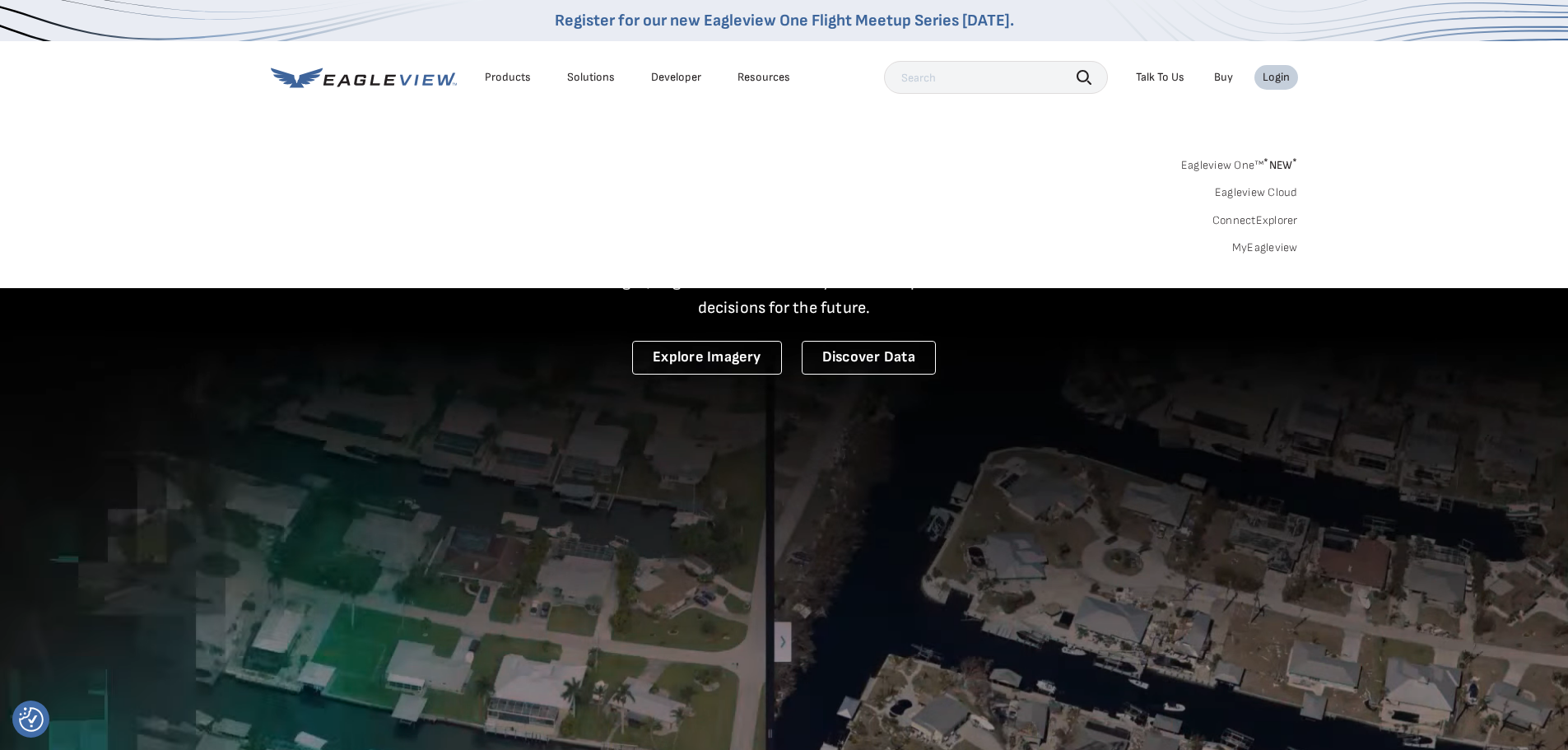
click at [1267, 242] on link "MyEagleview" at bounding box center [1265, 248] width 66 height 15
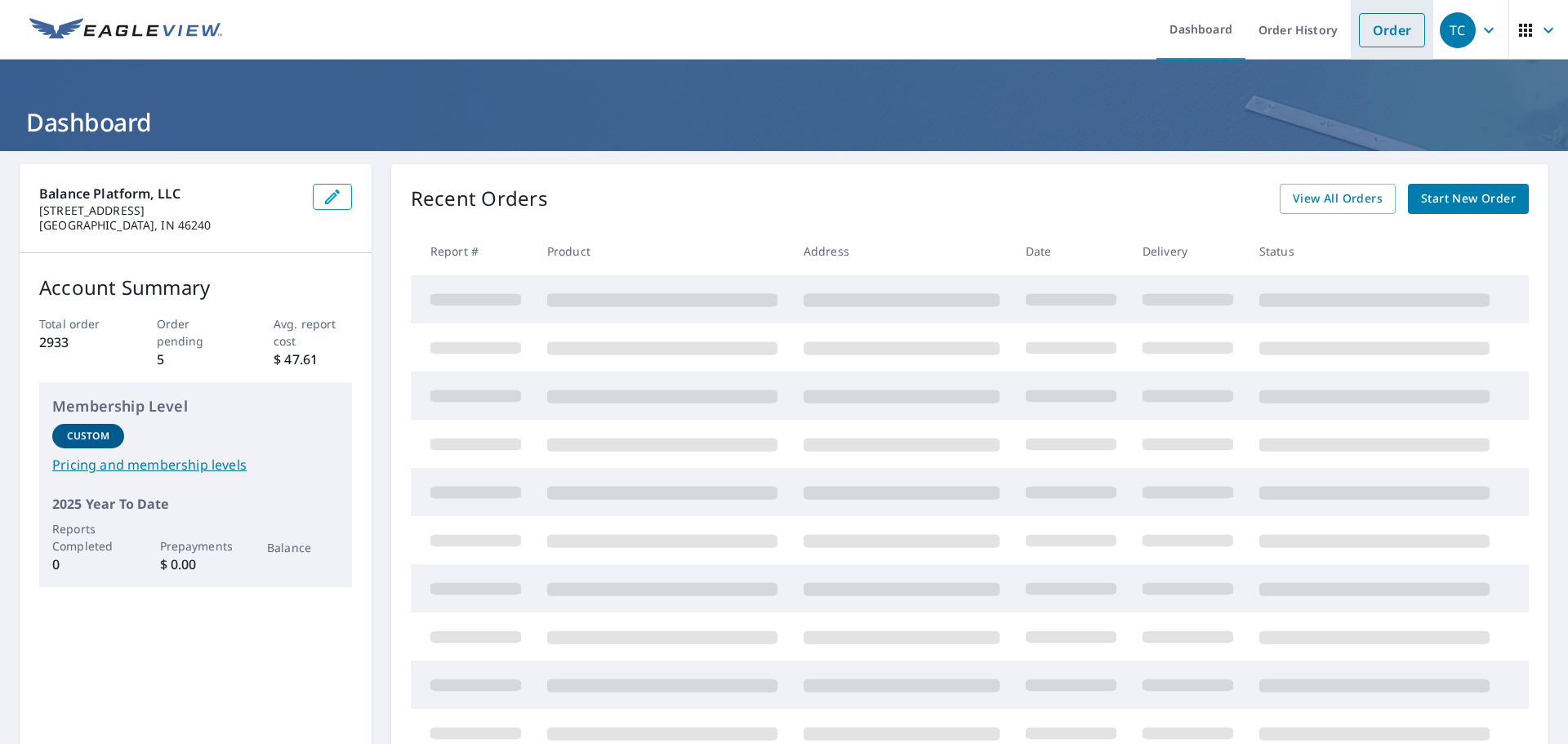
click at [1370, 26] on link "Order" at bounding box center [1392, 30] width 66 height 35
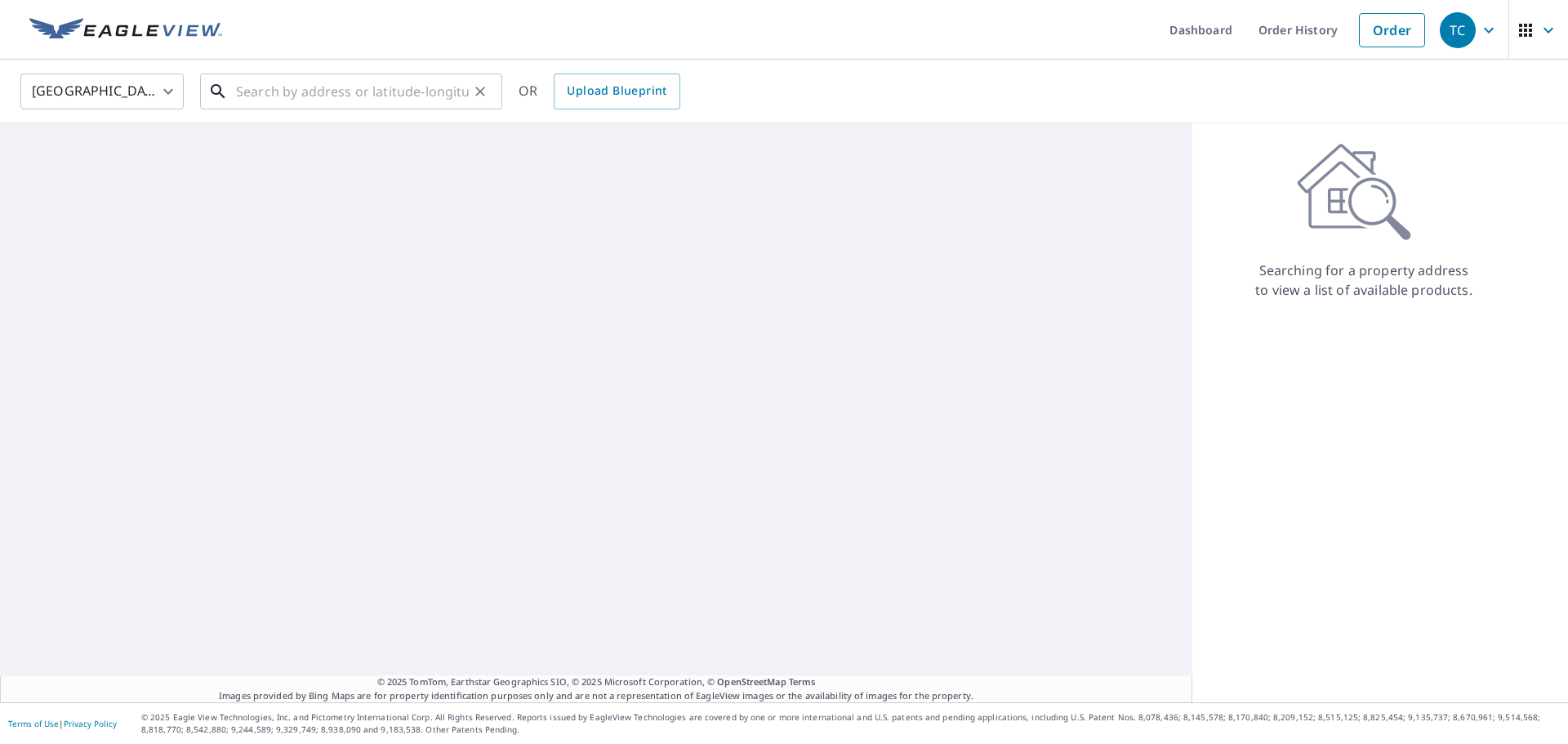
click at [268, 83] on input "text" at bounding box center [352, 91] width 233 height 46
paste input "[STREET_ADDRESS]"
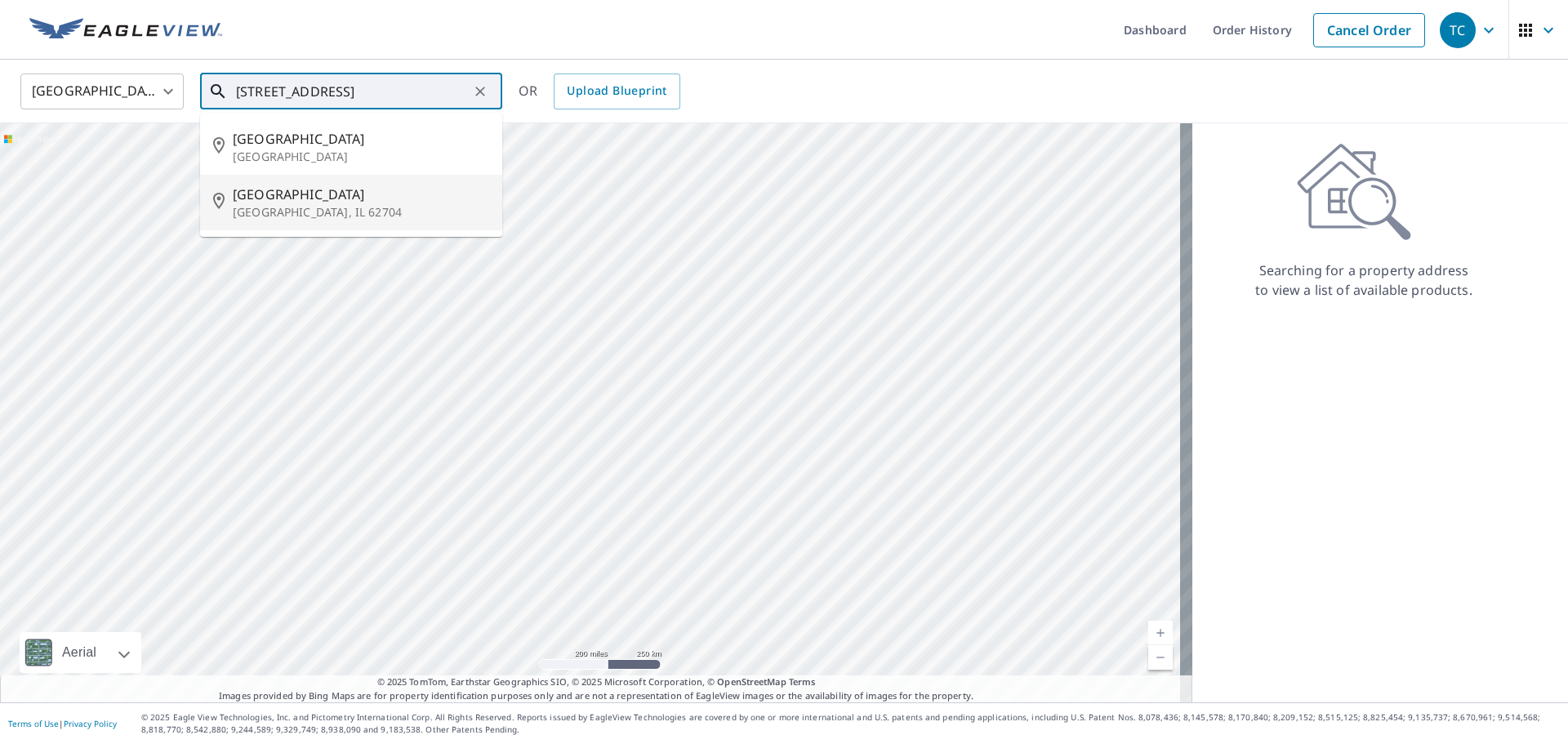
click at [382, 207] on p "[GEOGRAPHIC_DATA], IL 62704" at bounding box center [361, 212] width 257 height 16
type input "[STREET_ADDRESS][PERSON_NAME]"
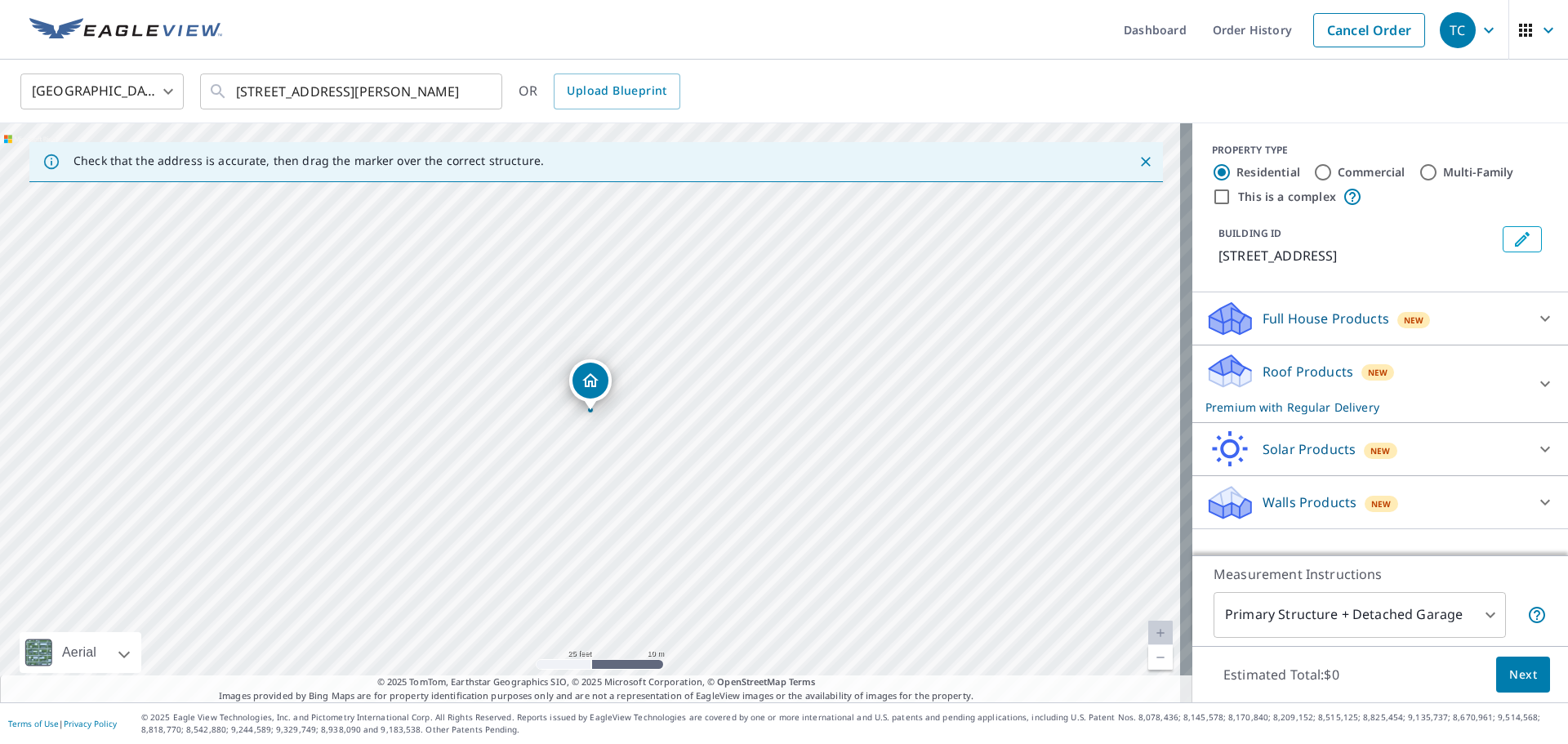
drag, startPoint x: 739, startPoint y: 424, endPoint x: 678, endPoint y: 450, distance: 66.3
click at [678, 450] on div "[STREET_ADDRESS][PERSON_NAME]" at bounding box center [596, 413] width 1193 height 579
click at [1543, 384] on icon at bounding box center [1545, 384] width 20 height 20
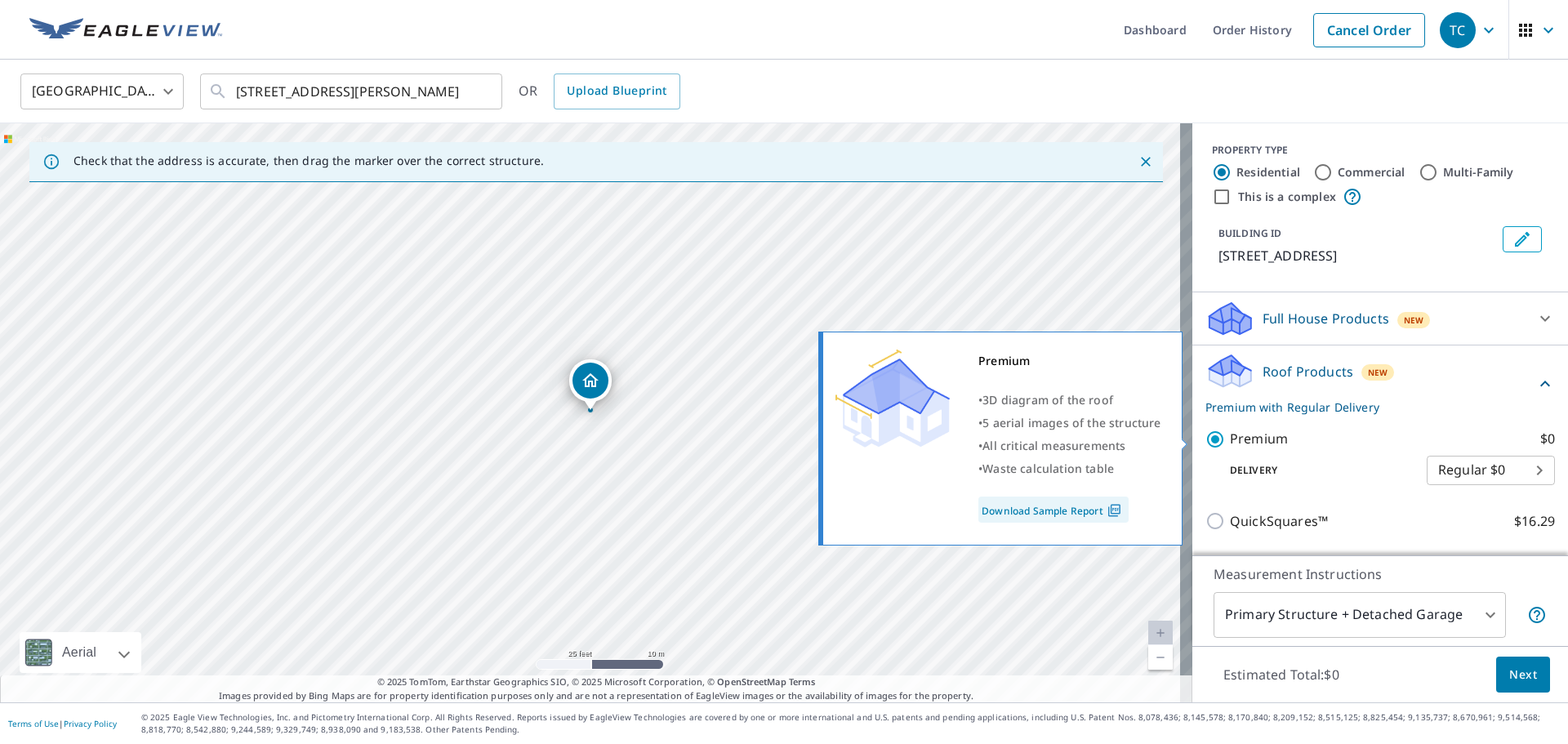
click at [1190, 422] on div "Premium • 3D diagram of the roof • 5 aerial images of the structure • All criti…" at bounding box center [1007, 439] width 374 height 224
click at [1206, 433] on input "Premium $0" at bounding box center [1217, 440] width 25 height 20
checkbox input "false"
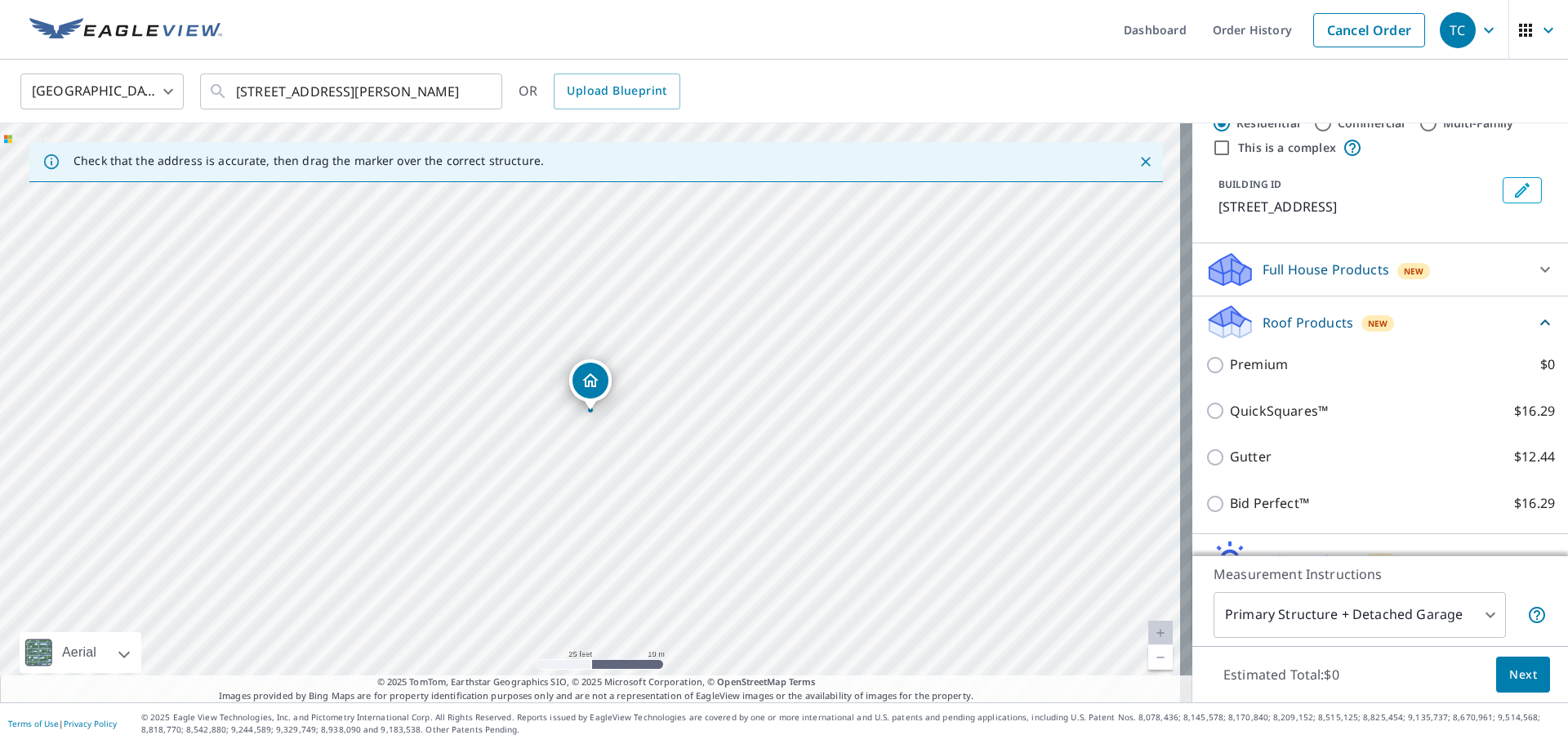
scroll to position [134, 0]
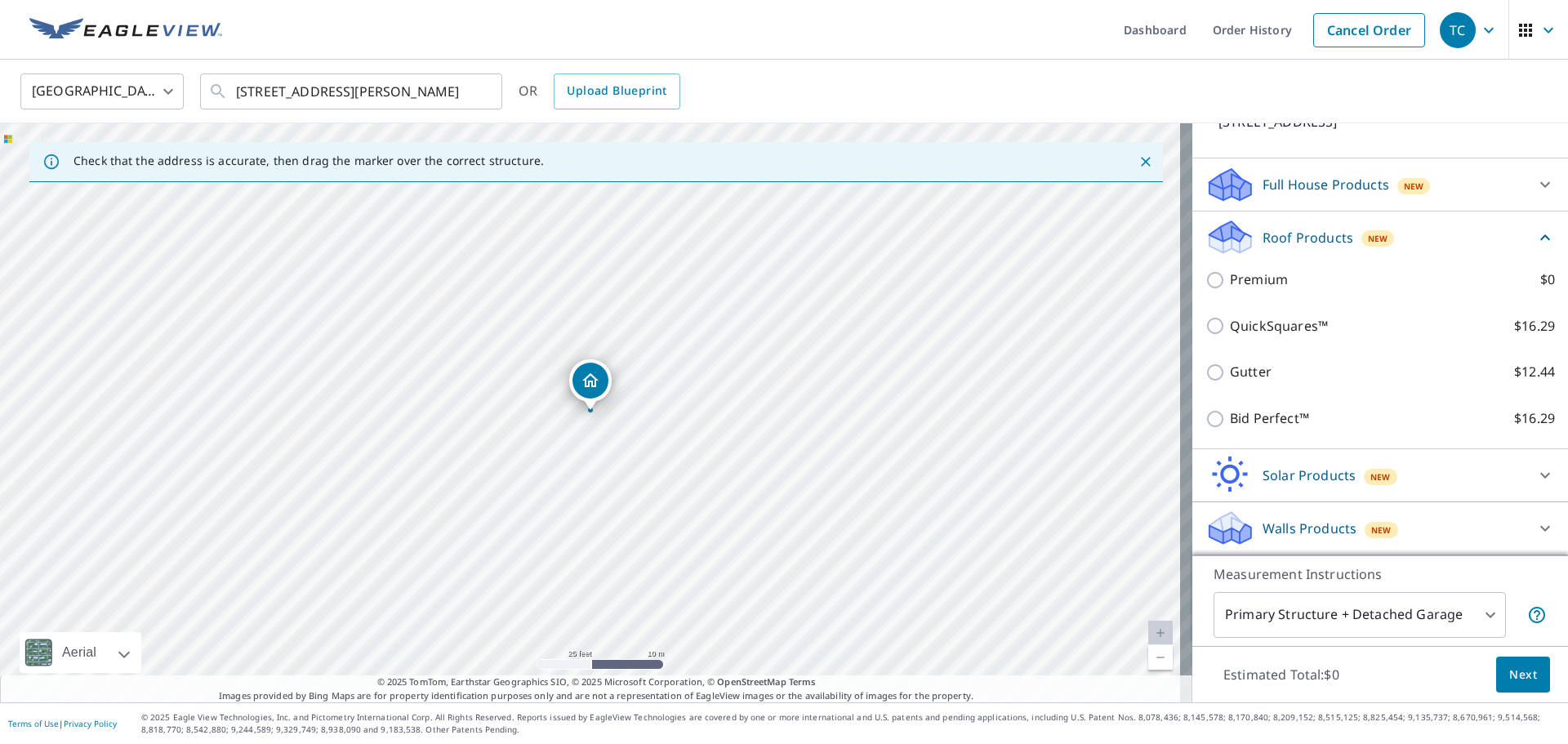
click at [1410, 527] on div "Walls Products New" at bounding box center [1366, 528] width 321 height 38
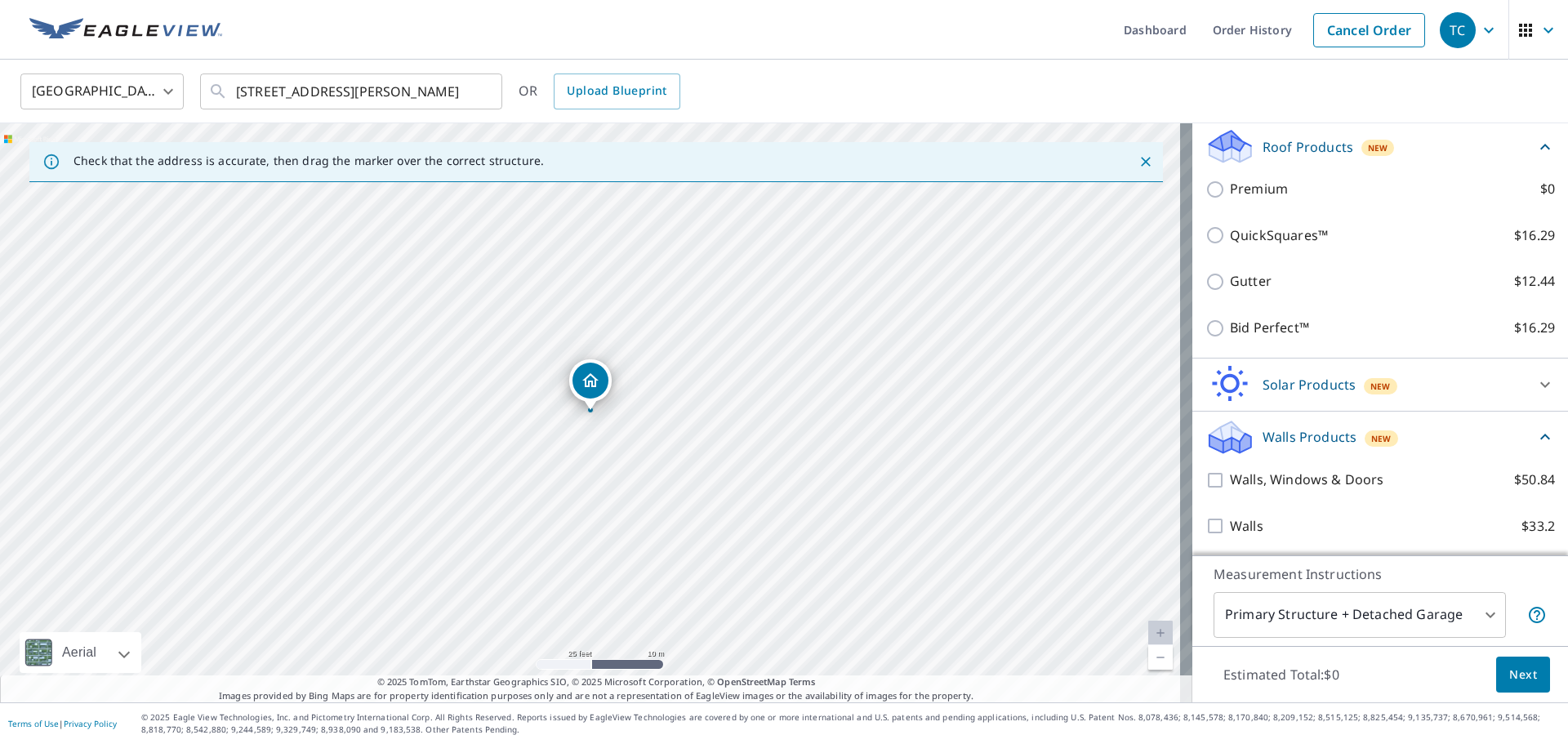
scroll to position [226, 0]
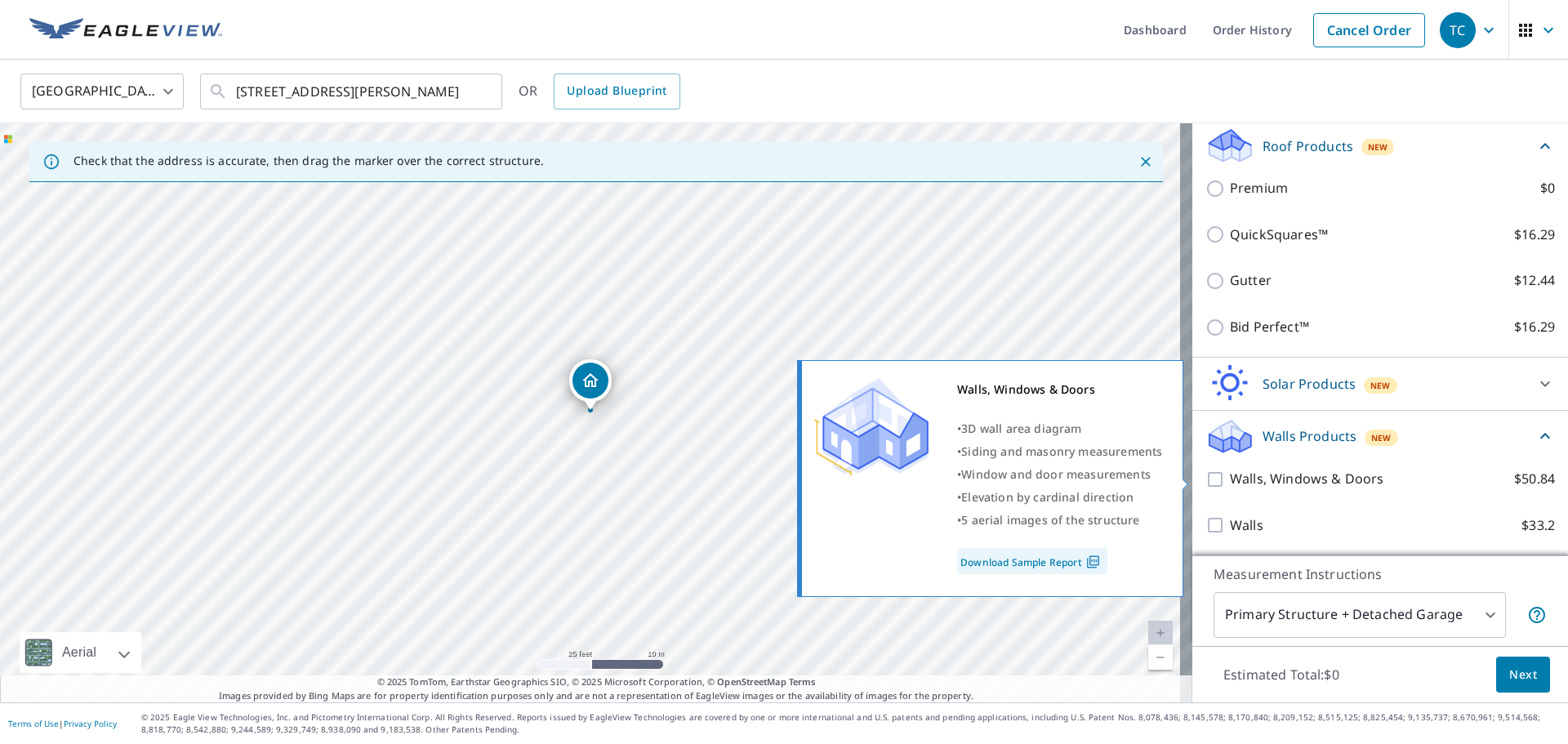
click at [1207, 480] on input "Walls, Windows & Doors $50.84" at bounding box center [1217, 480] width 25 height 20
checkbox input "true"
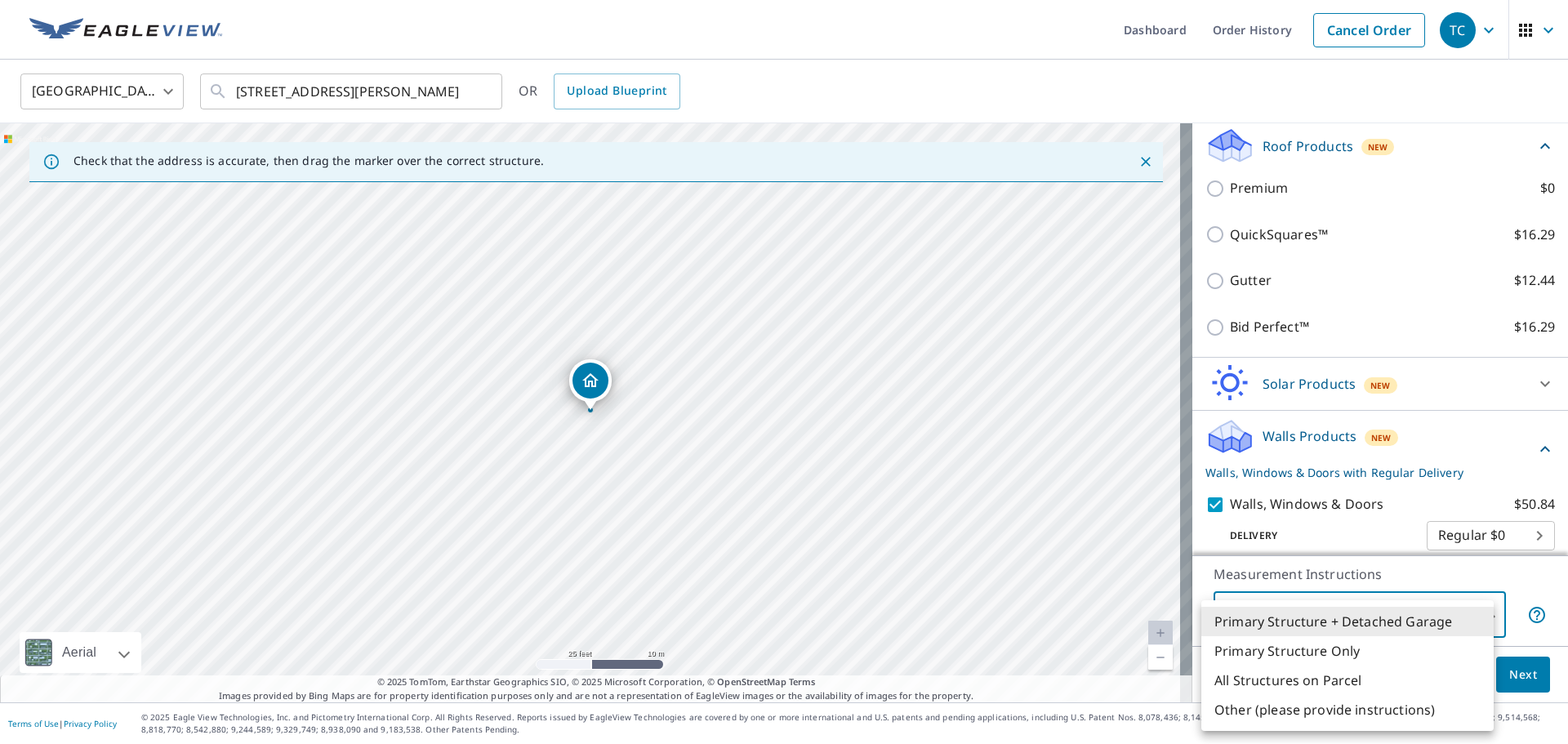
click at [1466, 627] on body "TC TC Dashboard Order History Cancel Order TC [GEOGRAPHIC_DATA] US ​ [STREET_AD…" at bounding box center [784, 372] width 1568 height 744
click at [1380, 654] on li "Primary Structure Only" at bounding box center [1347, 651] width 292 height 29
type input "2"
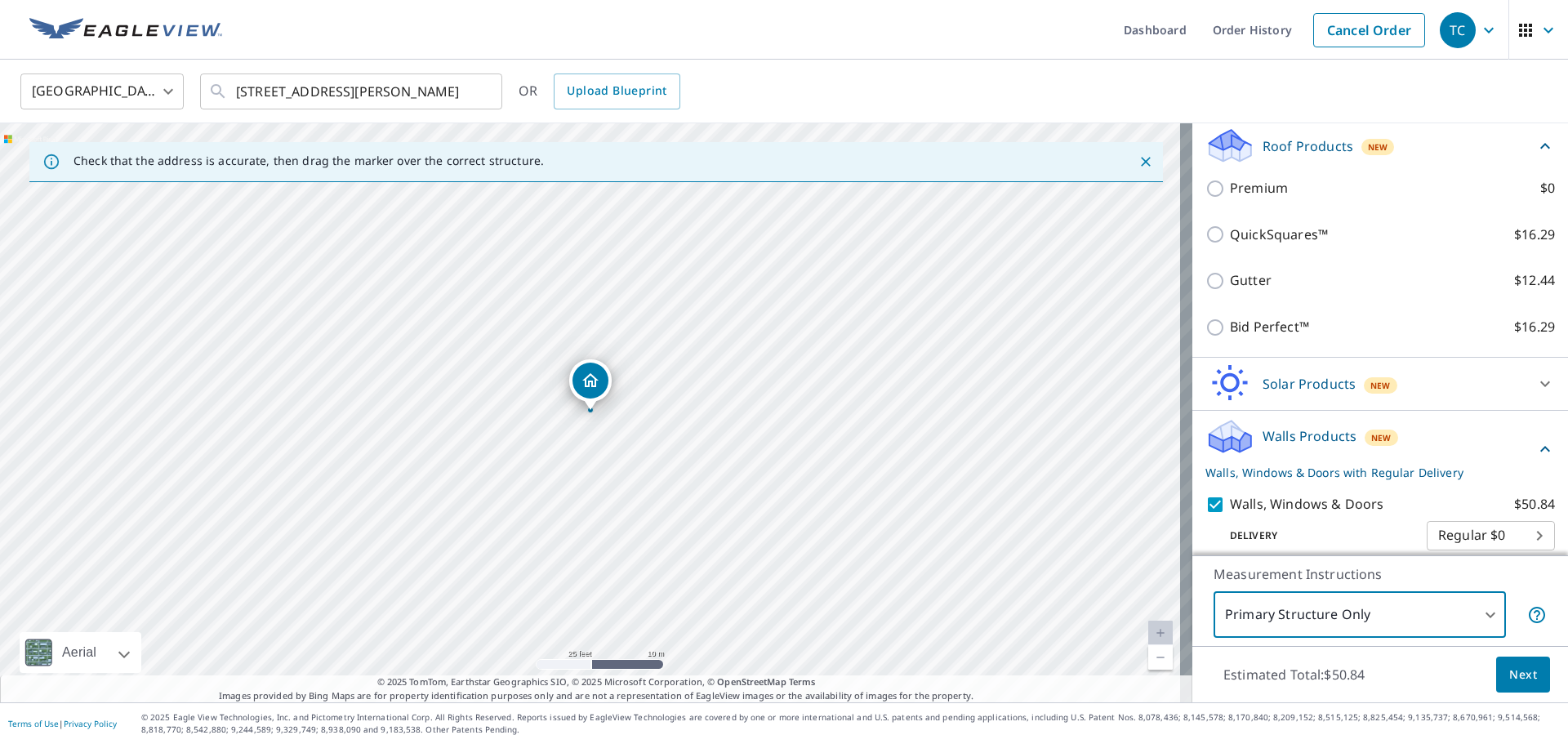
click at [1510, 666] on span "Next" at bounding box center [1523, 675] width 27 height 20
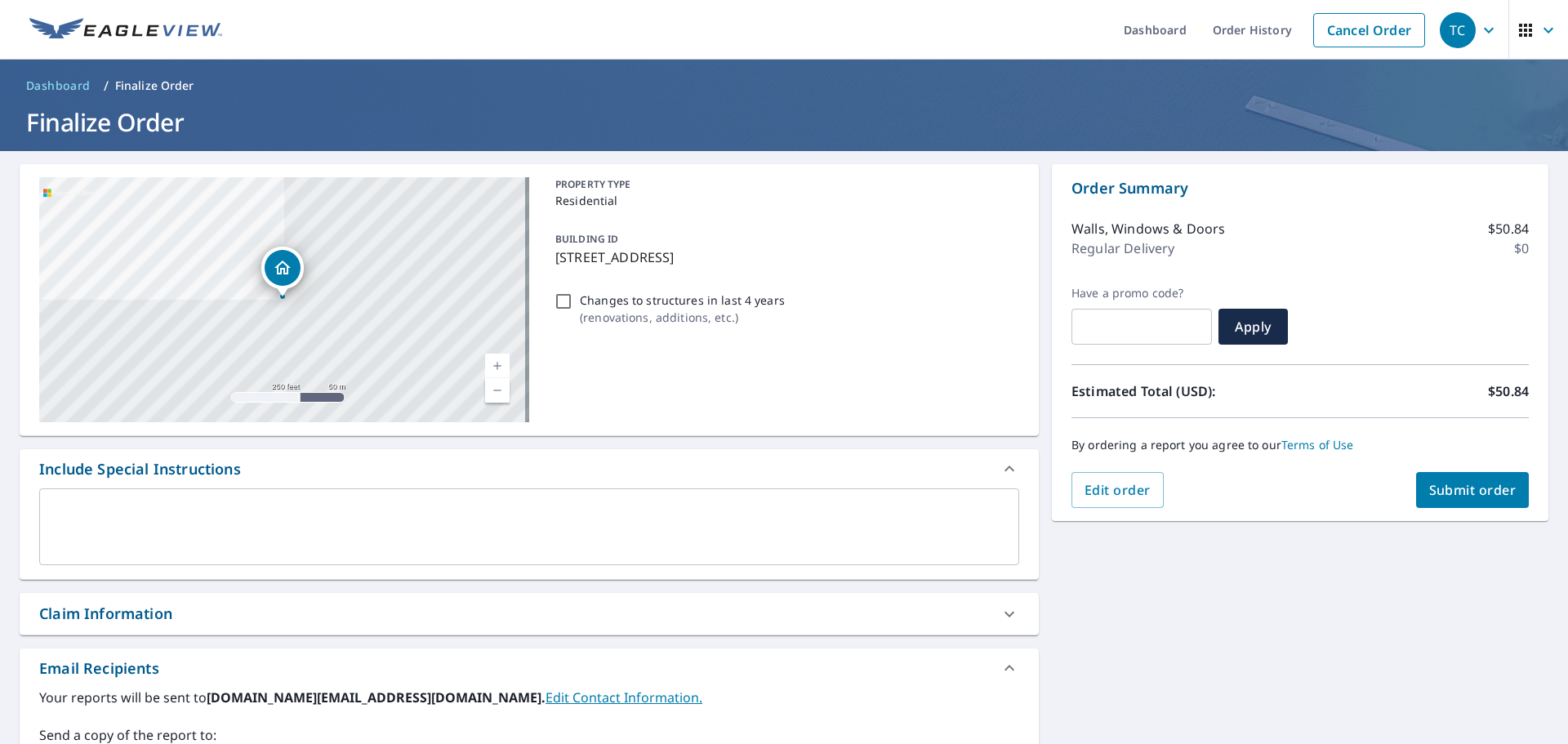
drag, startPoint x: 256, startPoint y: 609, endPoint x: 277, endPoint y: 599, distance: 23.3
click at [256, 609] on div "Claim Information" at bounding box center [514, 614] width 951 height 22
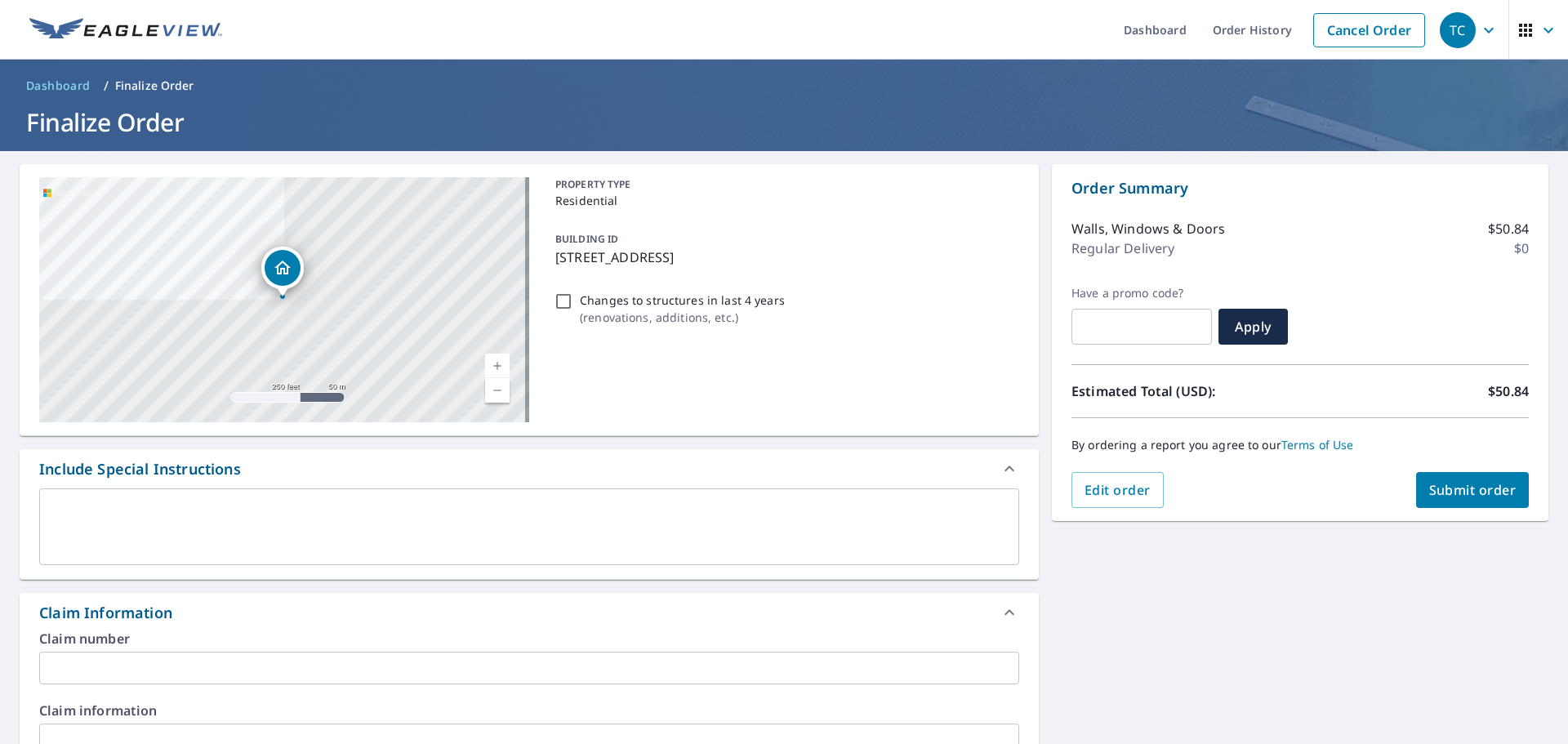
scroll to position [272, 0]
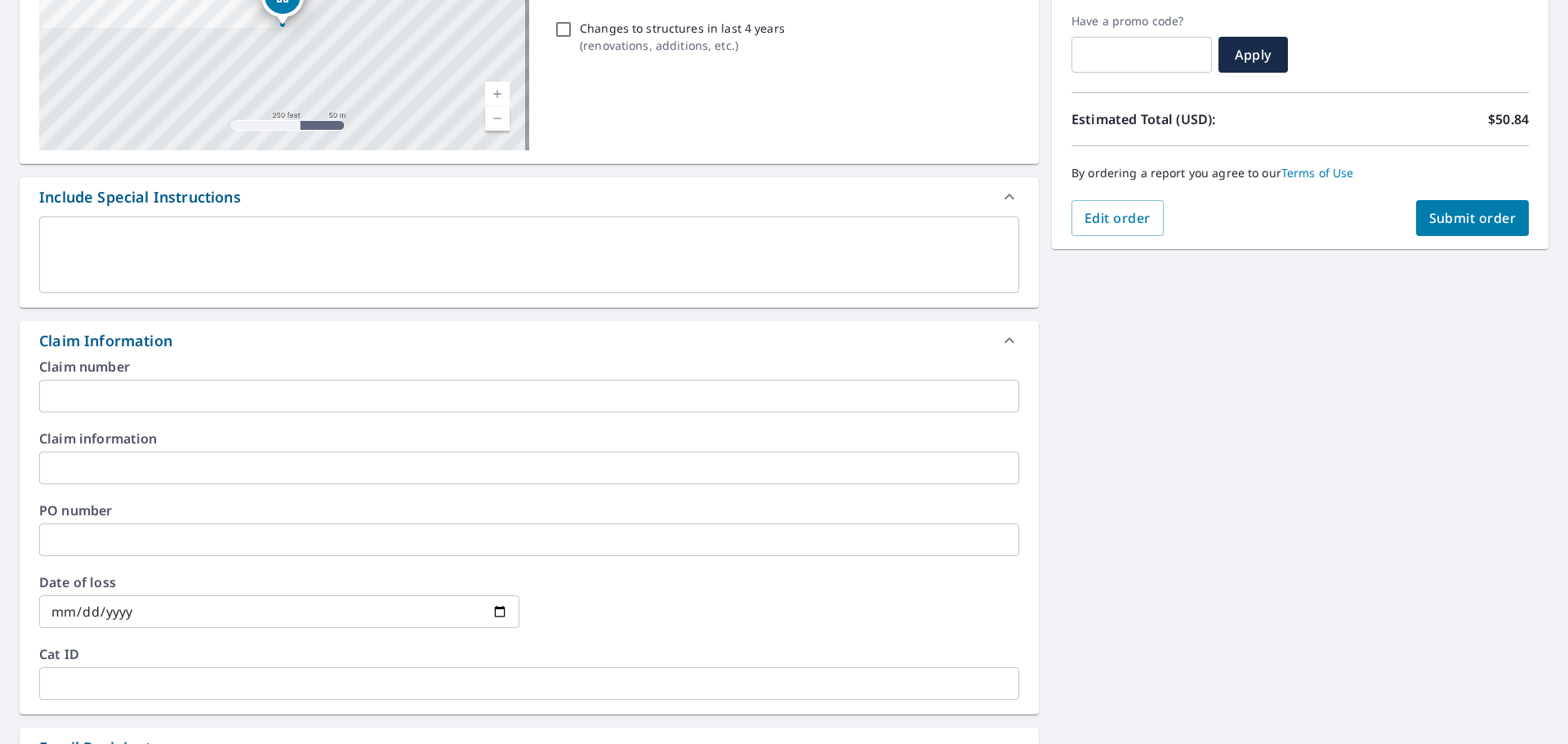
click at [144, 386] on input "text" at bounding box center [529, 396] width 980 height 33
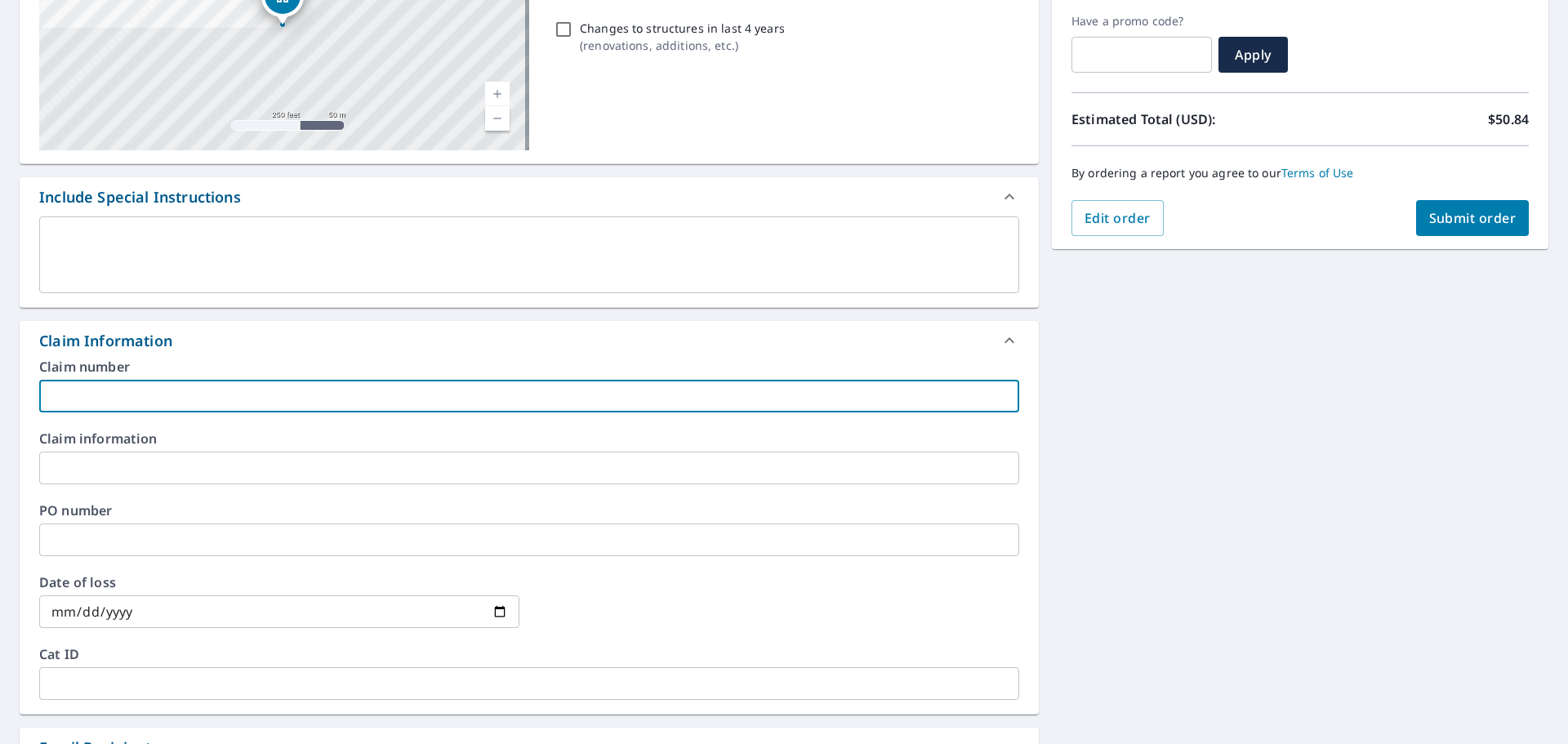
paste input "Aztec Construction_CicconeJohn(67)_1386Q162M_StateFarm"
type input "Aztec Construction_CicconeJohn(67)_1386Q162M_StateFarm"
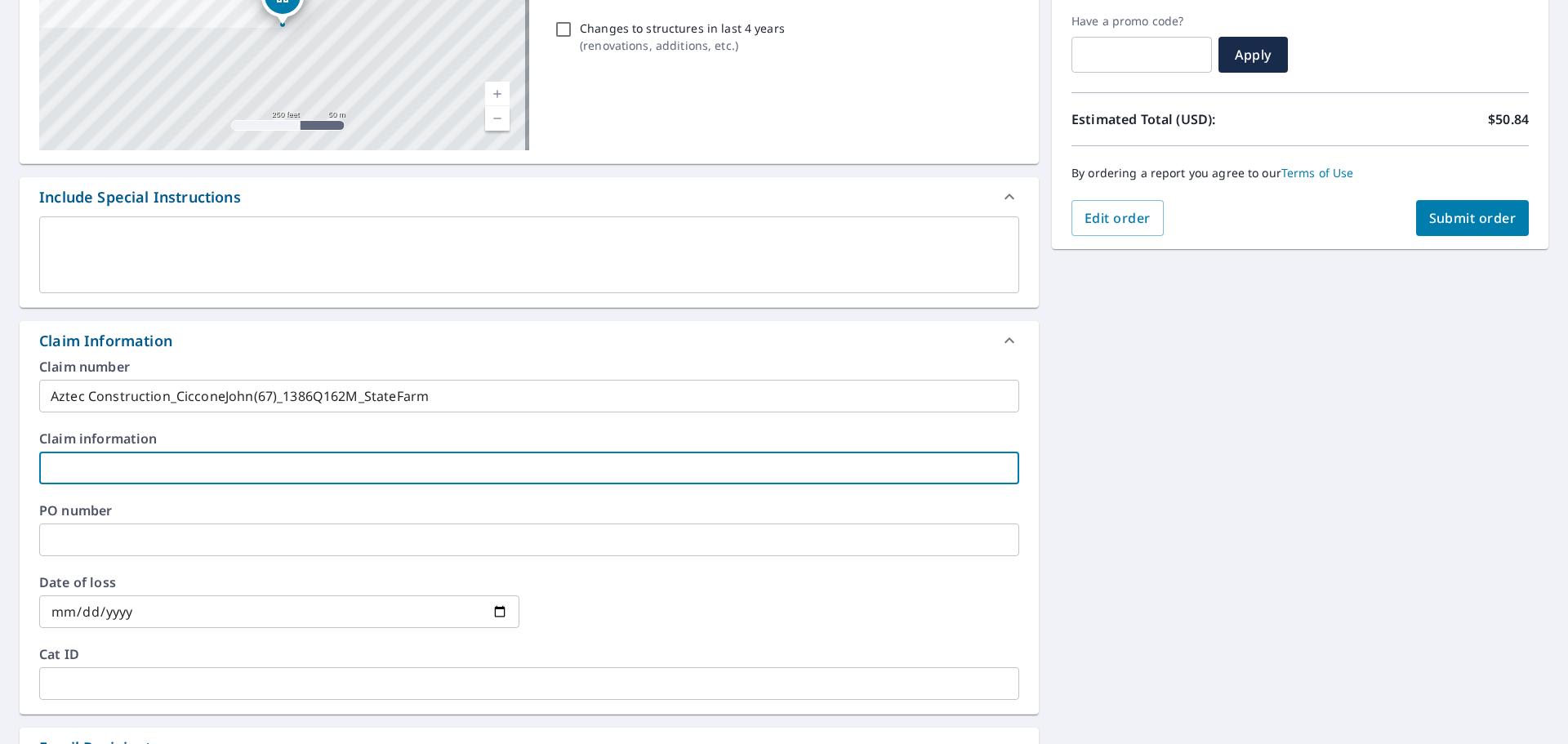
click at [225, 469] on input "text" at bounding box center [529, 468] width 980 height 33
paste input "Aztec Construction_CicconeJohn(67)_1386Q162M_StateFarm"
type input "Aztec Construction_CicconeJohn(67)_1386Q162M_StateFarm"
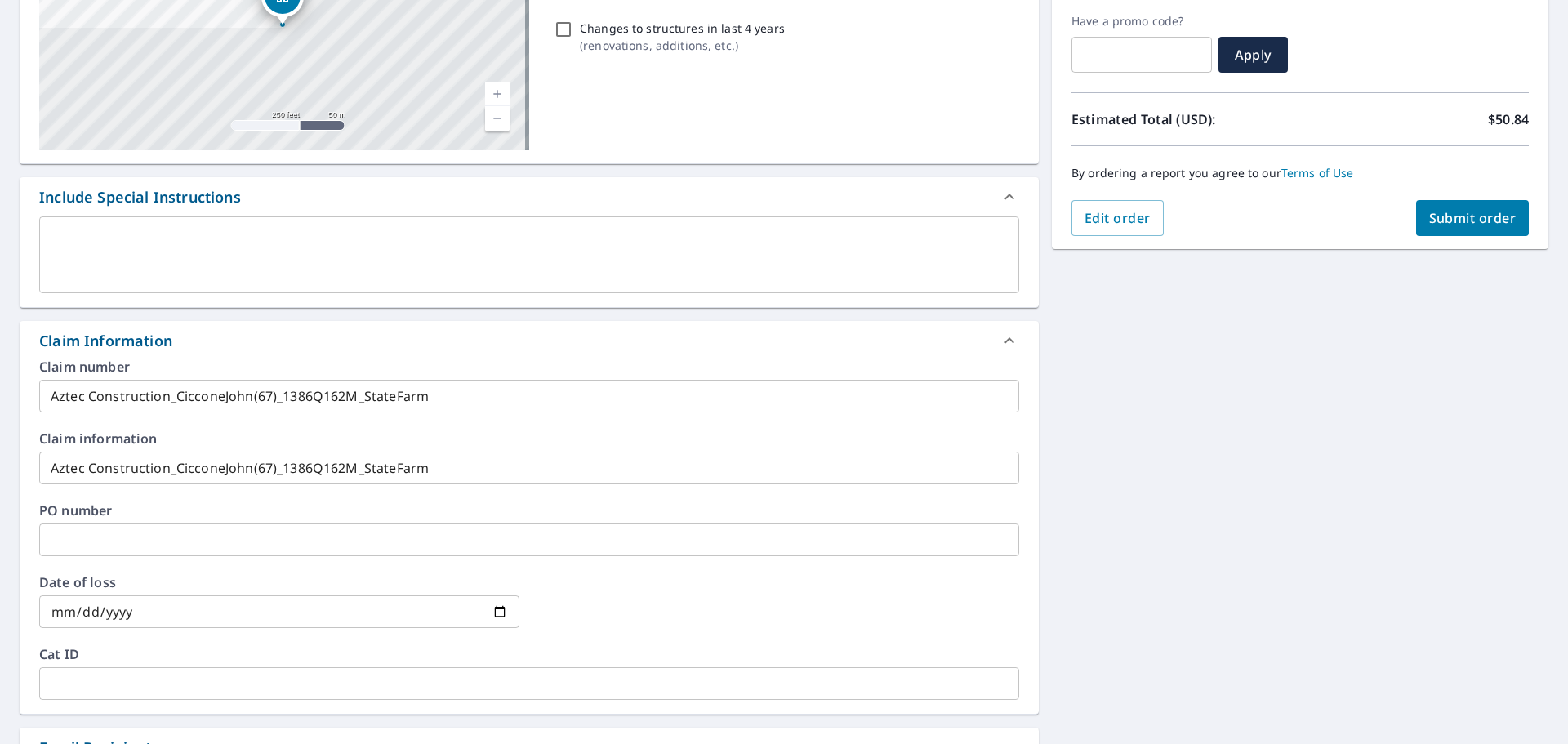
click at [1175, 468] on div "[STREET_ADDRESS][PERSON_NAME] Aerial Road A standard road map Aerial A detailed…" at bounding box center [784, 487] width 1568 height 1218
click at [1461, 219] on span "Submit order" at bounding box center [1473, 219] width 87 height 18
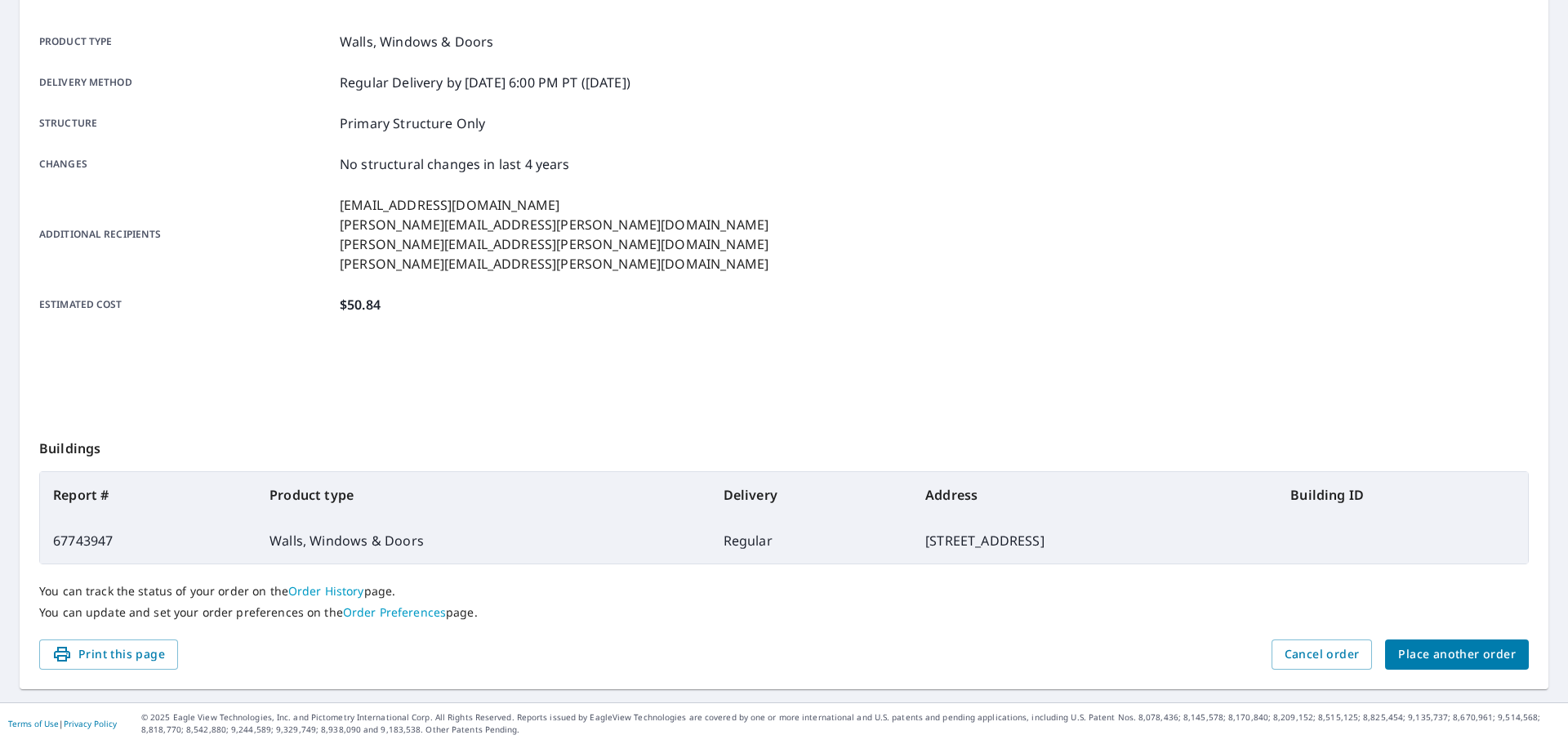
scroll to position [218, 0]
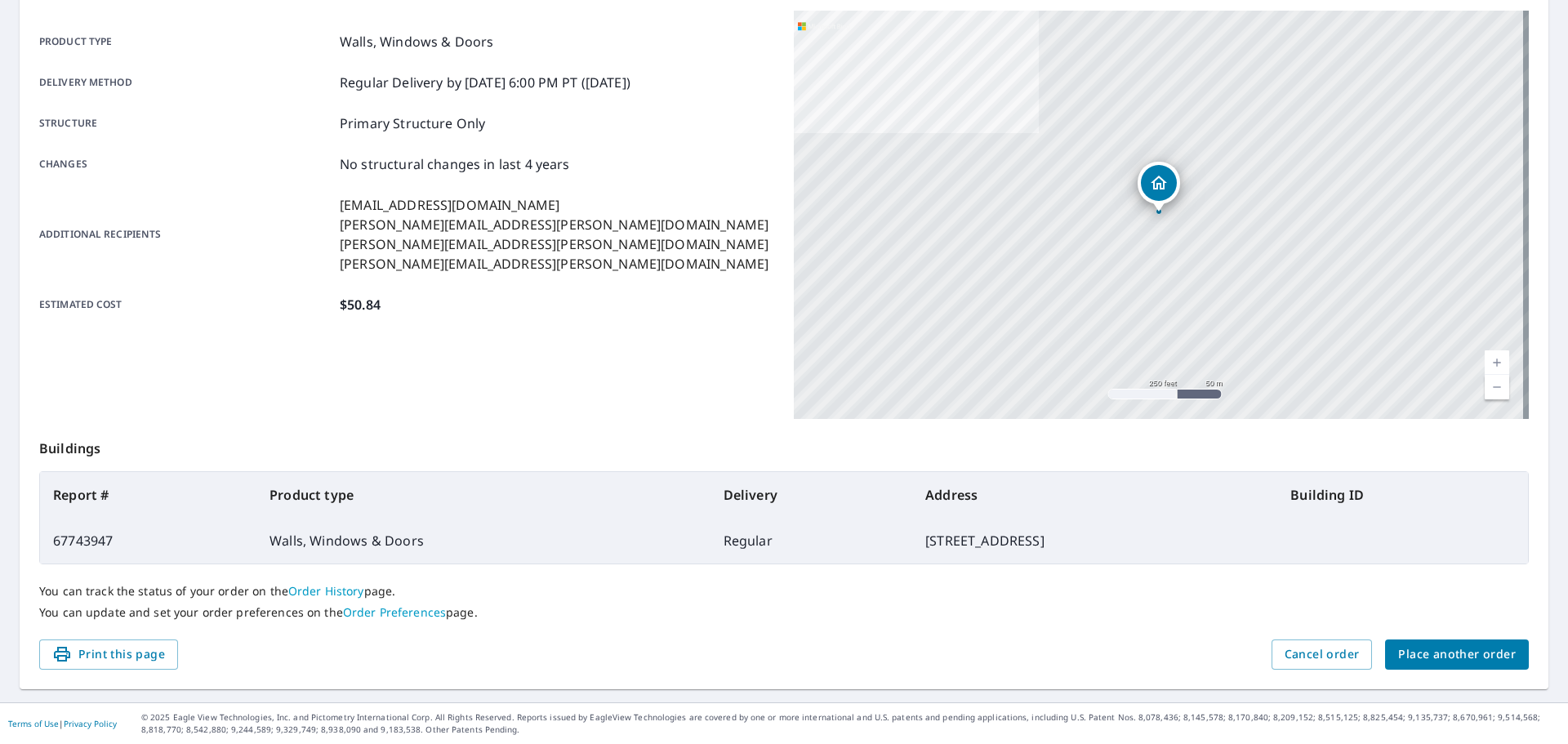
drag, startPoint x: 917, startPoint y: 536, endPoint x: 52, endPoint y: 489, distance: 866.3
click at [52, 489] on table "Report # Product type Delivery Address Building ID 67743947 Walls, Windows & Do…" at bounding box center [784, 518] width 1490 height 93
copy table "Report # Product type Delivery Address Building ID 67743947 Walls, Windows & Do…"
